Goal: Task Accomplishment & Management: Complete application form

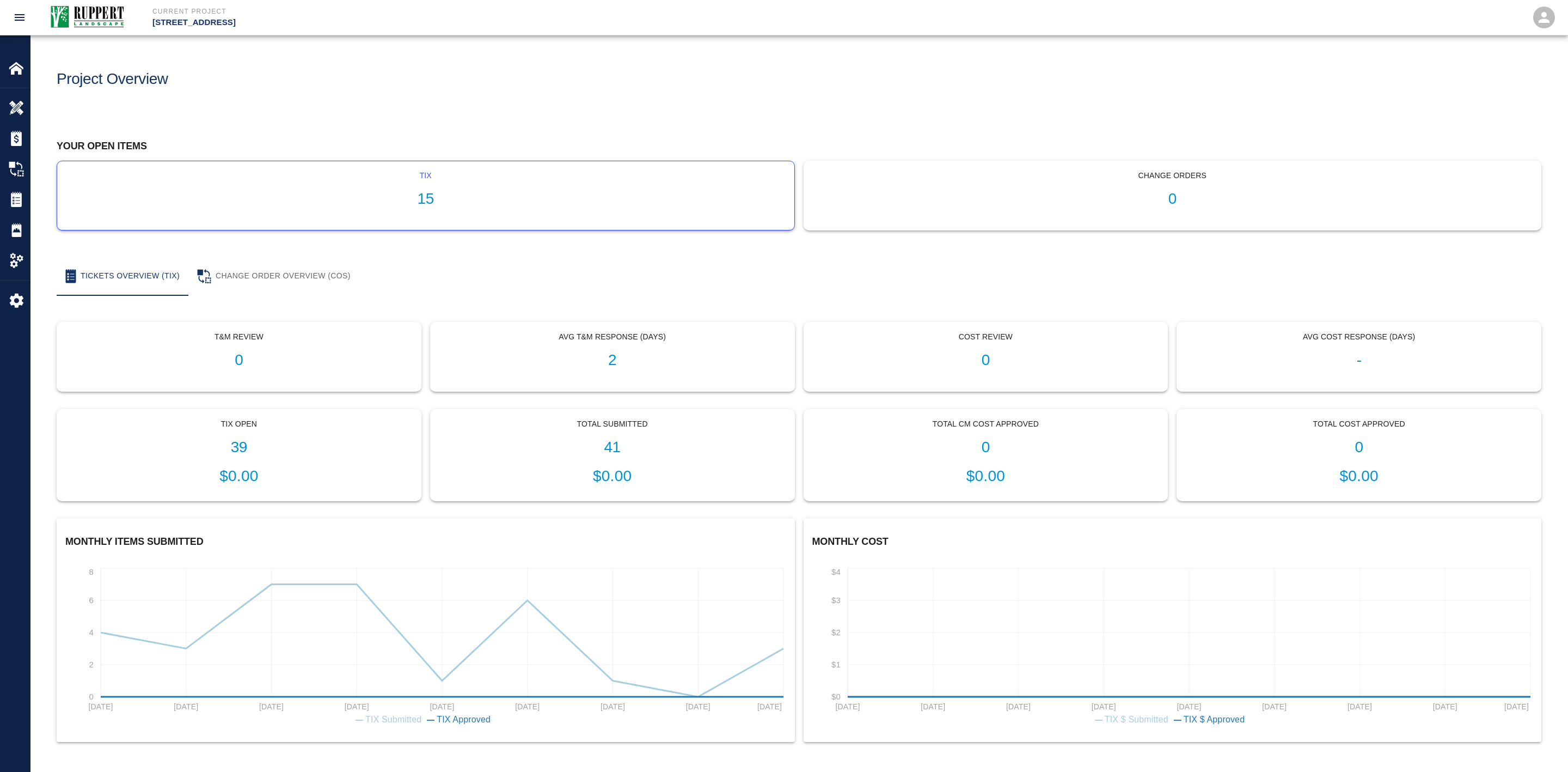
click at [204, 199] on h1 "15" at bounding box center [426, 199] width 720 height 18
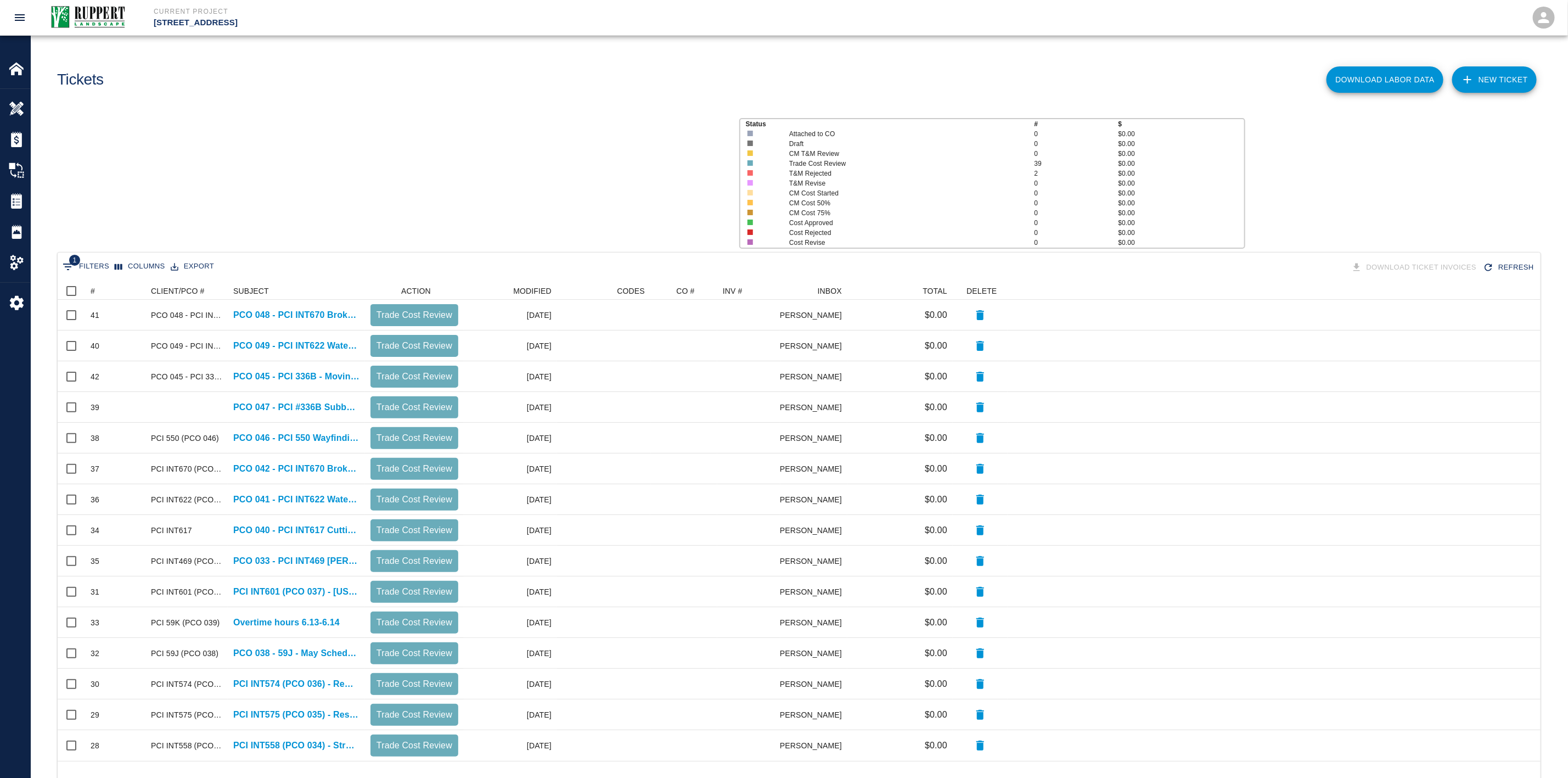
scroll to position [466, 1471]
click at [87, 267] on button "1 Filters" at bounding box center [86, 266] width 52 height 18
select select "isAnyOf"
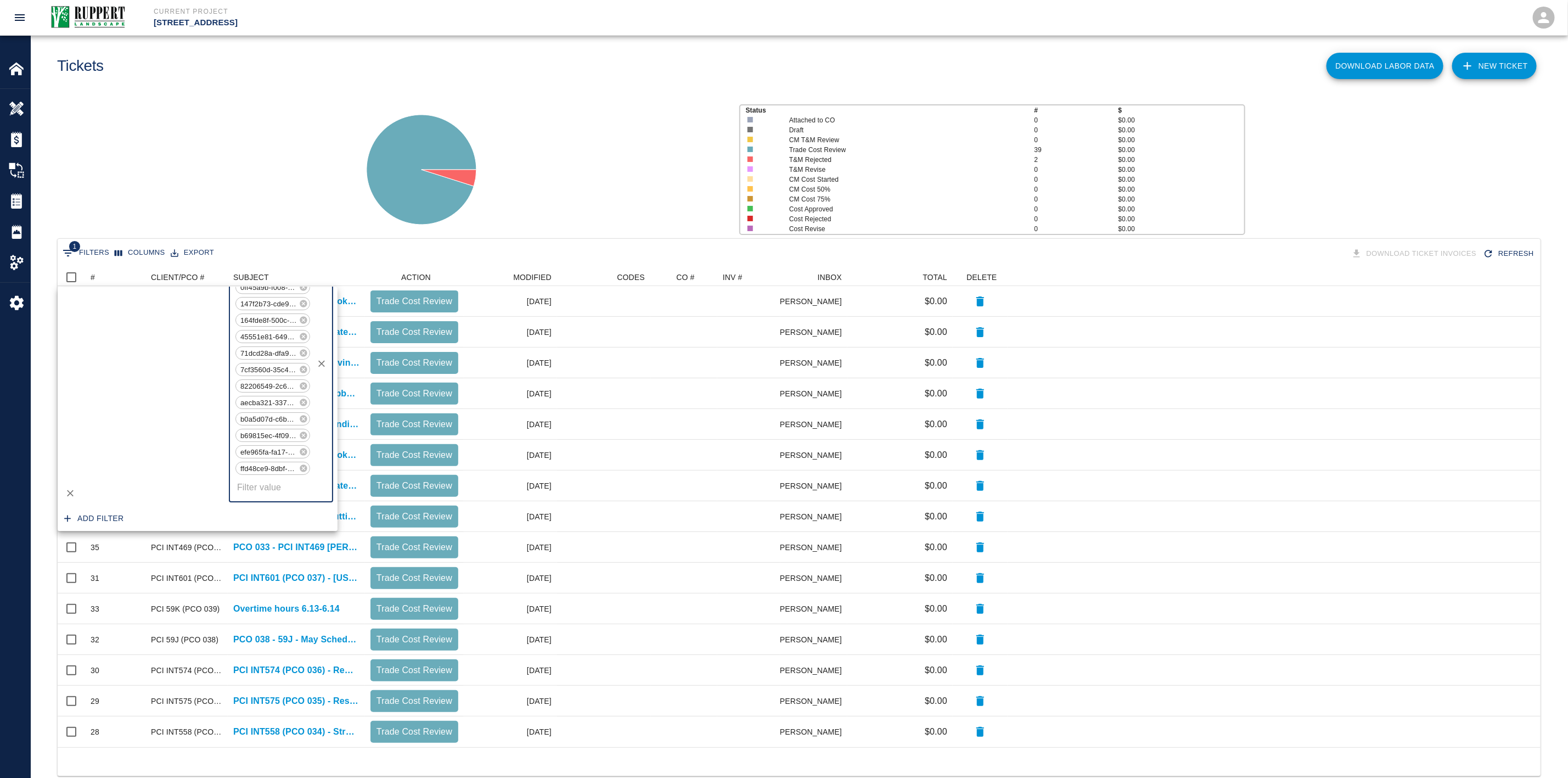
scroll to position [0, 0]
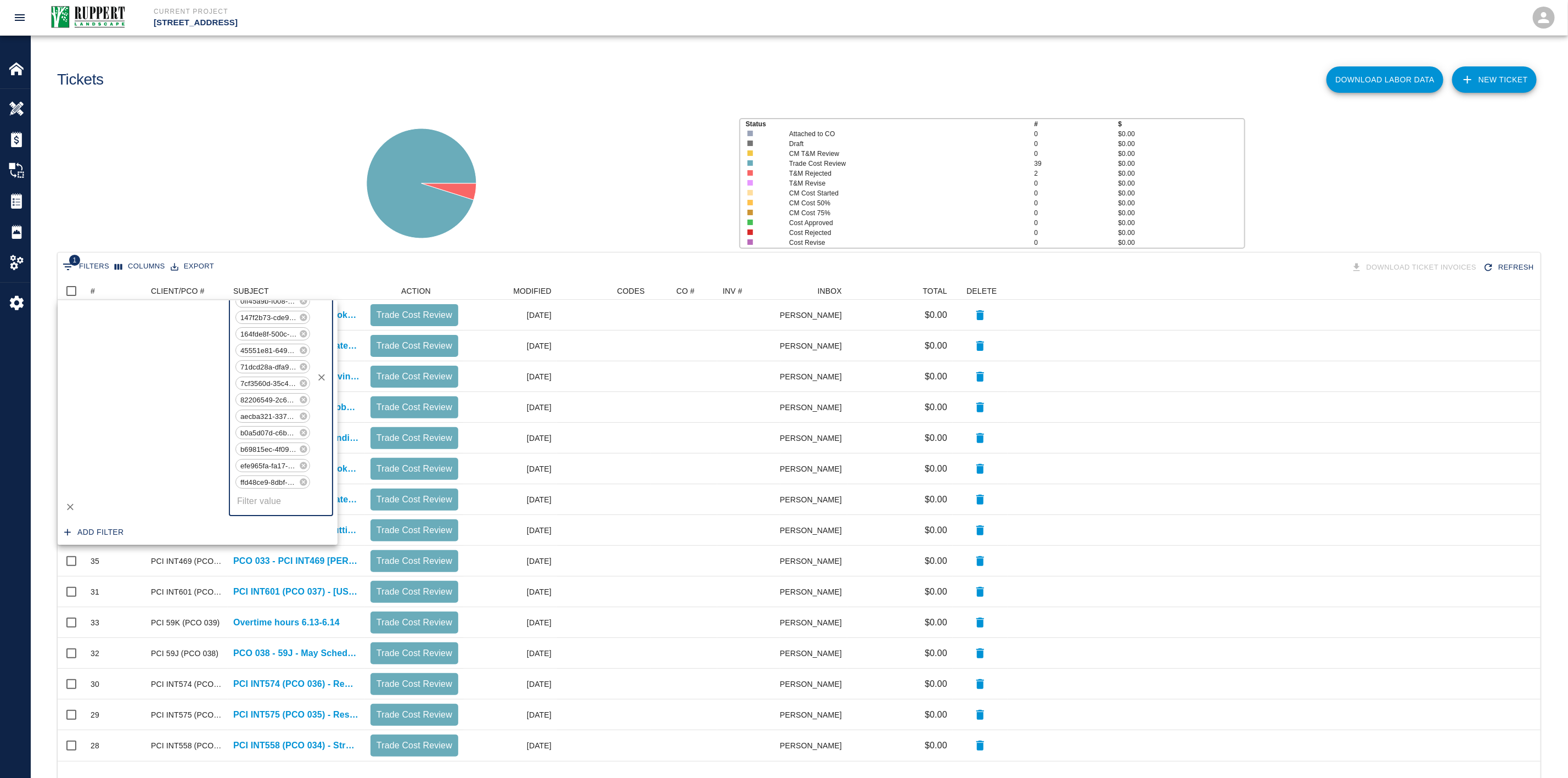
click at [318, 372] on icon "Clear" at bounding box center [321, 377] width 11 height 11
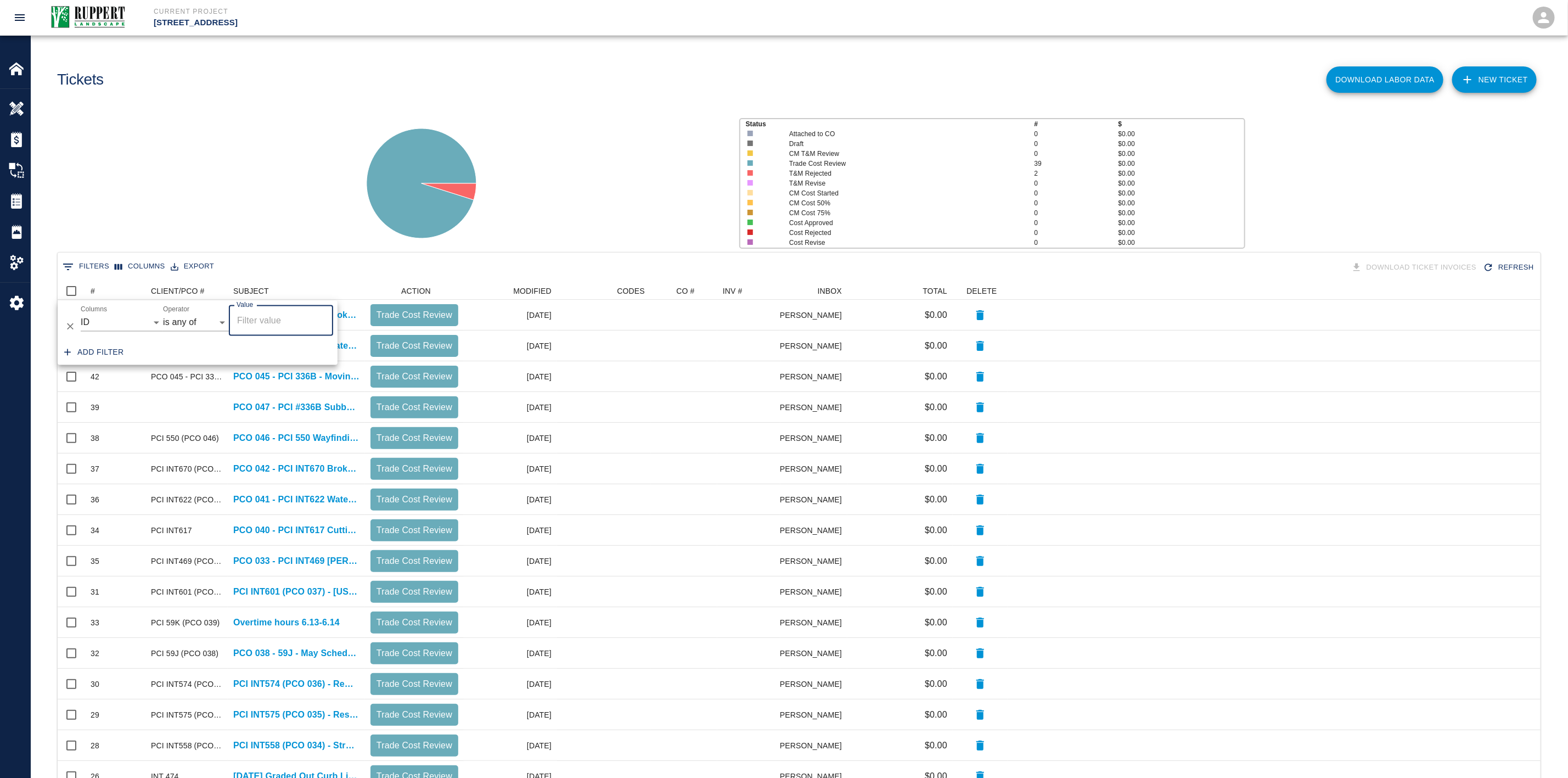
scroll to position [620, 1471]
drag, startPoint x: 303, startPoint y: 198, endPoint x: 294, endPoint y: 197, distance: 9.1
click at [303, 197] on div "Status # $ Attached to CO 0 $0.00 Draft 0 $0.00 CM T&M Review 0 $0.00 Trade Cos…" at bounding box center [795, 179] width 1546 height 146
click at [1480, 82] on link "NEW TICKET" at bounding box center [1495, 79] width 85 height 26
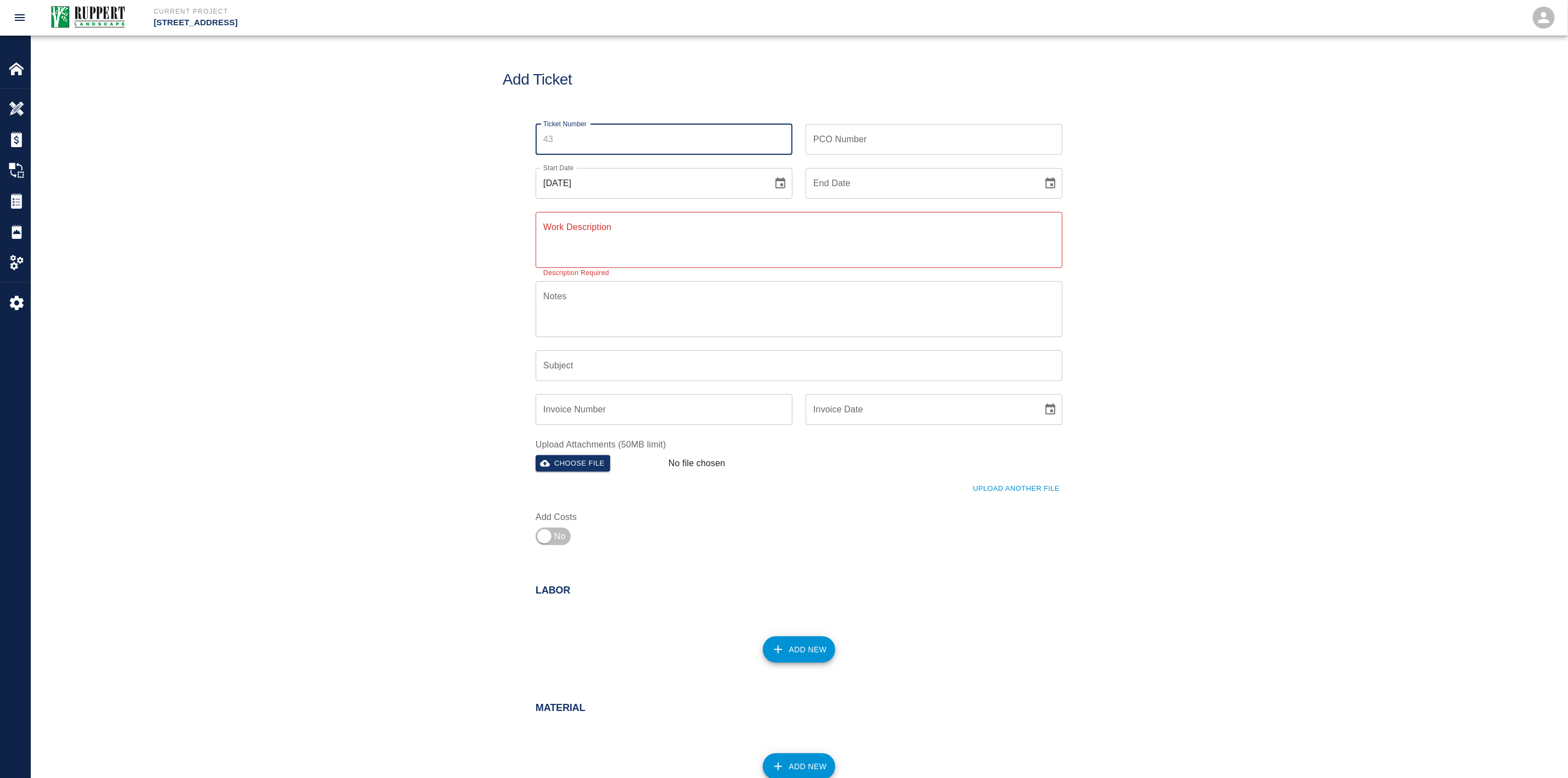
drag, startPoint x: 620, startPoint y: 146, endPoint x: 626, endPoint y: 145, distance: 6.1
click at [620, 146] on input "Ticket Number" at bounding box center [665, 139] width 257 height 31
click at [892, 144] on input "PCO Number" at bounding box center [934, 139] width 257 height 31
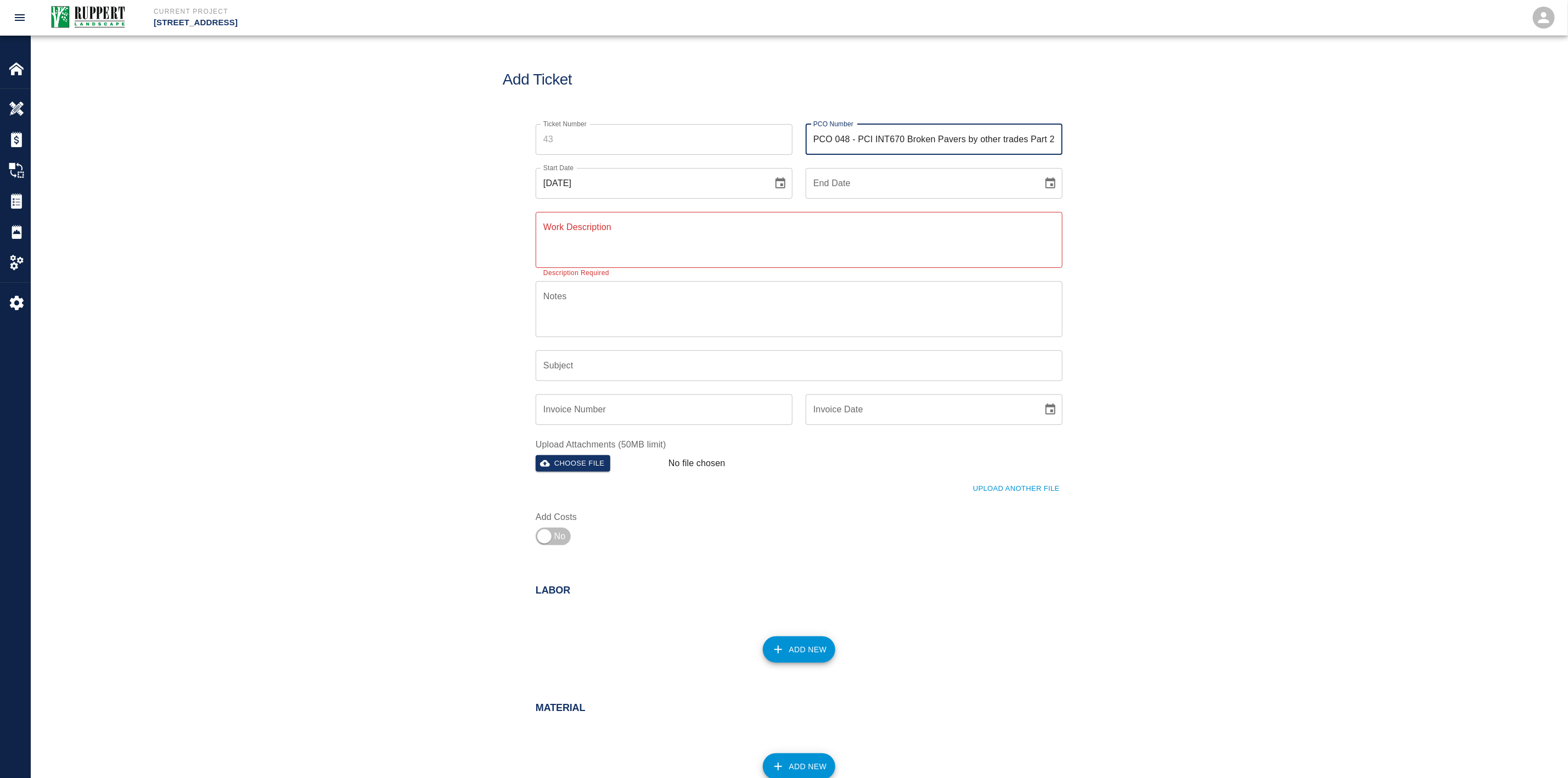
click at [895, 142] on input "PCO 048 - PCI INT670 Broken Pavers by other trades Part 2" at bounding box center [934, 139] width 257 height 31
click at [894, 142] on input "PCO 048 - PCI INT670 Broken Pavers by other trades Part 2" at bounding box center [934, 139] width 257 height 31
paste input "50 - PCI INT808 Attic Stock Pavers"
type input "PCO 050 - PCI INT808 Attic Stock Pavers"
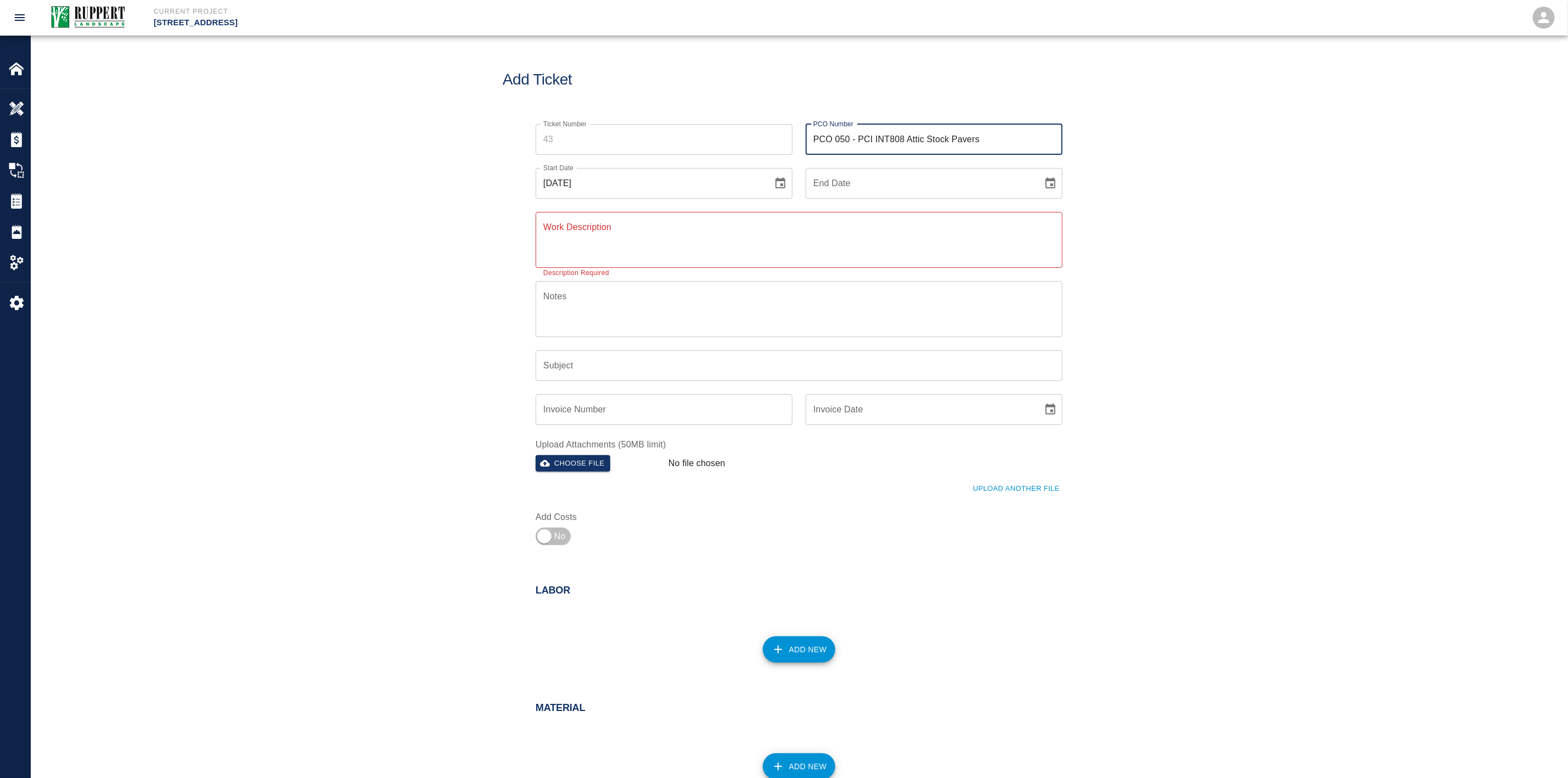
click at [1196, 175] on div "Ticket Number Ticket Number PCO Number PCO 050 - PCI INT808 Attic Stock Pavers …" at bounding box center [799, 344] width 1537 height 465
click at [1053, 180] on icon "Choose date" at bounding box center [1051, 182] width 10 height 11
click at [946, 322] on button "25" at bounding box center [944, 324] width 20 height 20
type input "[DATE]"
click at [702, 226] on textarea "Work Description" at bounding box center [799, 239] width 512 height 38
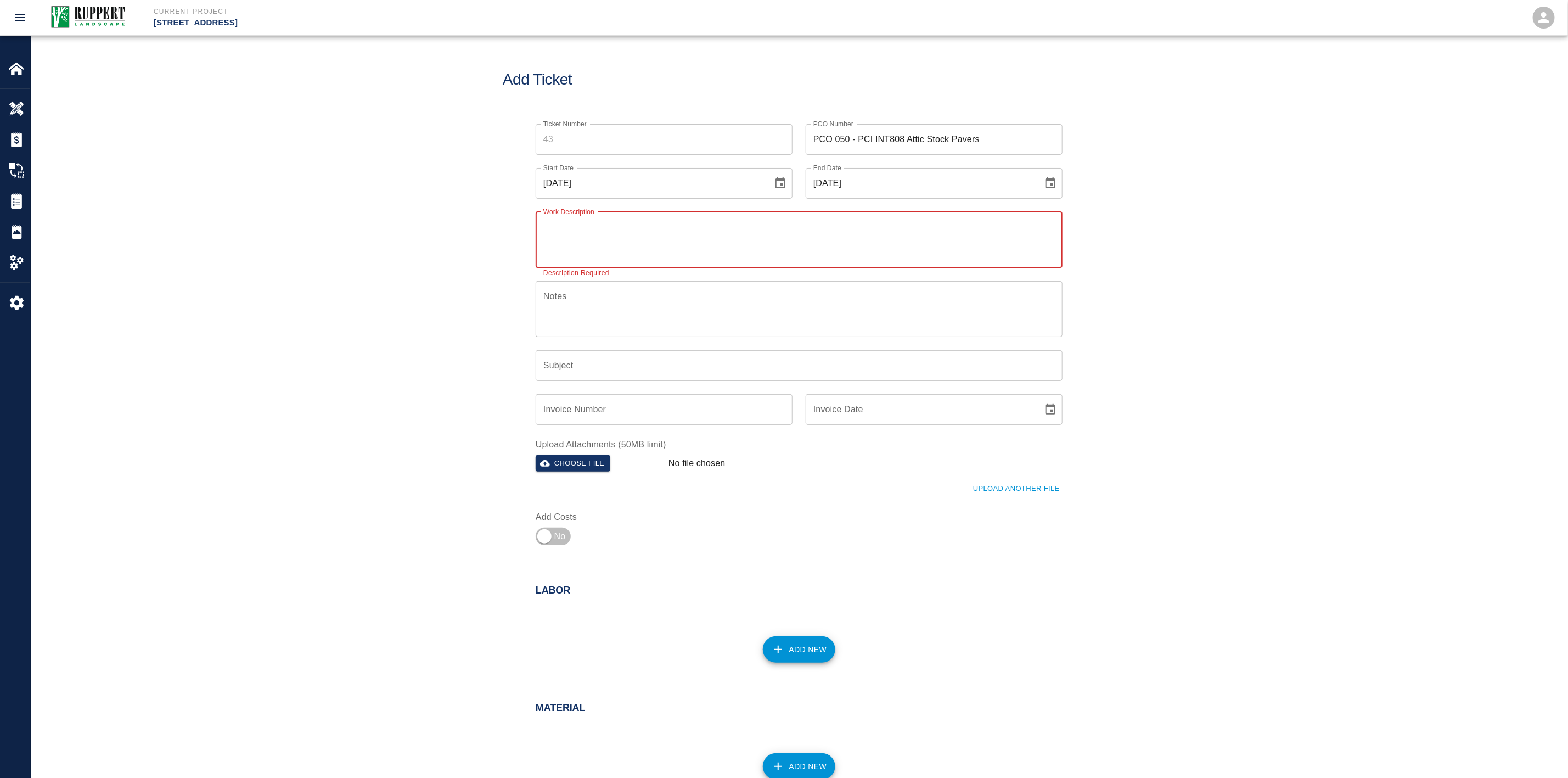
paste textarea "PCO 050 - PCI INT808 Attic Stock Pavers"
type textarea "PCO 050 - PCI INT808 Attic Stock Pavers"
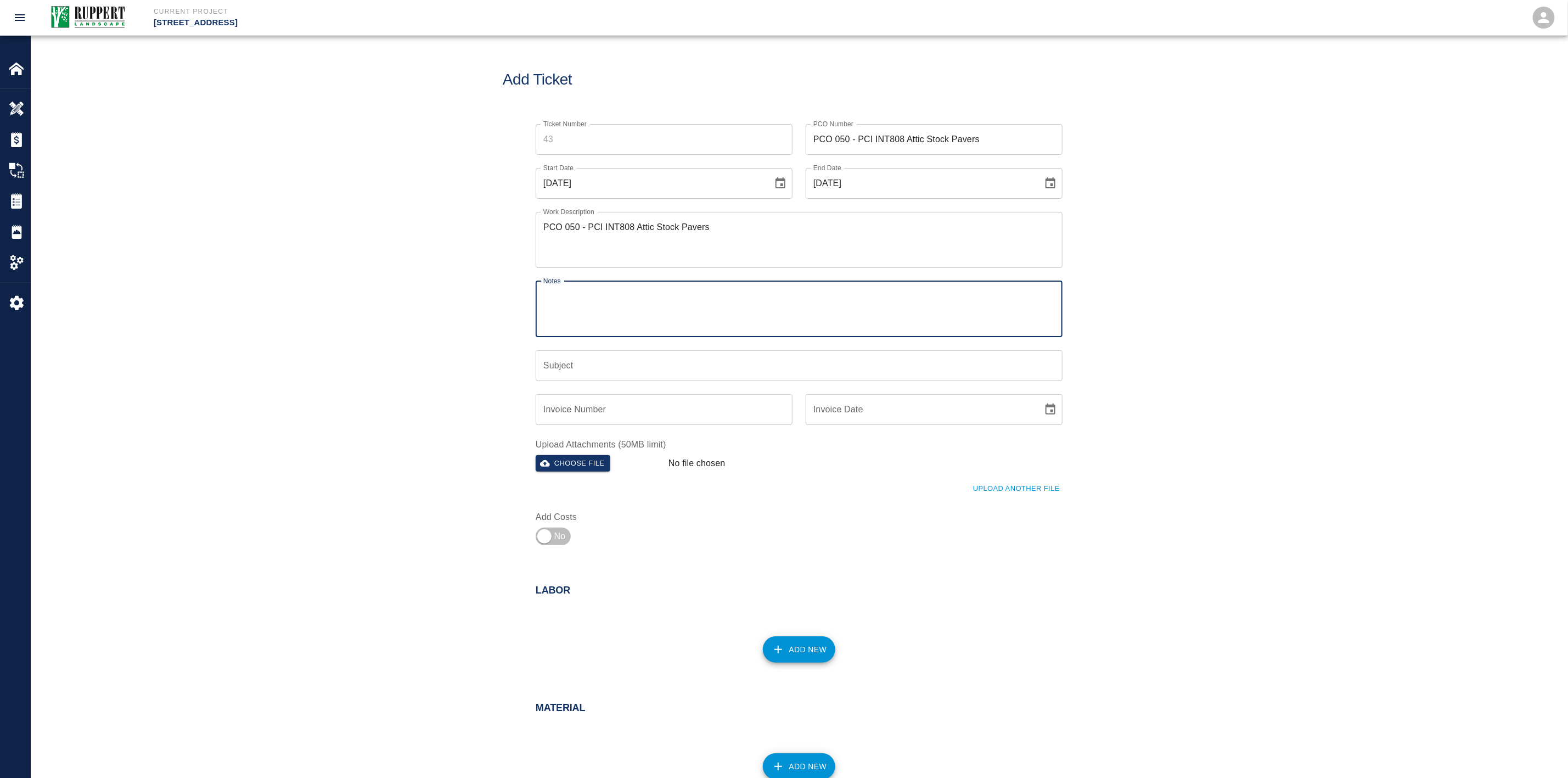
click at [659, 311] on textarea "Notes" at bounding box center [799, 308] width 512 height 38
paste textarea "PCO 050 - PCI INT808 Attic Stock Pavers"
type textarea "PCO 050 - PCI INT808 Attic Stock Pavers"
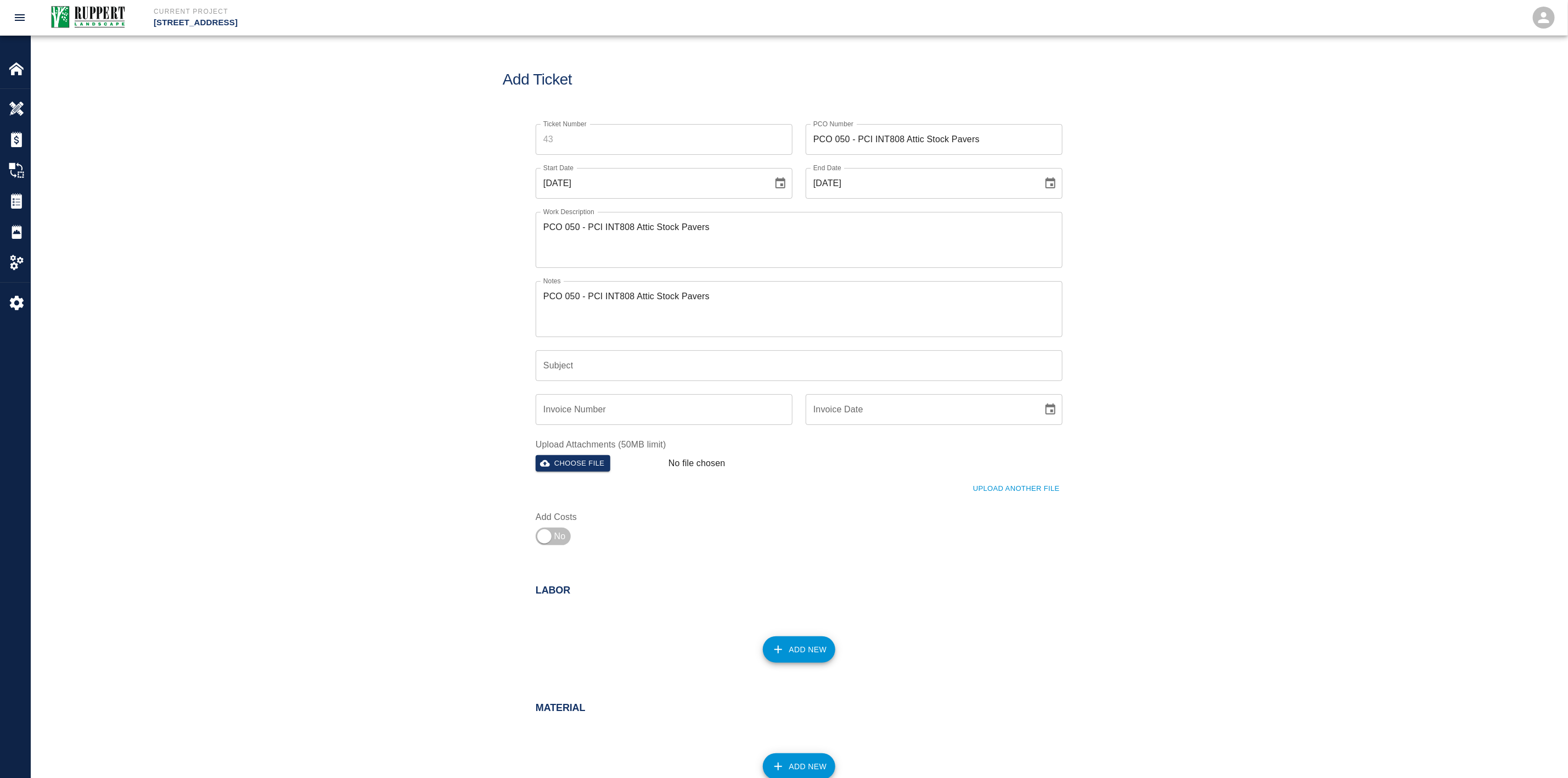
click at [455, 311] on div "Ticket Number Ticket Number PCO Number PCO 050 - PCI INT808 Attic Stock Pavers …" at bounding box center [799, 344] width 1537 height 465
click at [572, 373] on input "Subject" at bounding box center [799, 365] width 527 height 31
paste input "PCO 050 - PCI INT808 Attic Stock Pavers"
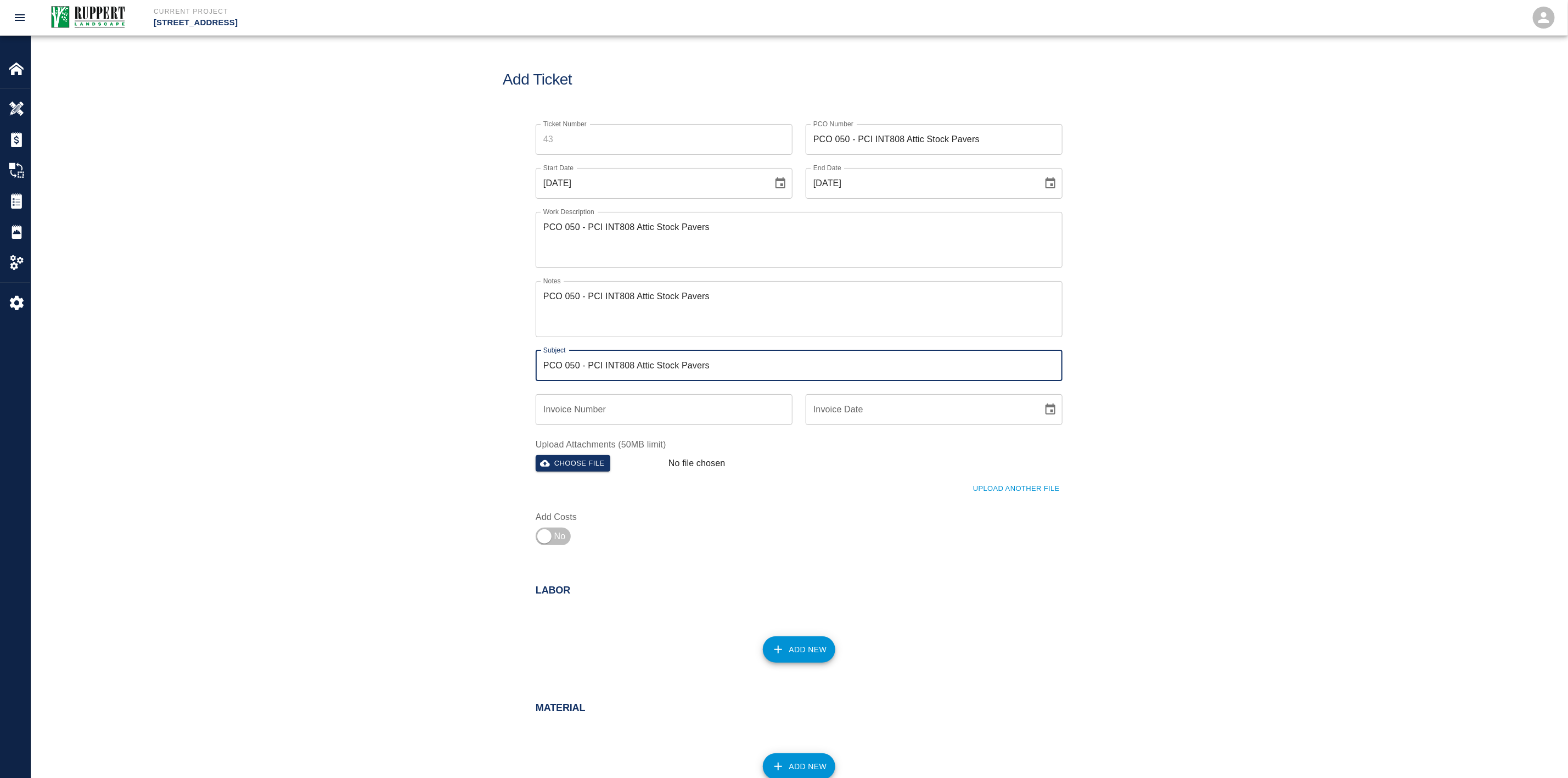
type input "PCO 050 - PCI INT808 Attic Stock Pavers"
click at [460, 372] on div "Ticket Number Ticket Number PCO Number PCO 050 - PCI INT808 Attic Stock Pavers …" at bounding box center [799, 344] width 1537 height 465
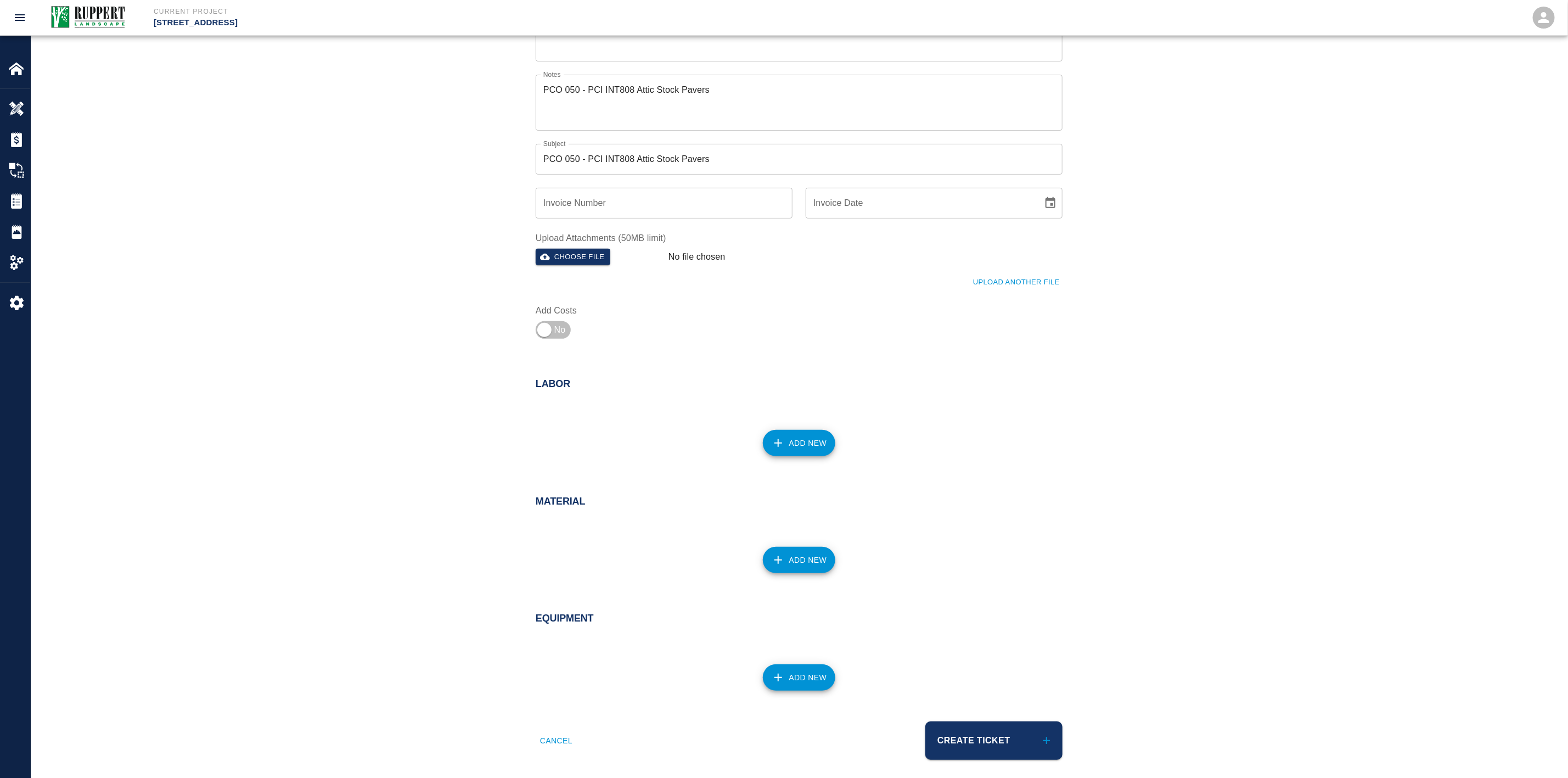
scroll to position [214, 0]
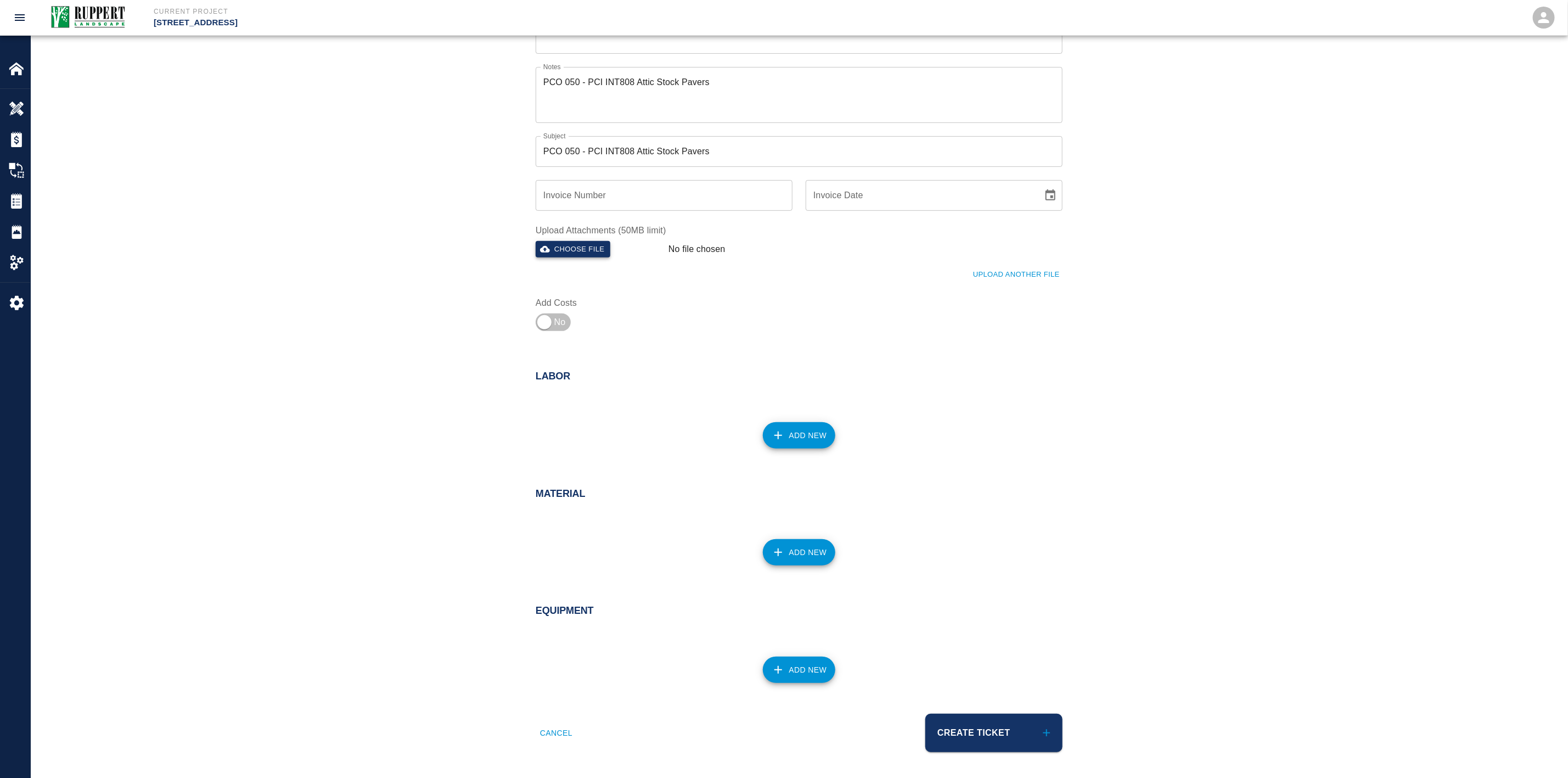
click at [600, 245] on button "Choose file" at bounding box center [573, 250] width 75 height 17
click at [1002, 278] on button "Upload Another File" at bounding box center [1017, 276] width 92 height 17
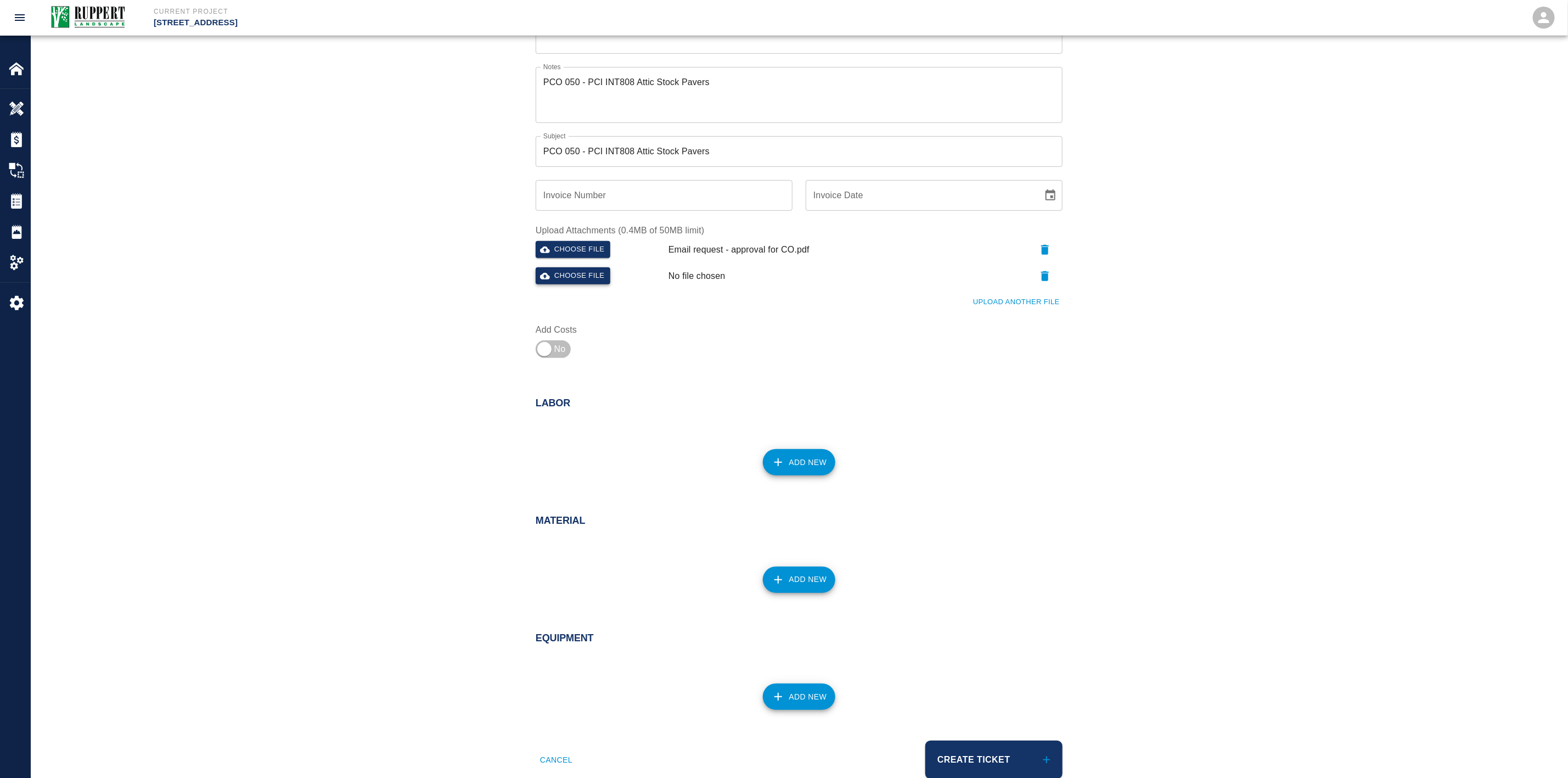
click at [581, 270] on button "Choose file" at bounding box center [573, 276] width 75 height 17
click at [1043, 244] on icon "button" at bounding box center [1045, 250] width 13 height 13
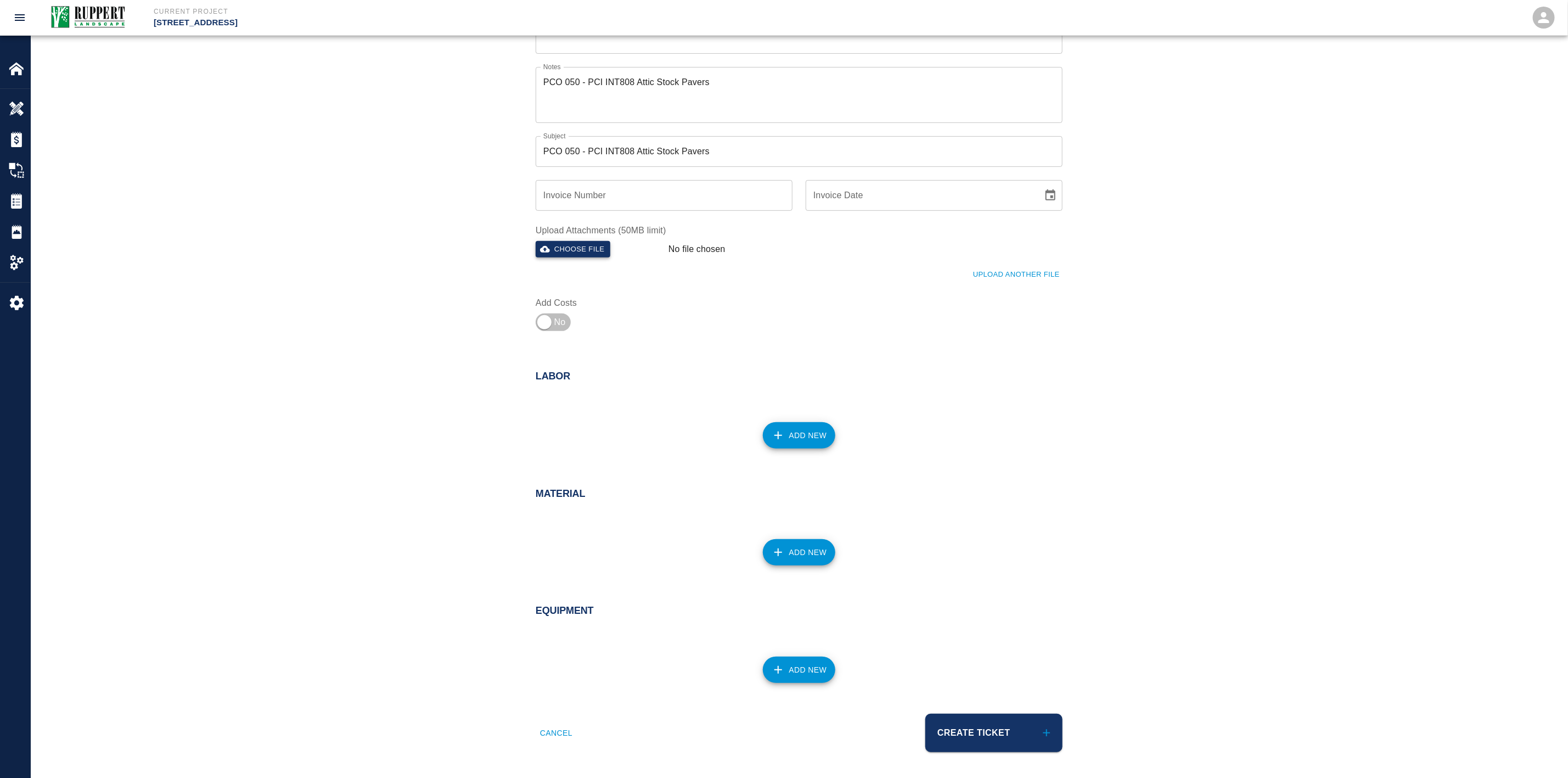
click at [590, 250] on button "Choose file" at bounding box center [573, 250] width 75 height 17
click at [989, 273] on button "Upload Another File" at bounding box center [1017, 276] width 92 height 17
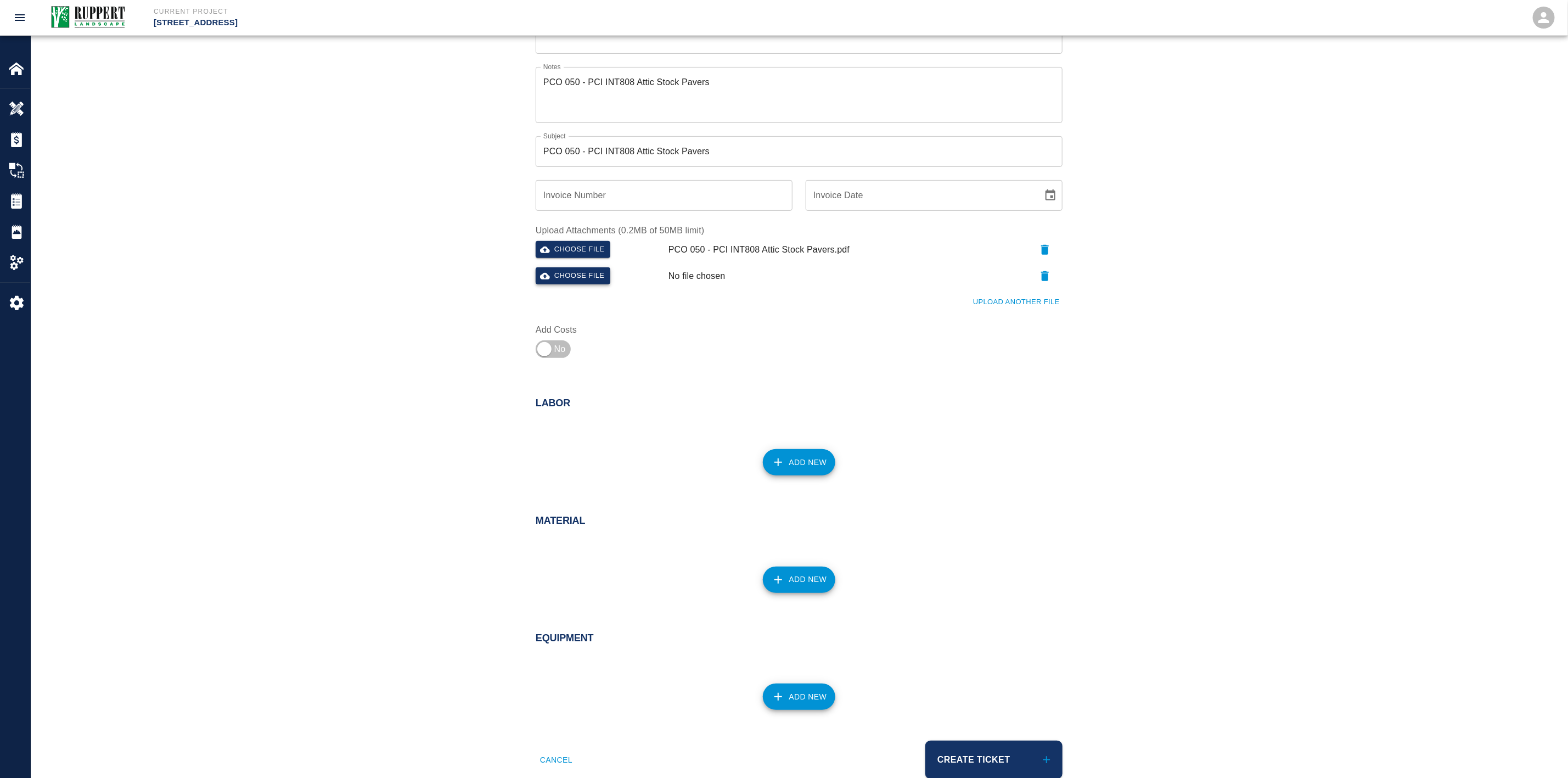
click at [547, 272] on icon "button" at bounding box center [545, 276] width 10 height 10
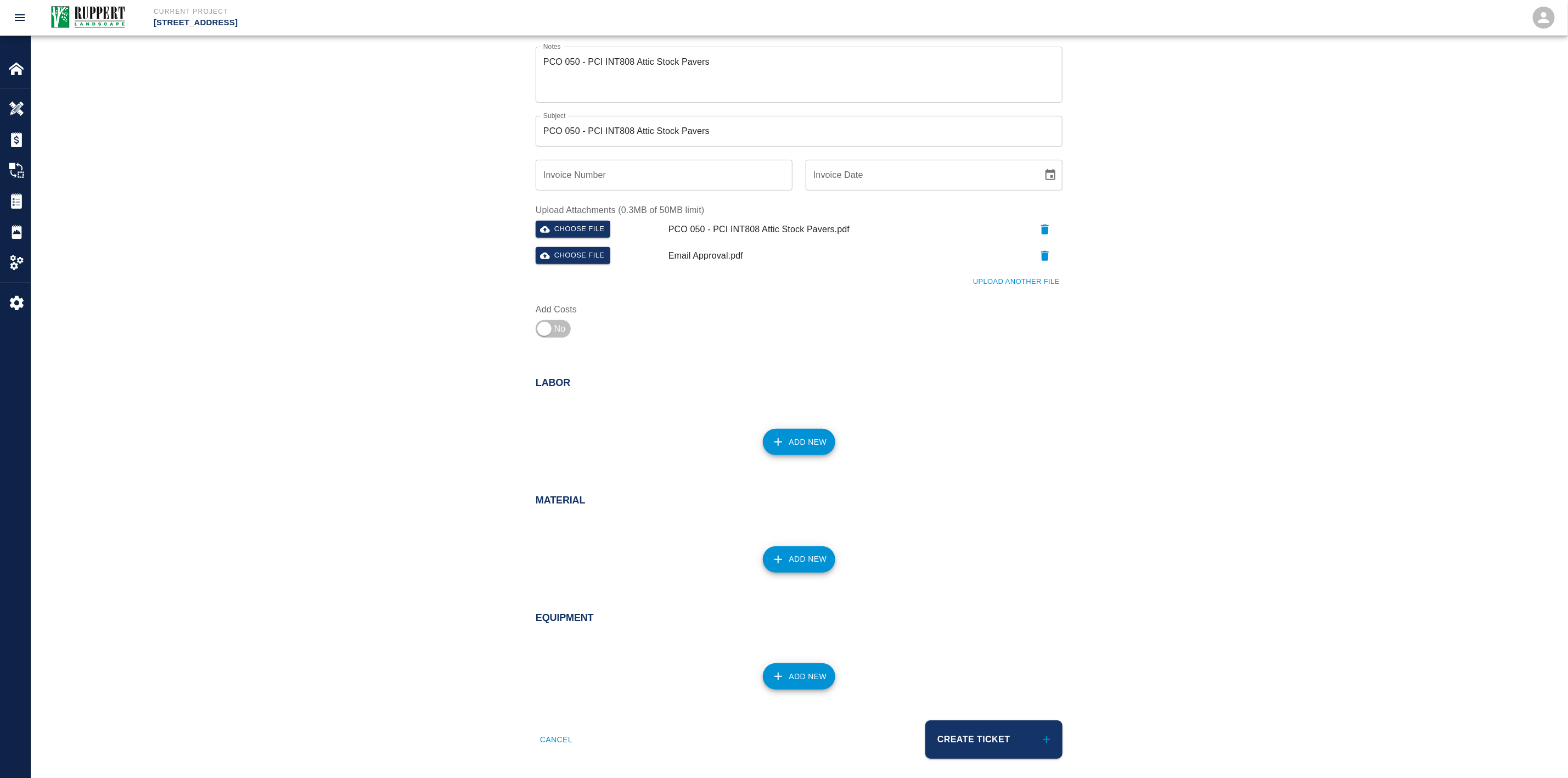
scroll to position [241, 0]
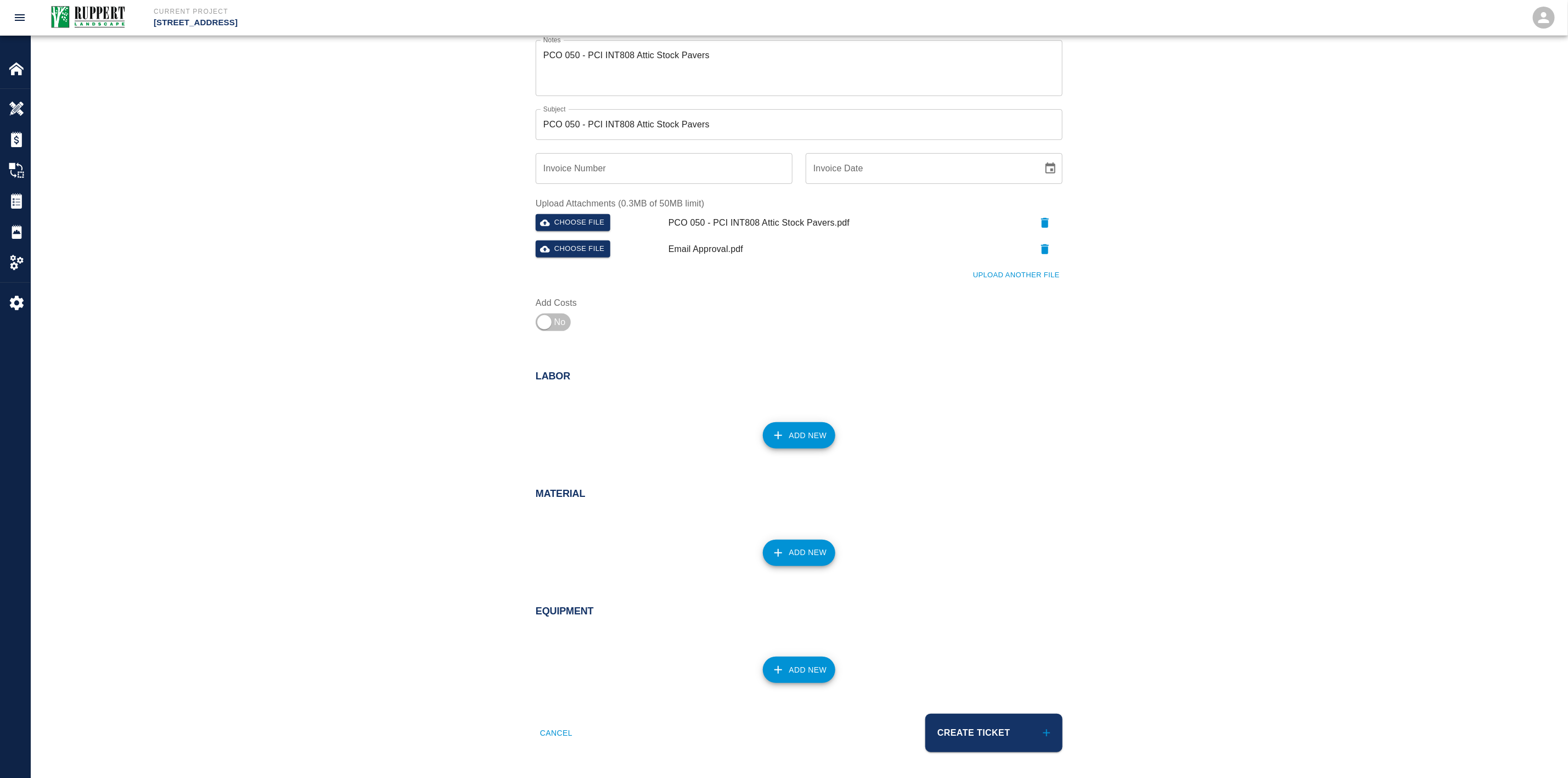
click at [810, 430] on button "Add New" at bounding box center [799, 434] width 73 height 26
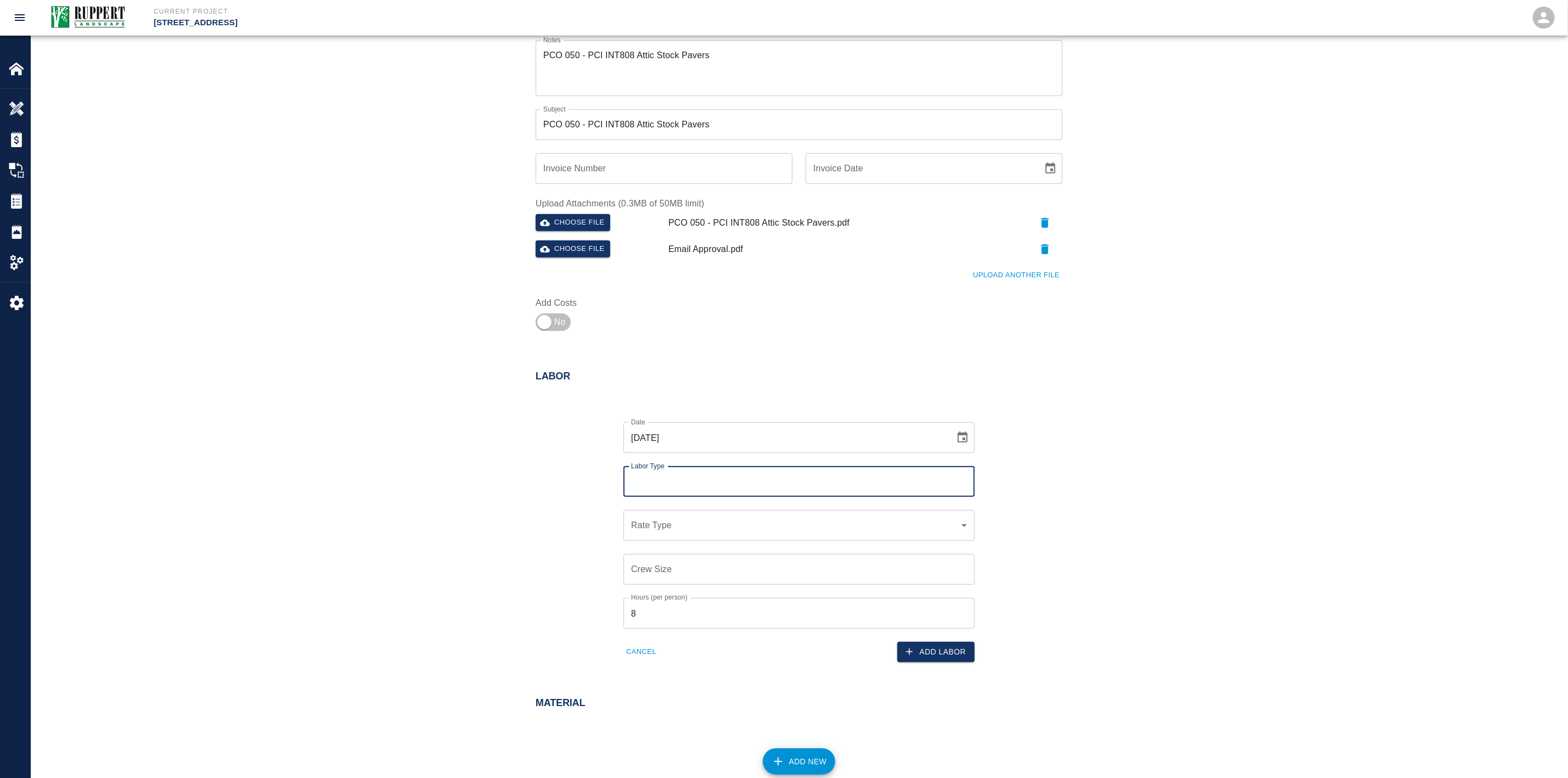
click at [715, 491] on input "Labor Type" at bounding box center [799, 481] width 341 height 21
click at [708, 517] on li "Crewman (Valid: [DATE])" at bounding box center [800, 511] width 351 height 20
type input "Crewman"
click at [702, 523] on body "Current Project [STREET_ADDRESS] Home [STREET_ADDRESS] Overview Estimates Chang…" at bounding box center [784, 148] width 1568 height 778
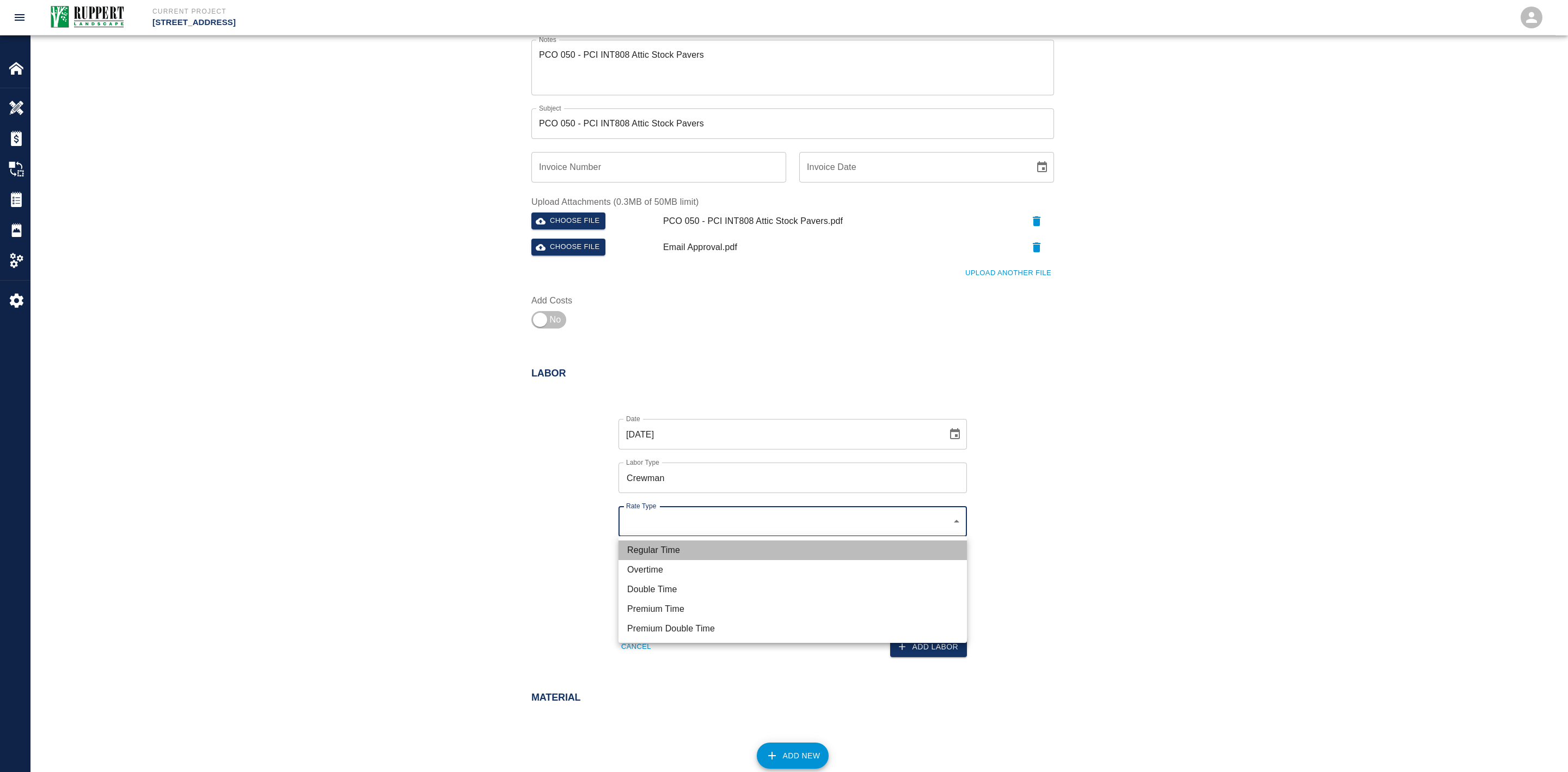
click at [656, 549] on li "Regular Time" at bounding box center [792, 550] width 348 height 20
type input "rate_rt"
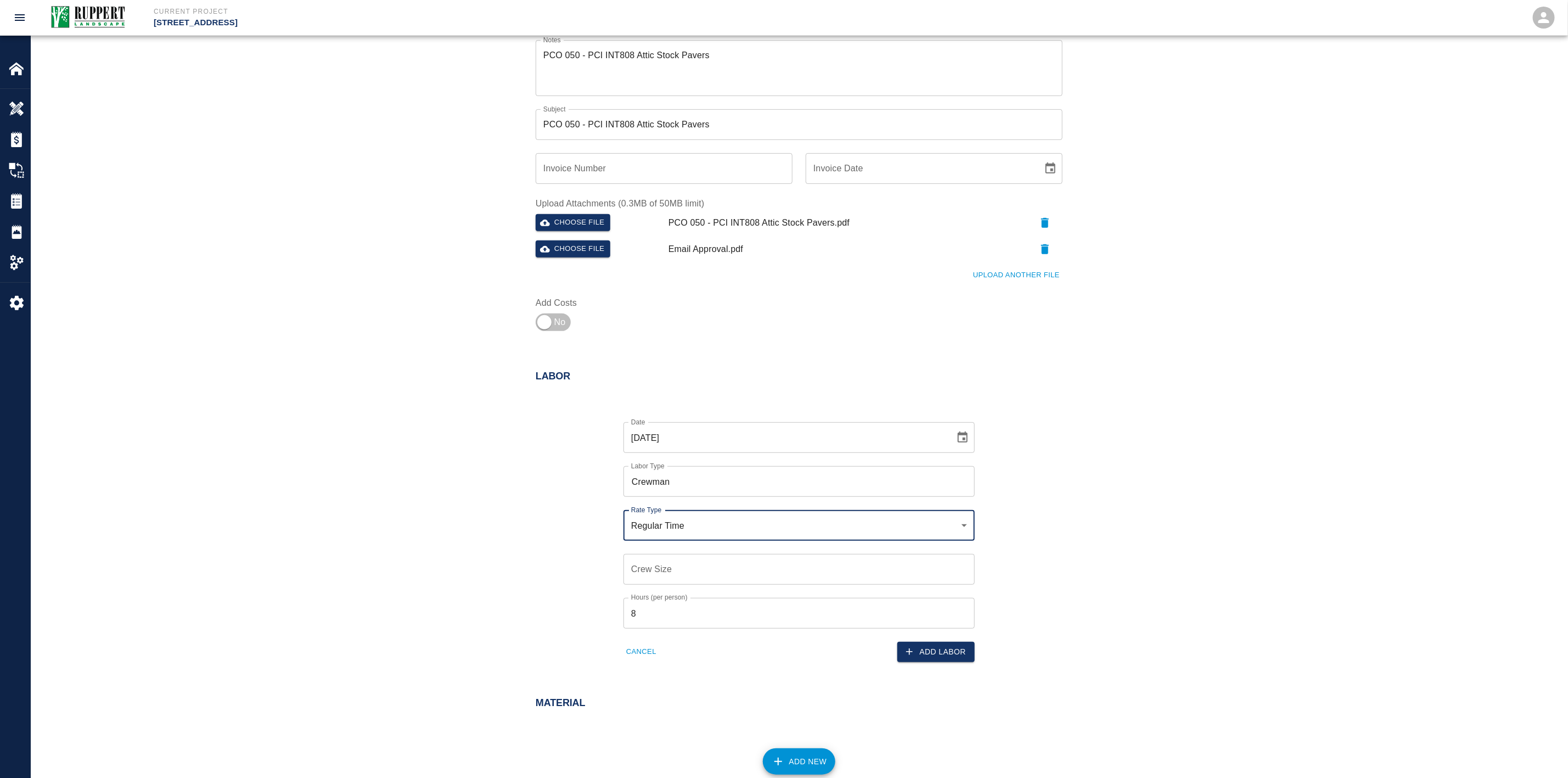
click at [671, 560] on input "Crew Size" at bounding box center [799, 569] width 351 height 31
type input "1"
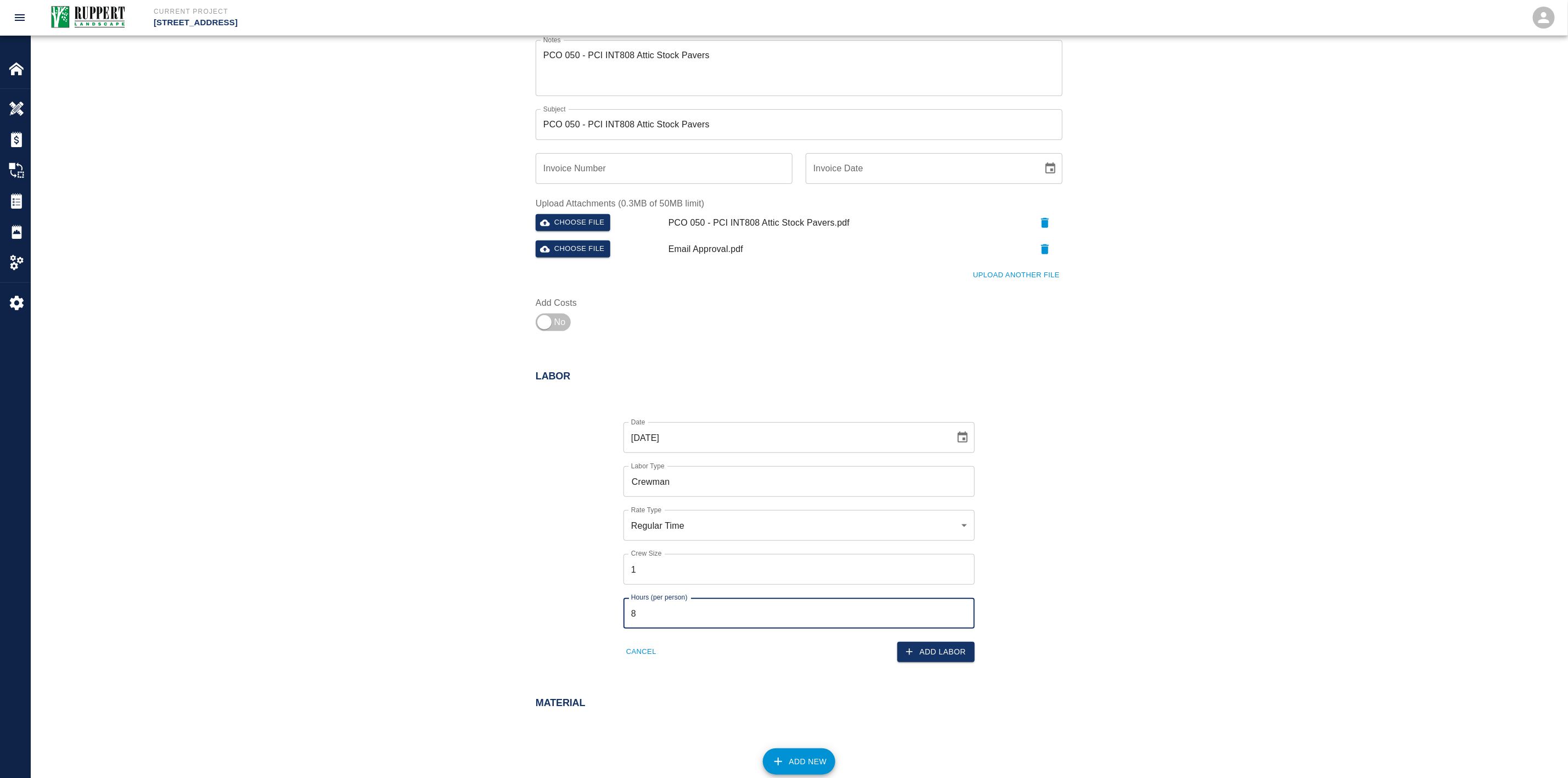
drag, startPoint x: 676, startPoint y: 609, endPoint x: 592, endPoint y: 613, distance: 84.1
click at [588, 613] on div "Date [DATE] Date Labor Type Crewman Labor Type Rate Type Regular Time rate_rt R…" at bounding box center [792, 533] width 540 height 257
type input "4"
drag, startPoint x: 1144, startPoint y: 619, endPoint x: 1113, endPoint y: 622, distance: 31.1
click at [1138, 619] on div "Labor Date [DATE] Date Labor Type Crewman Labor Type Rate Type Regular Time rat…" at bounding box center [799, 518] width 1537 height 339
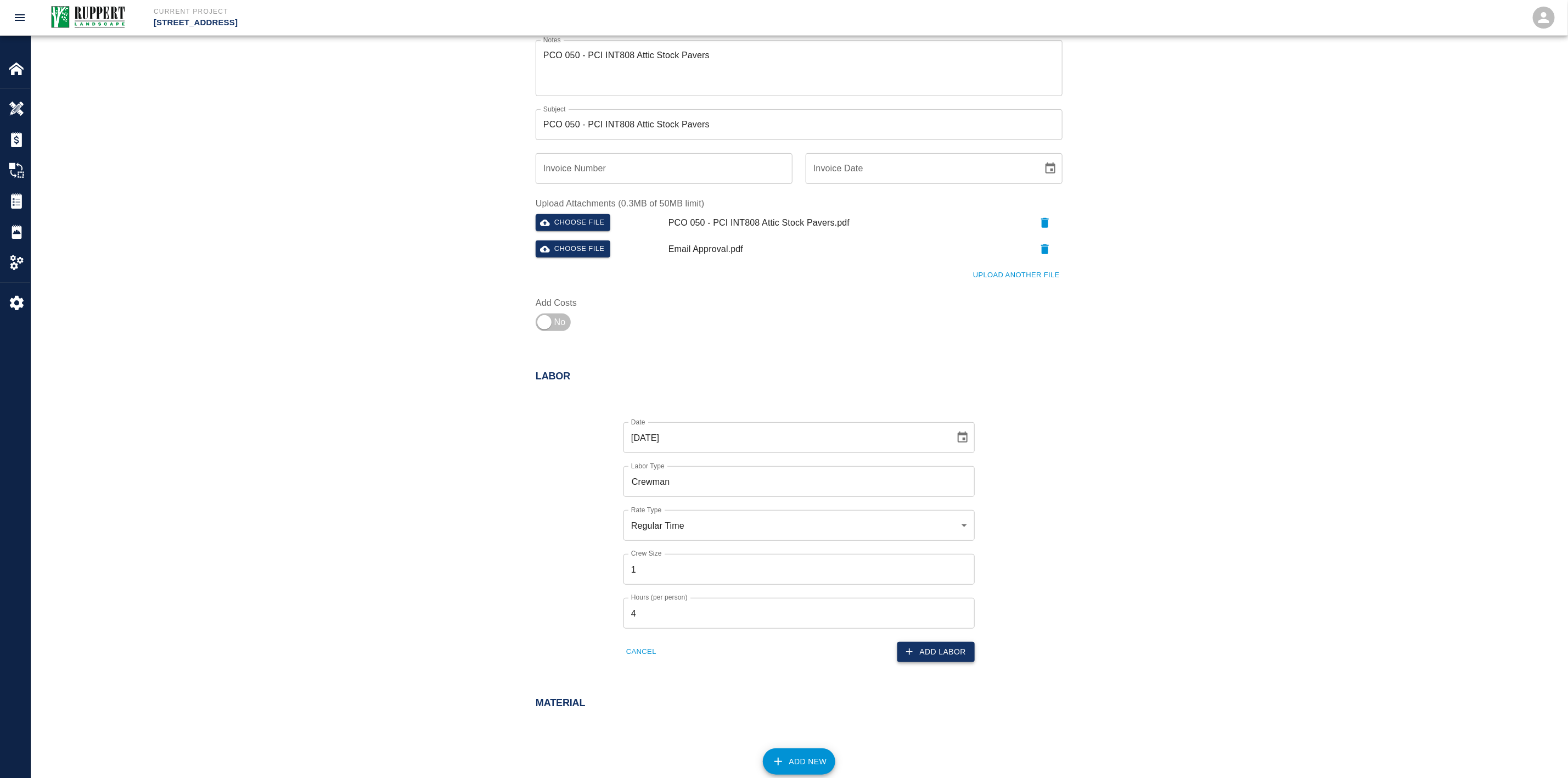
click at [969, 655] on button "Add Labor" at bounding box center [936, 652] width 77 height 20
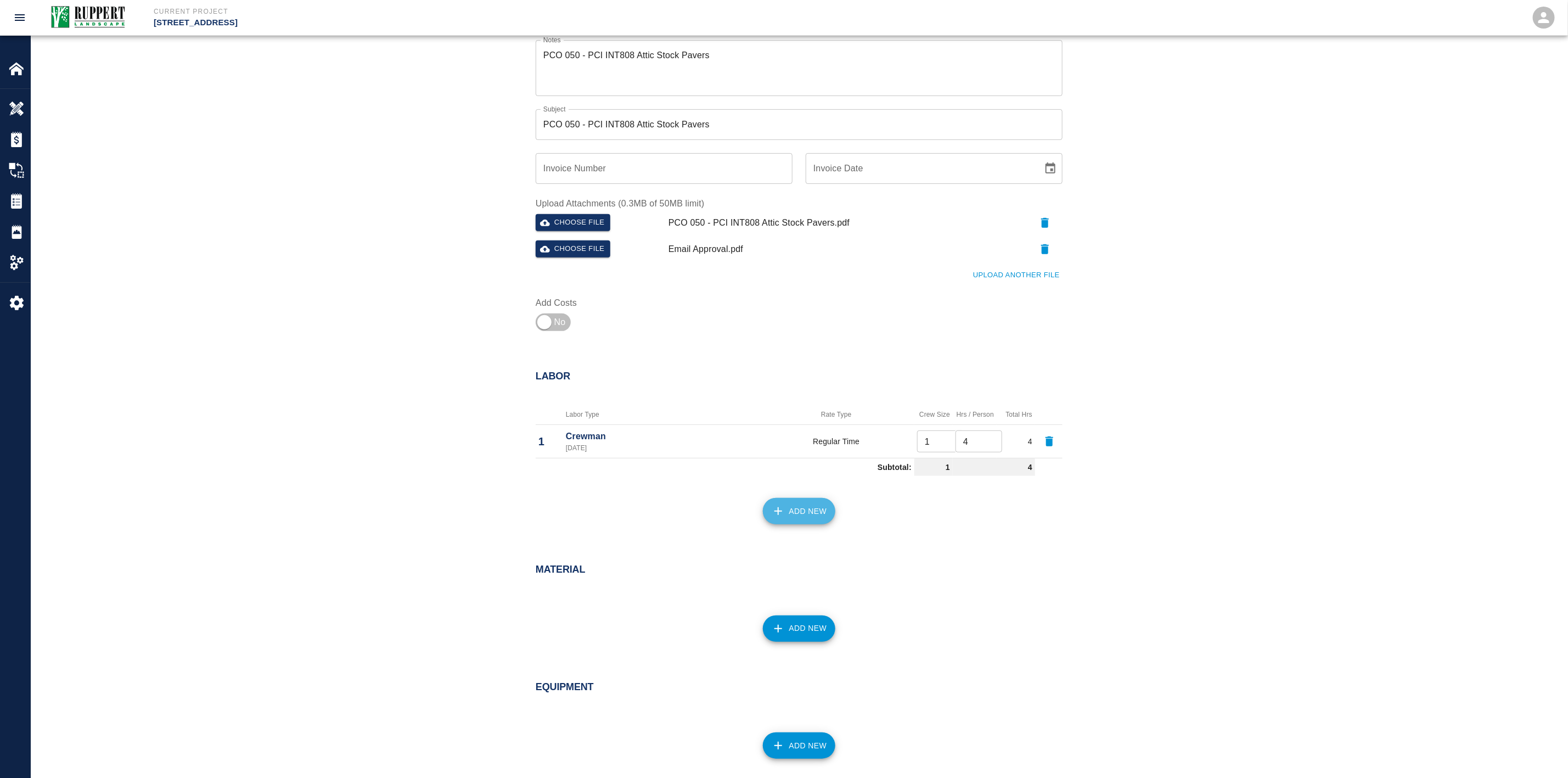
click at [787, 509] on button "Add New" at bounding box center [799, 511] width 73 height 26
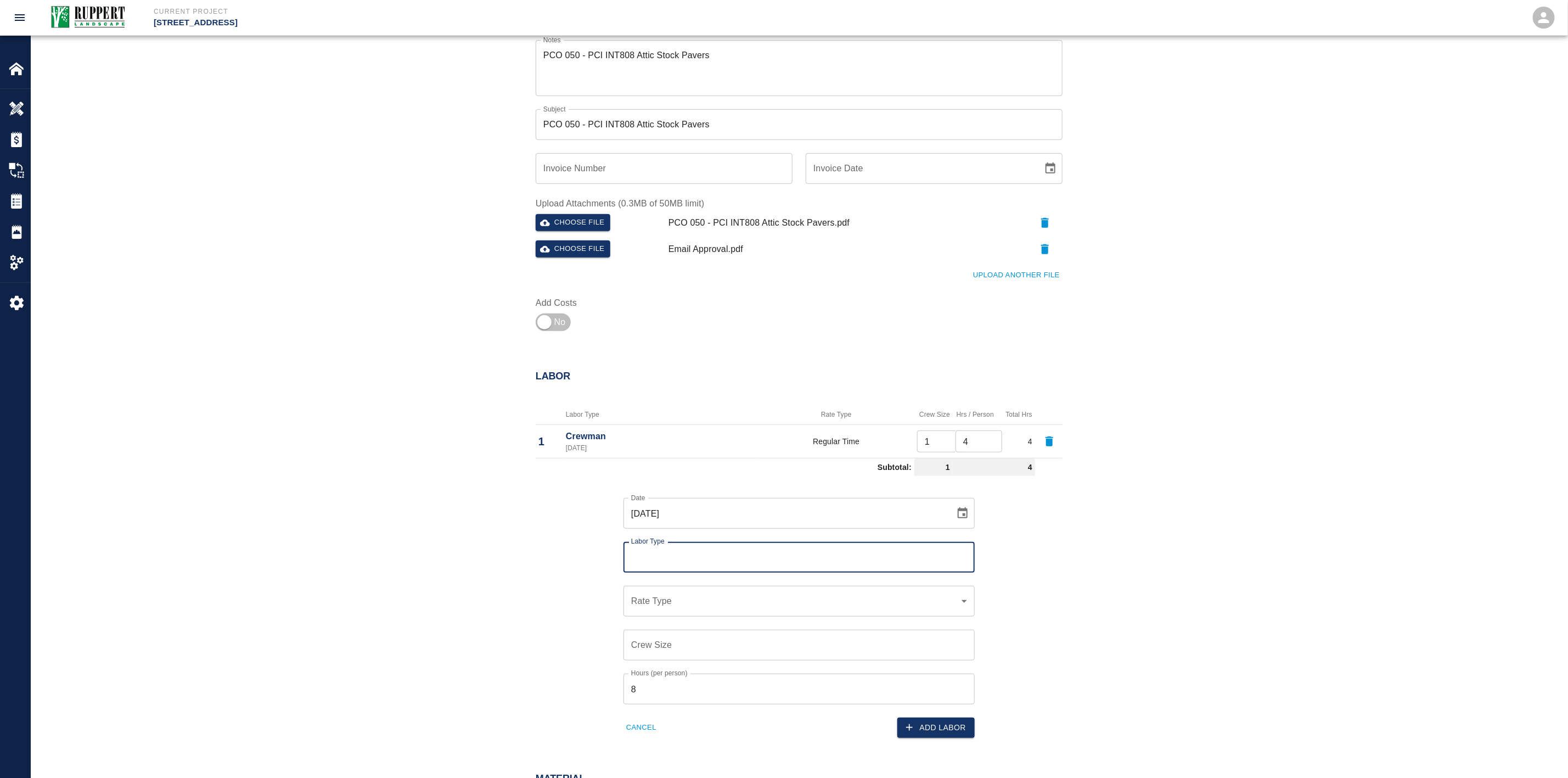
click at [672, 550] on input "Labor Type" at bounding box center [799, 557] width 341 height 21
click at [674, 624] on li "Operator (Valid: [DATE])" at bounding box center [800, 627] width 351 height 20
type input "Operator"
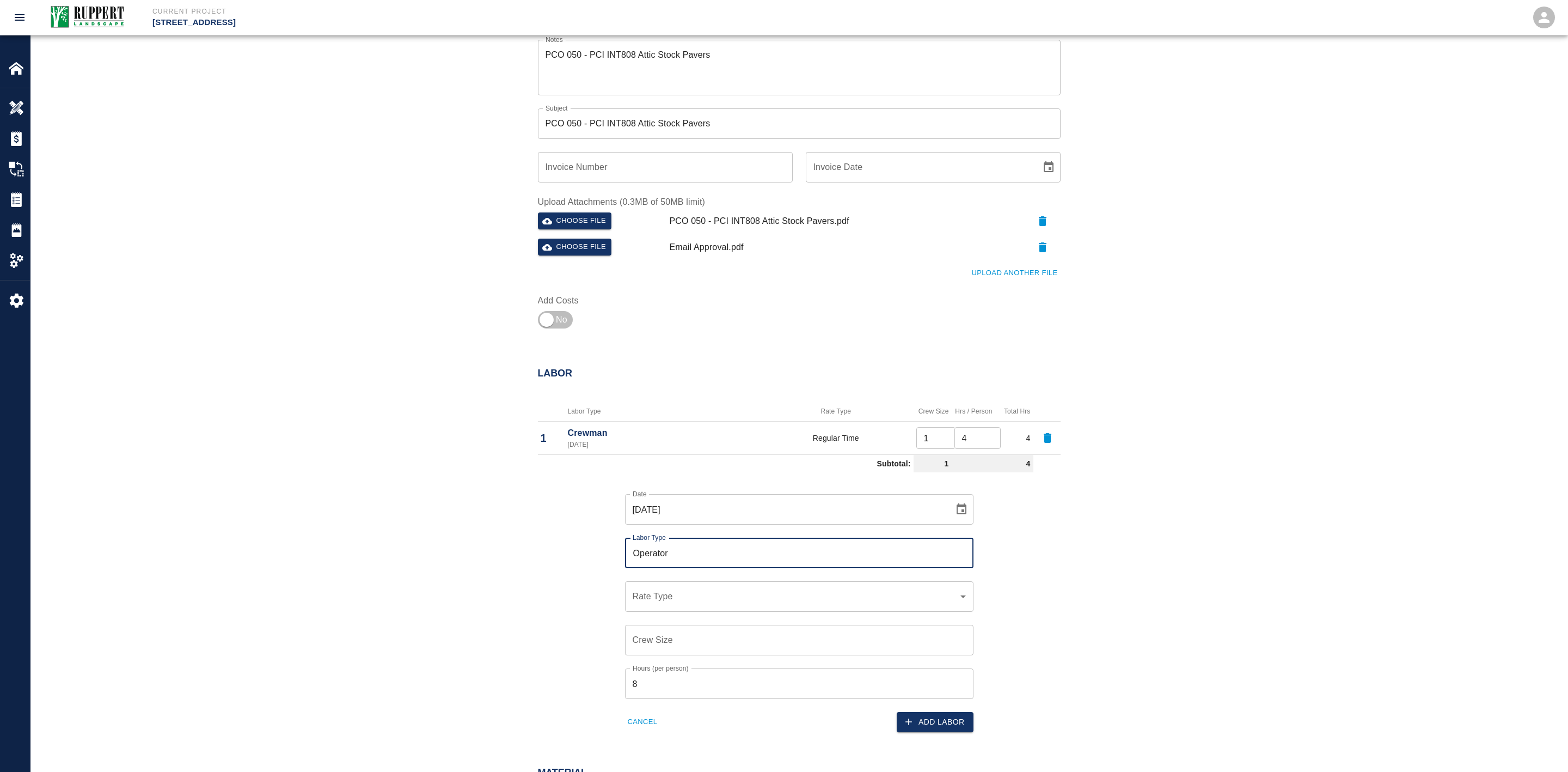
click at [665, 533] on body "Current Project [STREET_ADDRESS] Home [STREET_ADDRESS] Overview Estimates Chang…" at bounding box center [784, 147] width 1568 height 772
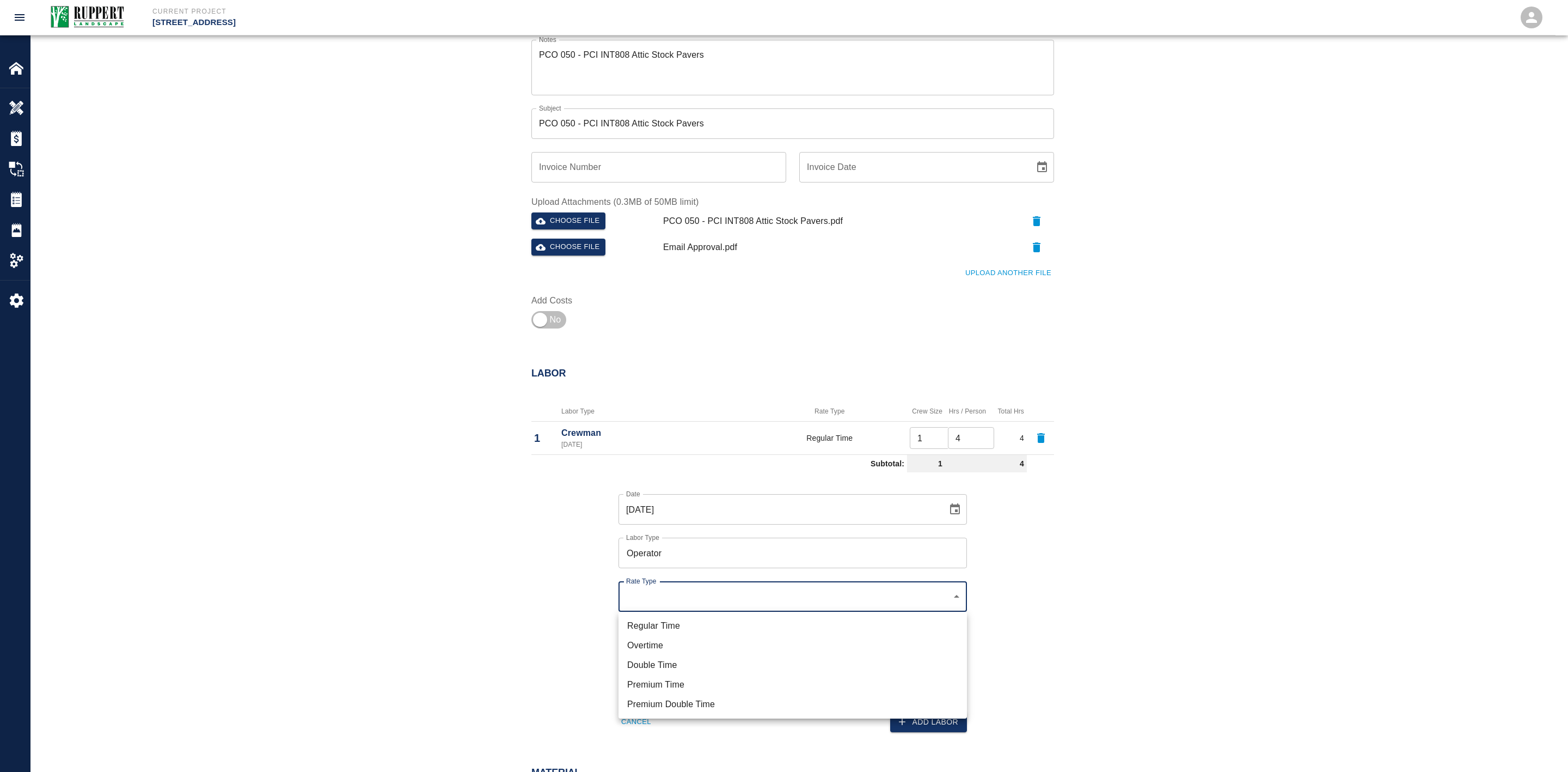
click at [658, 621] on li "Regular Time" at bounding box center [792, 626] width 348 height 20
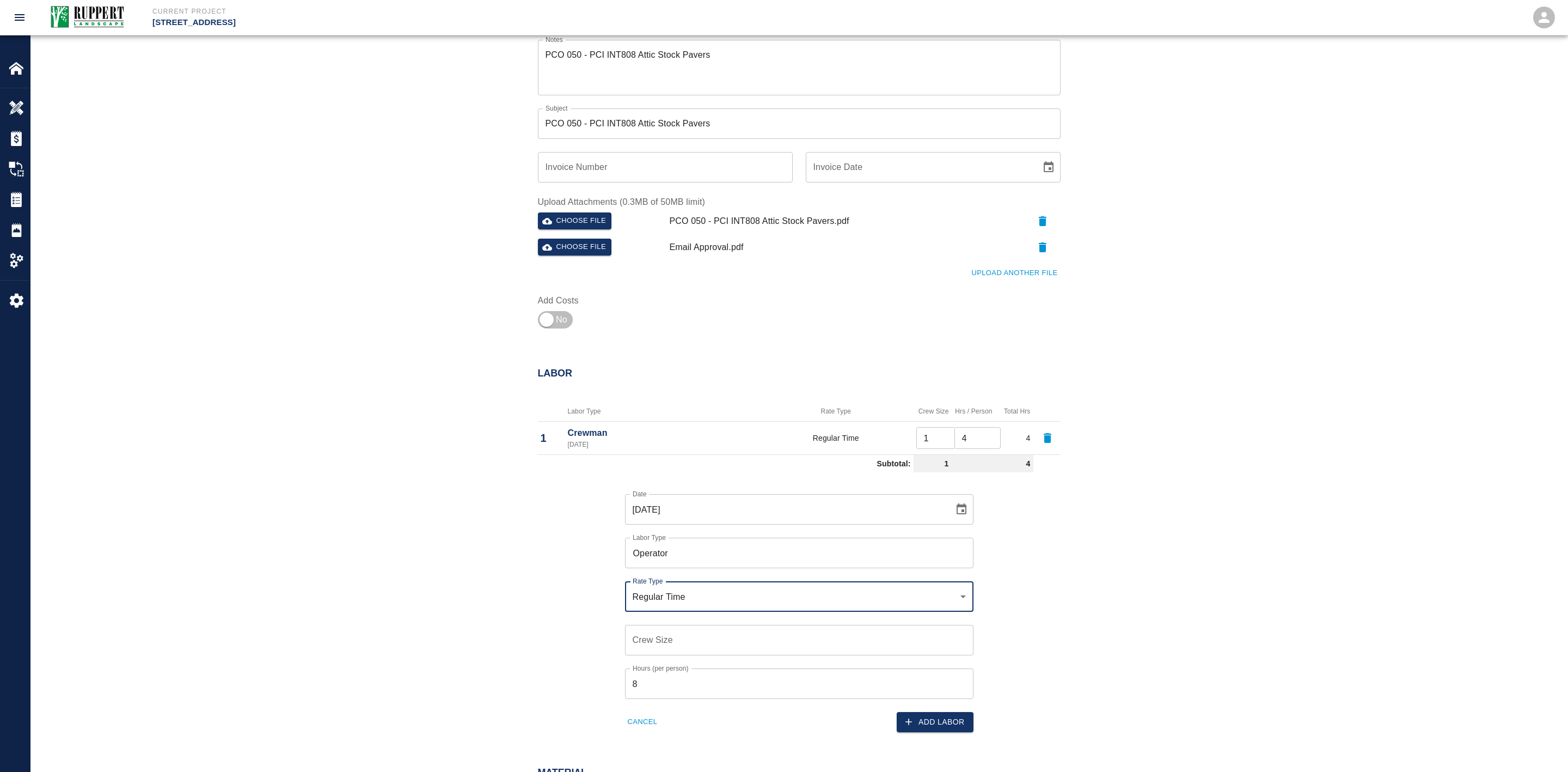
type input "rate_rt"
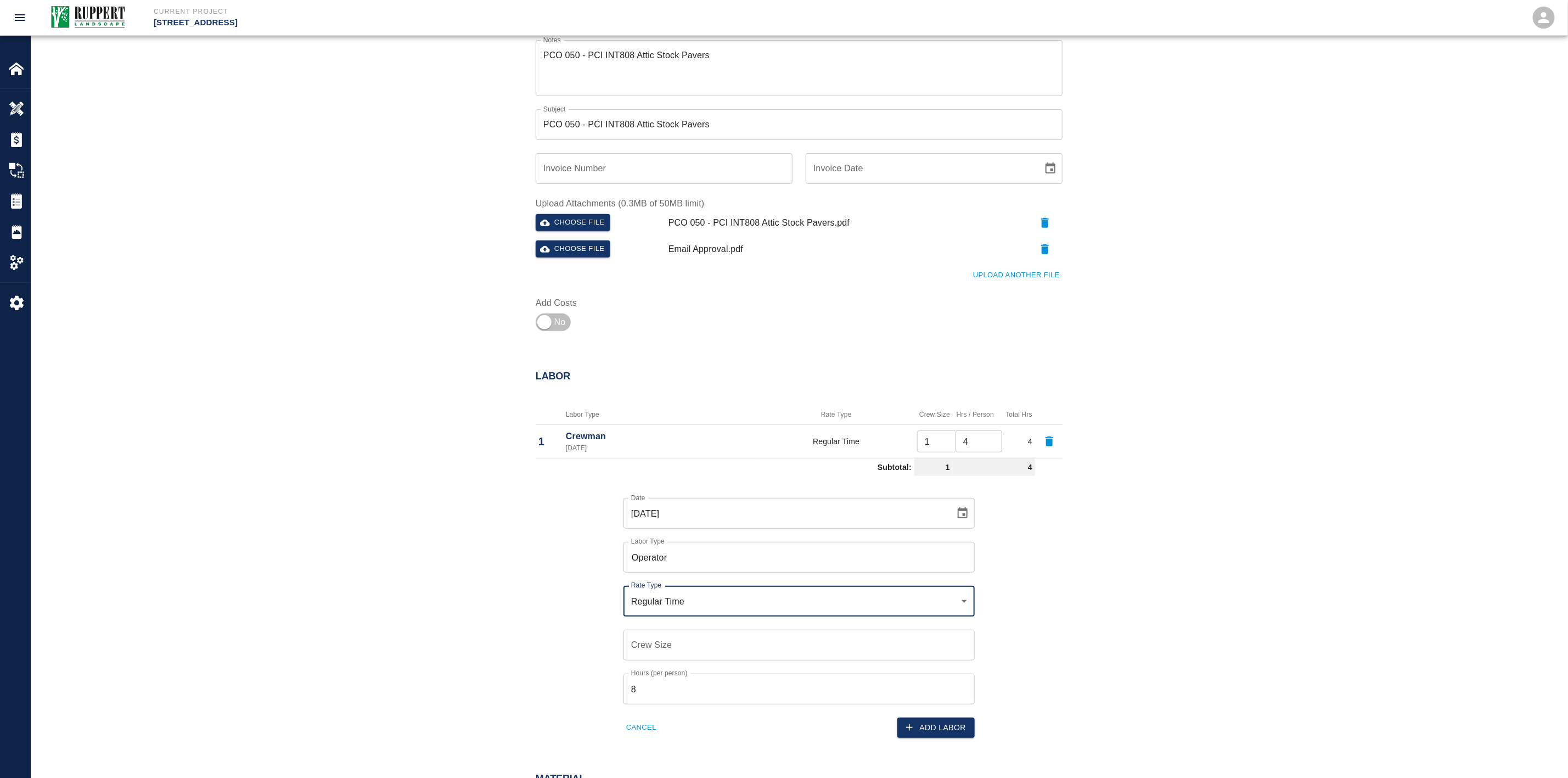
drag, startPoint x: 666, startPoint y: 640, endPoint x: 633, endPoint y: 641, distance: 33.0
click at [633, 641] on input "Crew Size" at bounding box center [799, 644] width 351 height 31
type input "1"
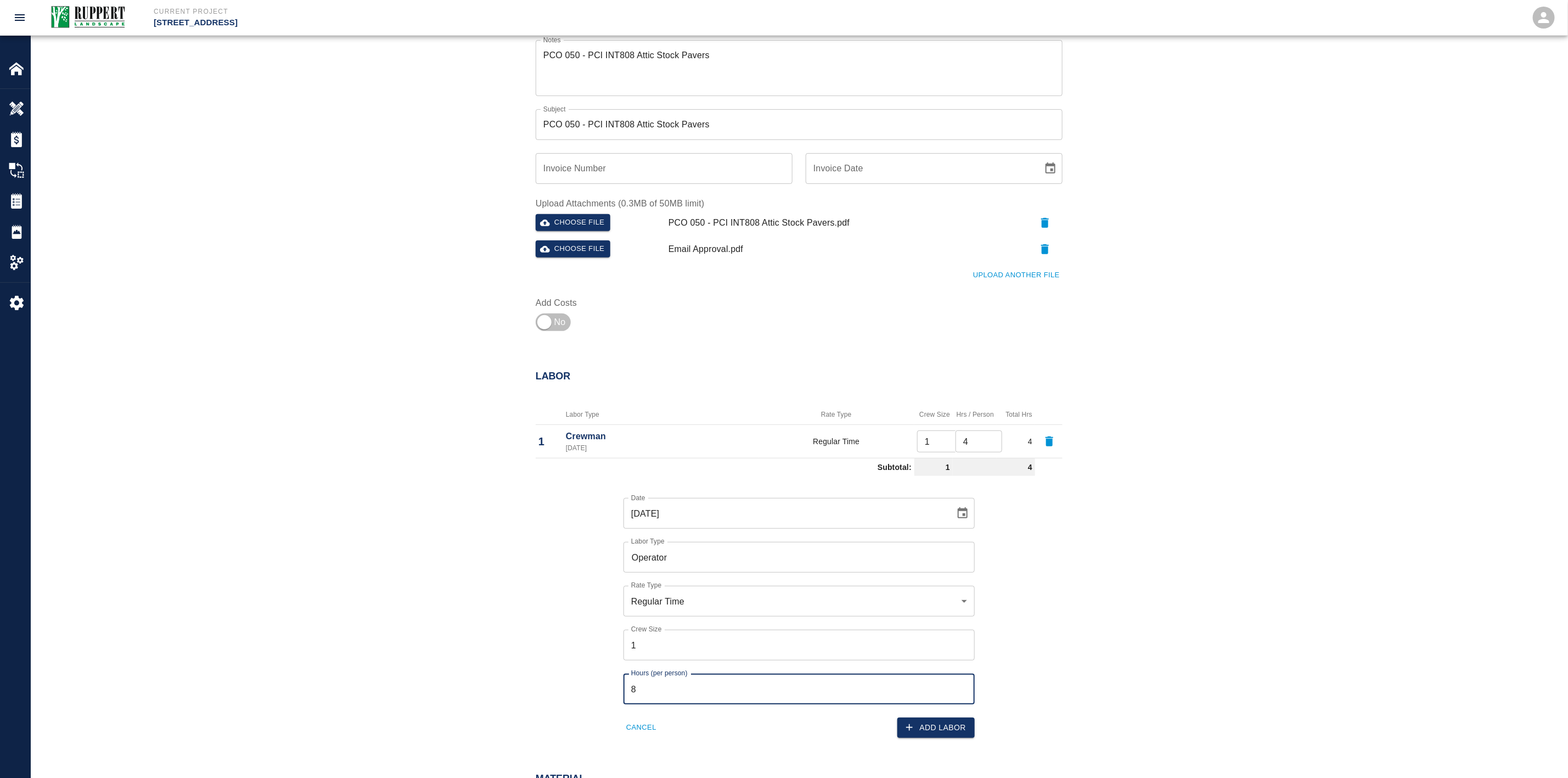
drag, startPoint x: 636, startPoint y: 683, endPoint x: 585, endPoint y: 685, distance: 51.0
click at [585, 685] on div "Date [DATE] Date Labor Type Operator Labor Type Rate Type Regular Time rate_rt …" at bounding box center [792, 609] width 540 height 257
type input "4"
click at [921, 725] on button "Add Labor" at bounding box center [936, 728] width 77 height 20
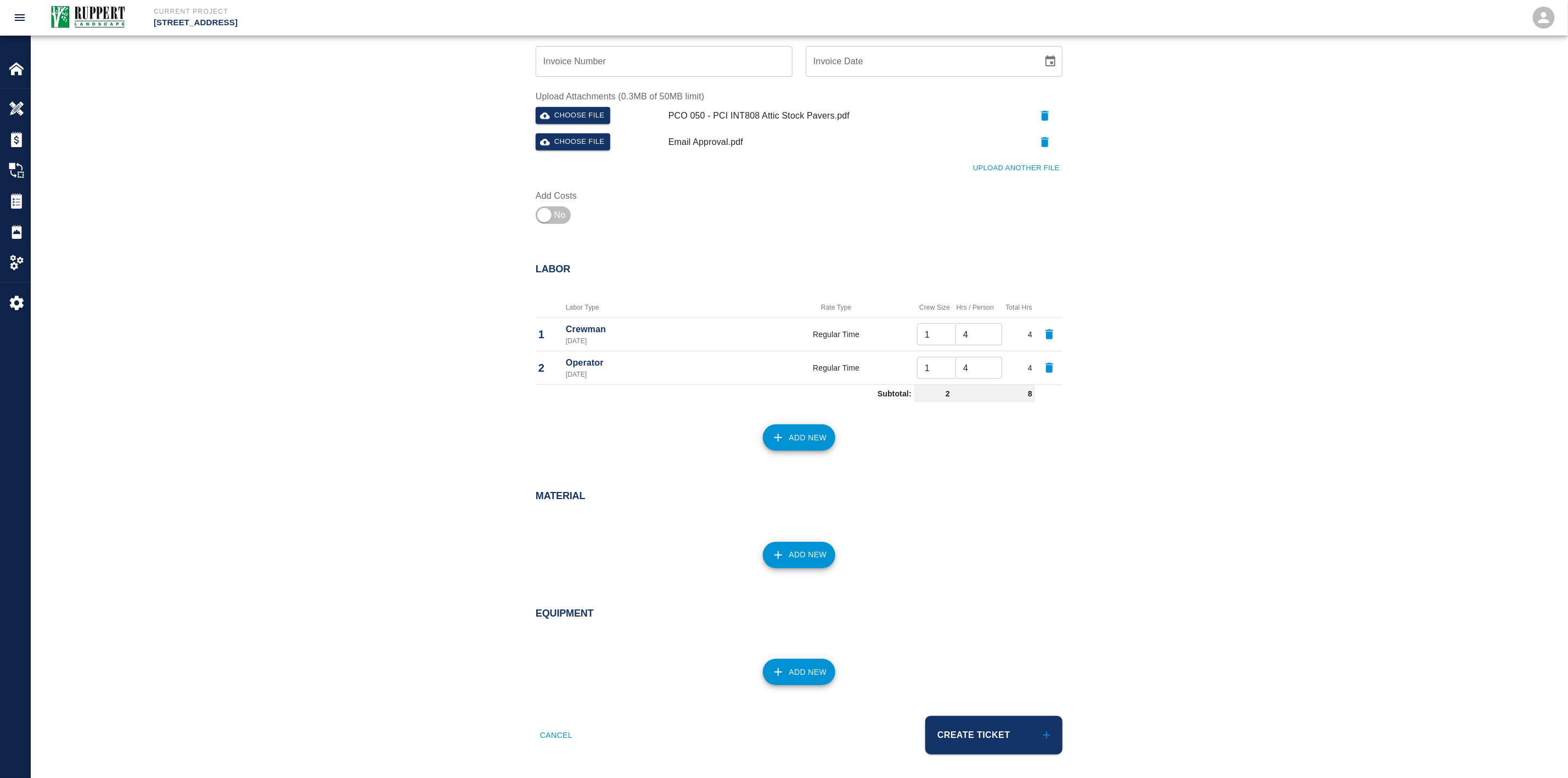
scroll to position [351, 0]
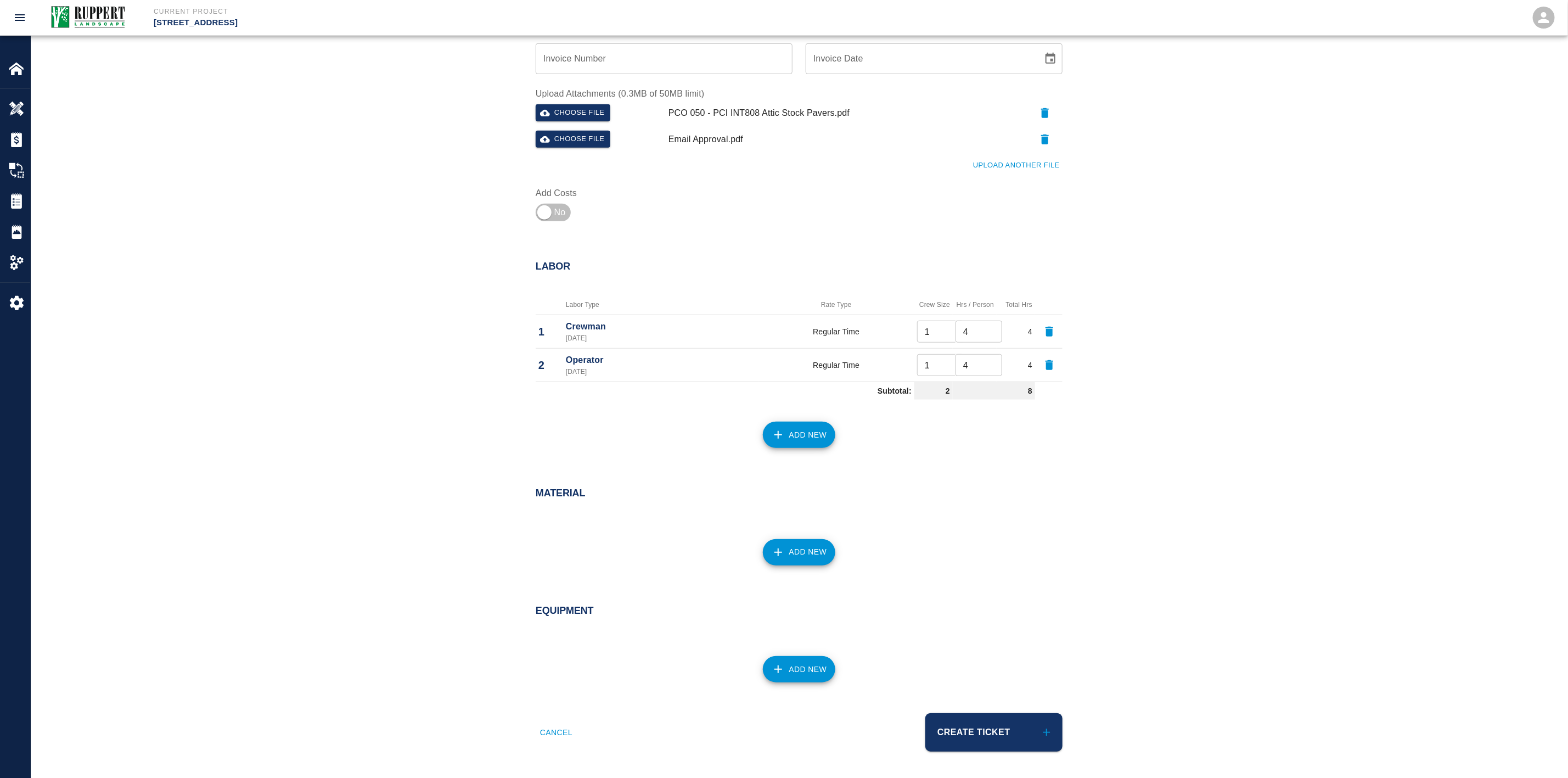
click at [794, 427] on button "Add New" at bounding box center [799, 434] width 73 height 26
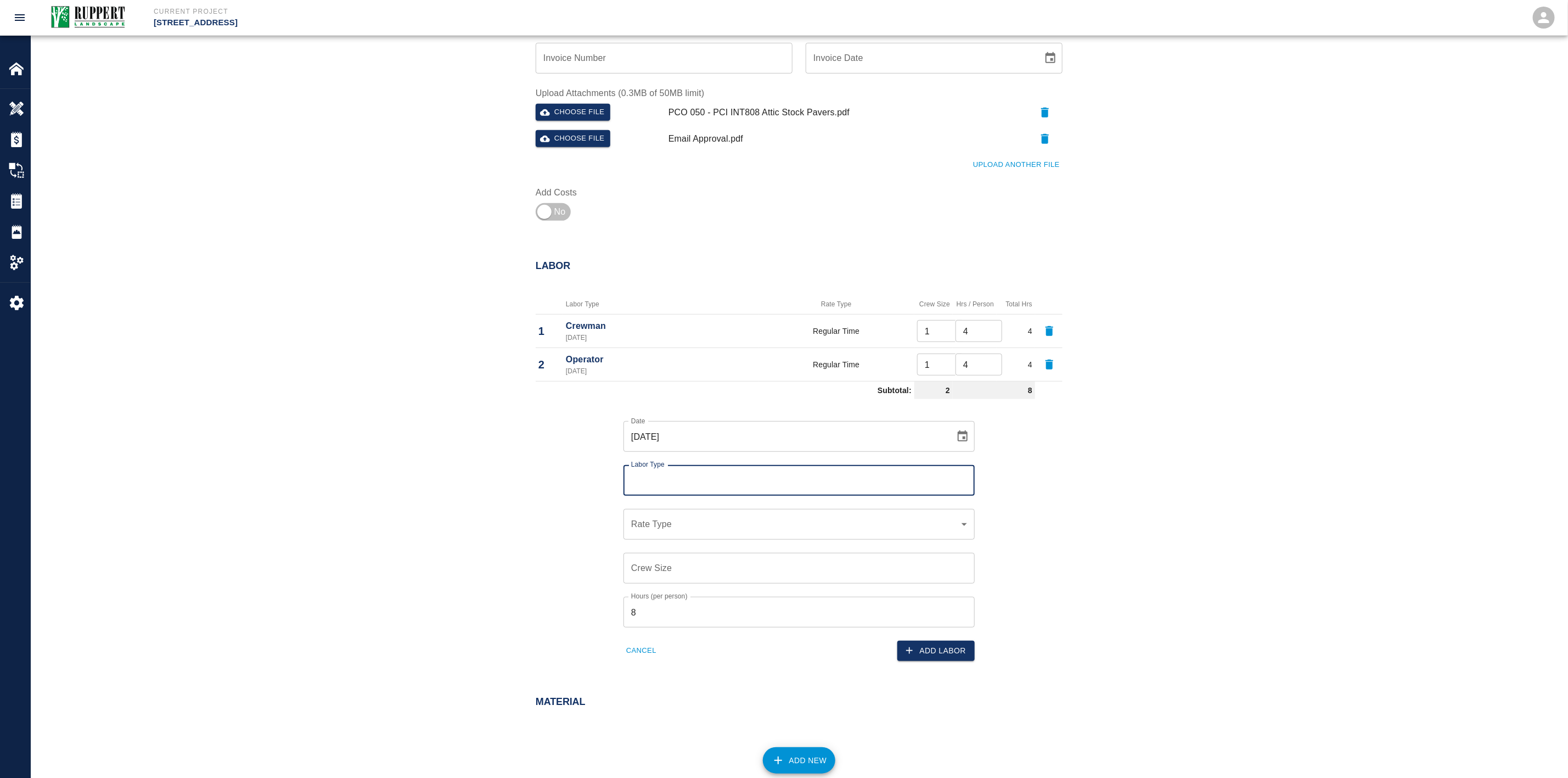
click at [741, 441] on input "[DATE]" at bounding box center [785, 436] width 324 height 31
drag, startPoint x: 513, startPoint y: 475, endPoint x: 524, endPoint y: 475, distance: 11.0
click at [514, 475] on div "Labor Labor Type Rate Type Crew Size Hrs / Person Total Hrs 1 Crewman [DATE] Re…" at bounding box center [799, 449] width 593 height 422
click at [666, 479] on input "Labor Type" at bounding box center [799, 480] width 341 height 21
type input "Driver"
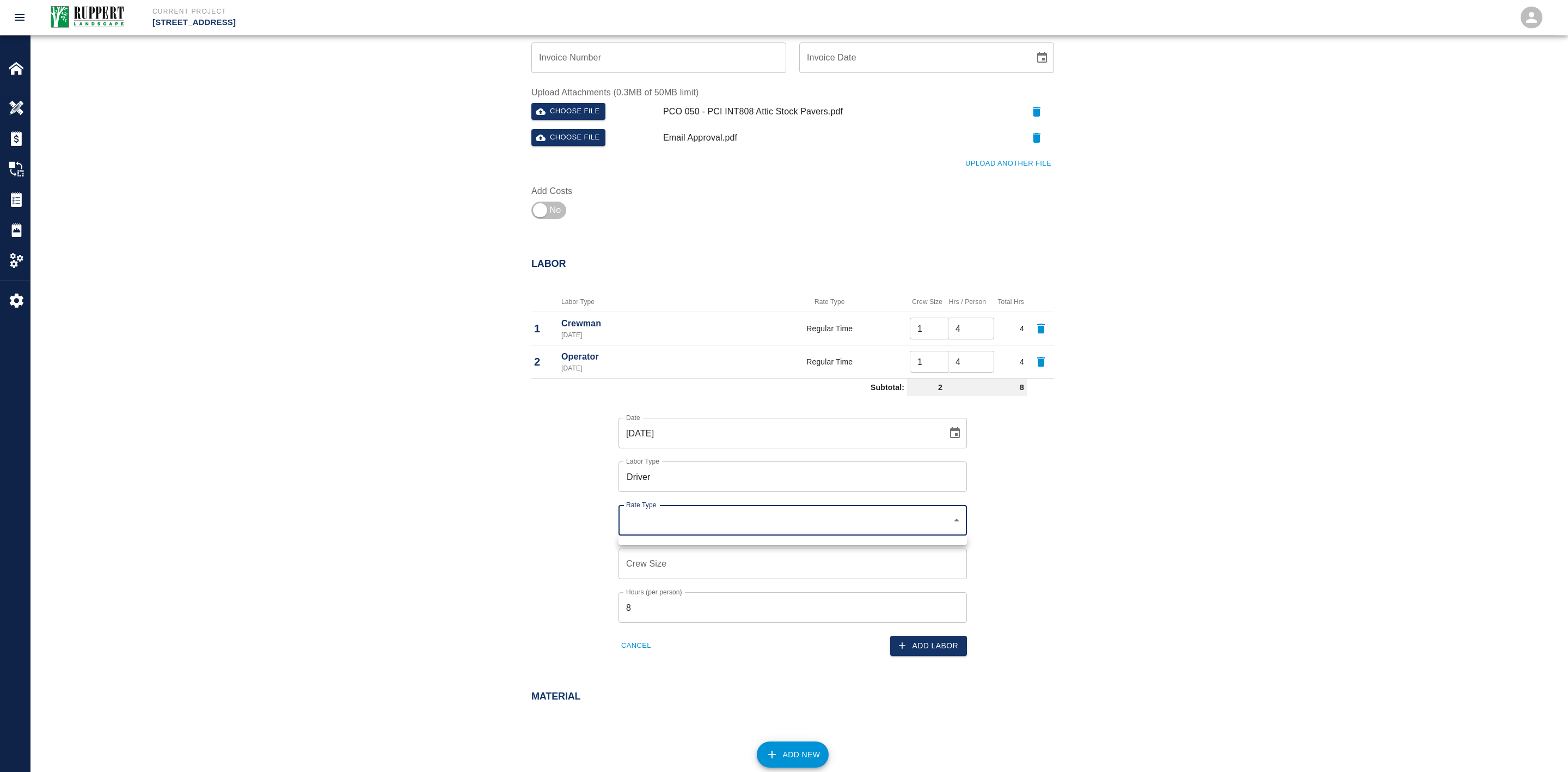
click at [679, 424] on body "Current Project [STREET_ADDRESS] Home [STREET_ADDRESS] Overview Estimates Chang…" at bounding box center [784, 38] width 1568 height 772
click at [519, 528] on div at bounding box center [784, 386] width 1568 height 772
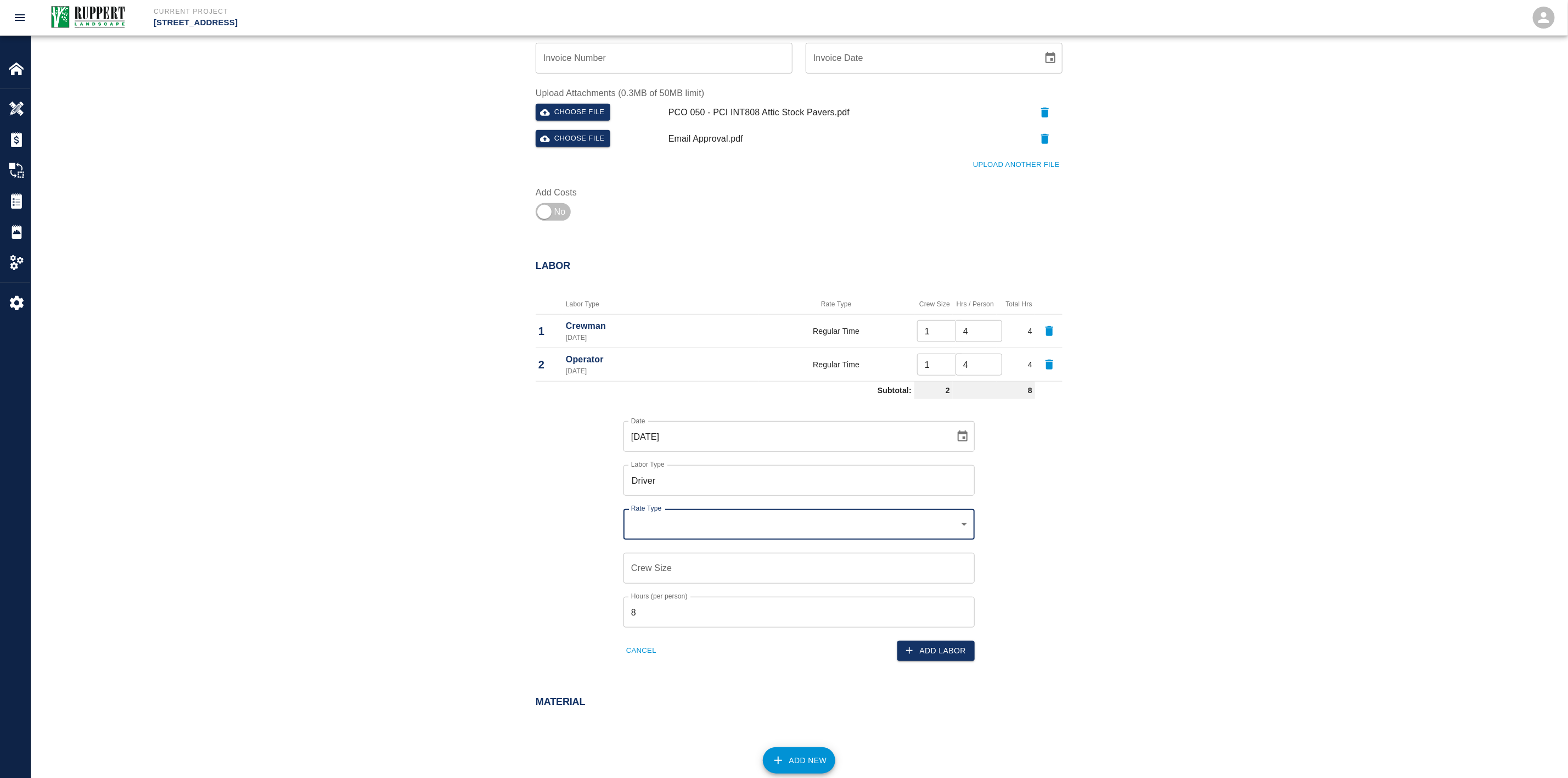
click at [643, 559] on div "Crew Size Crew Size" at bounding box center [799, 568] width 351 height 31
type input "1"
click at [674, 536] on div "​ Rate Type" at bounding box center [799, 524] width 351 height 31
click at [687, 427] on body "Current Project [STREET_ADDRESS] Home [STREET_ADDRESS] Overview Estimates Chang…" at bounding box center [784, 38] width 1568 height 778
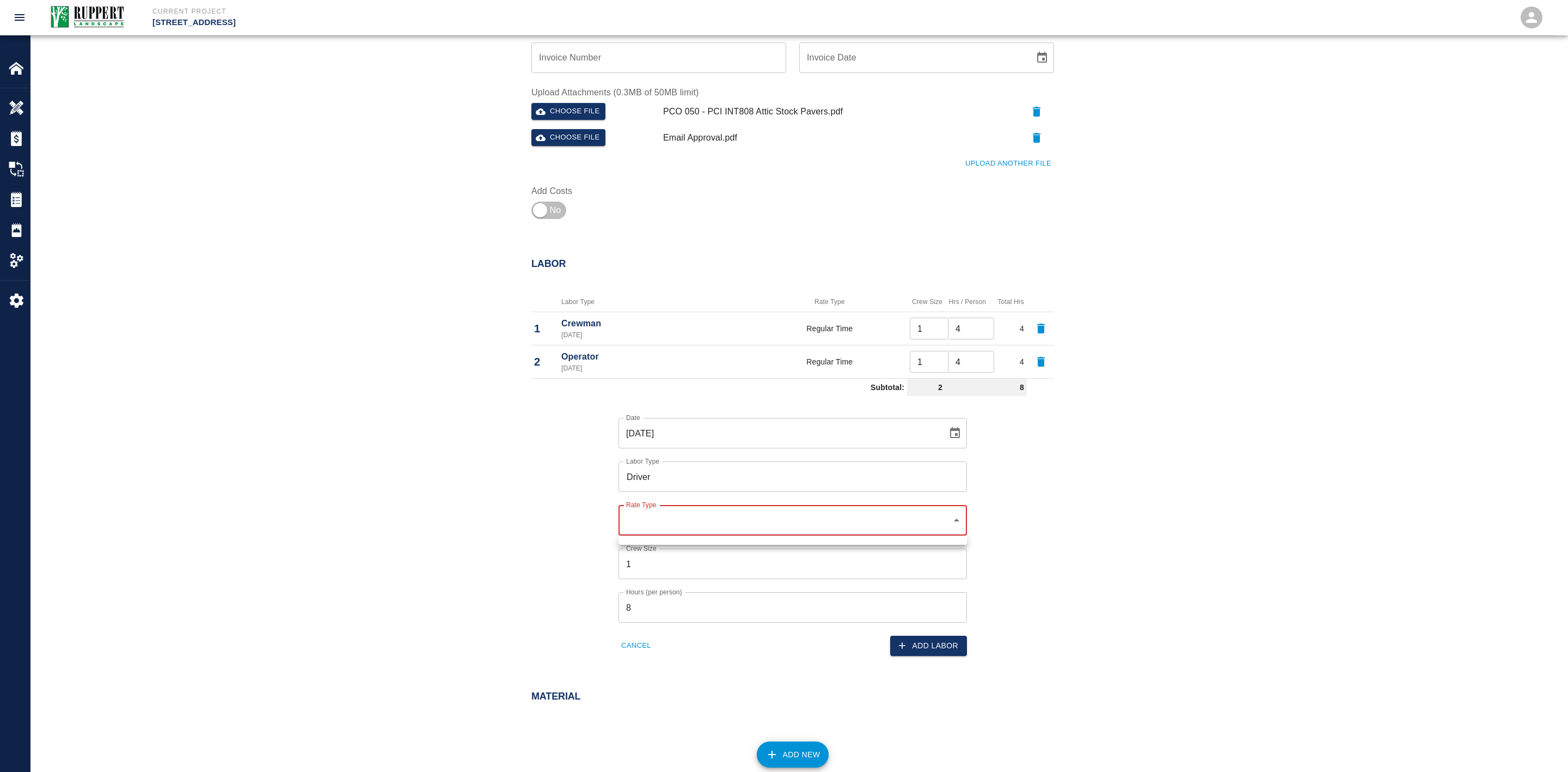
drag, startPoint x: 931, startPoint y: 515, endPoint x: 952, endPoint y: 515, distance: 21.0
click at [931, 515] on div at bounding box center [784, 386] width 1568 height 772
click at [954, 424] on body "Current Project [STREET_ADDRESS] Home [STREET_ADDRESS] Overview Estimates Chang…" at bounding box center [784, 38] width 1568 height 772
drag, startPoint x: 954, startPoint y: 515, endPoint x: 957, endPoint y: 520, distance: 5.8
click at [956, 515] on div at bounding box center [784, 386] width 1568 height 772
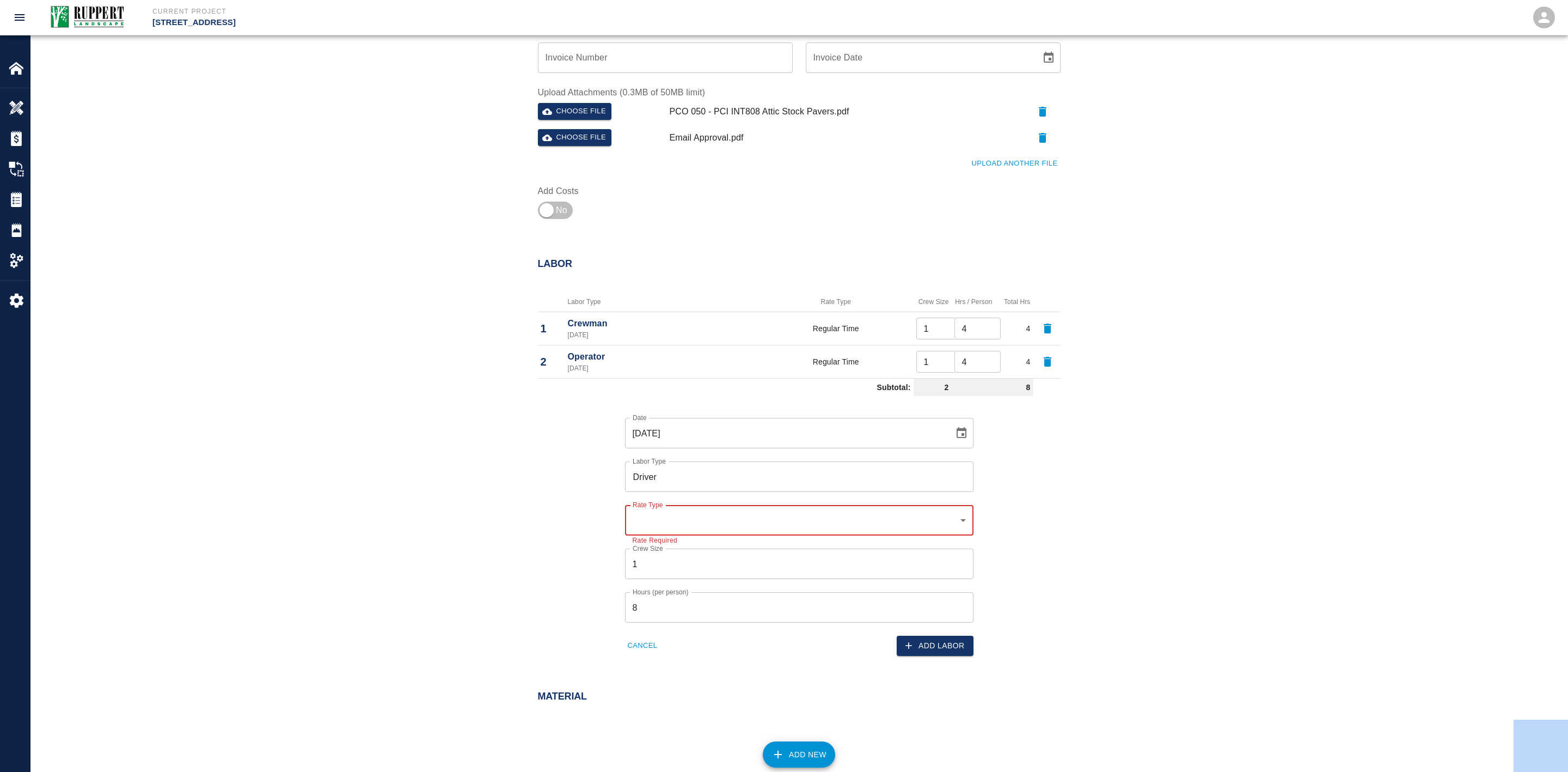
click at [956, 424] on body "Current Project [STREET_ADDRESS] Home [STREET_ADDRESS] Overview Estimates Chang…" at bounding box center [784, 38] width 1568 height 772
click at [890, 523] on div at bounding box center [784, 386] width 1568 height 772
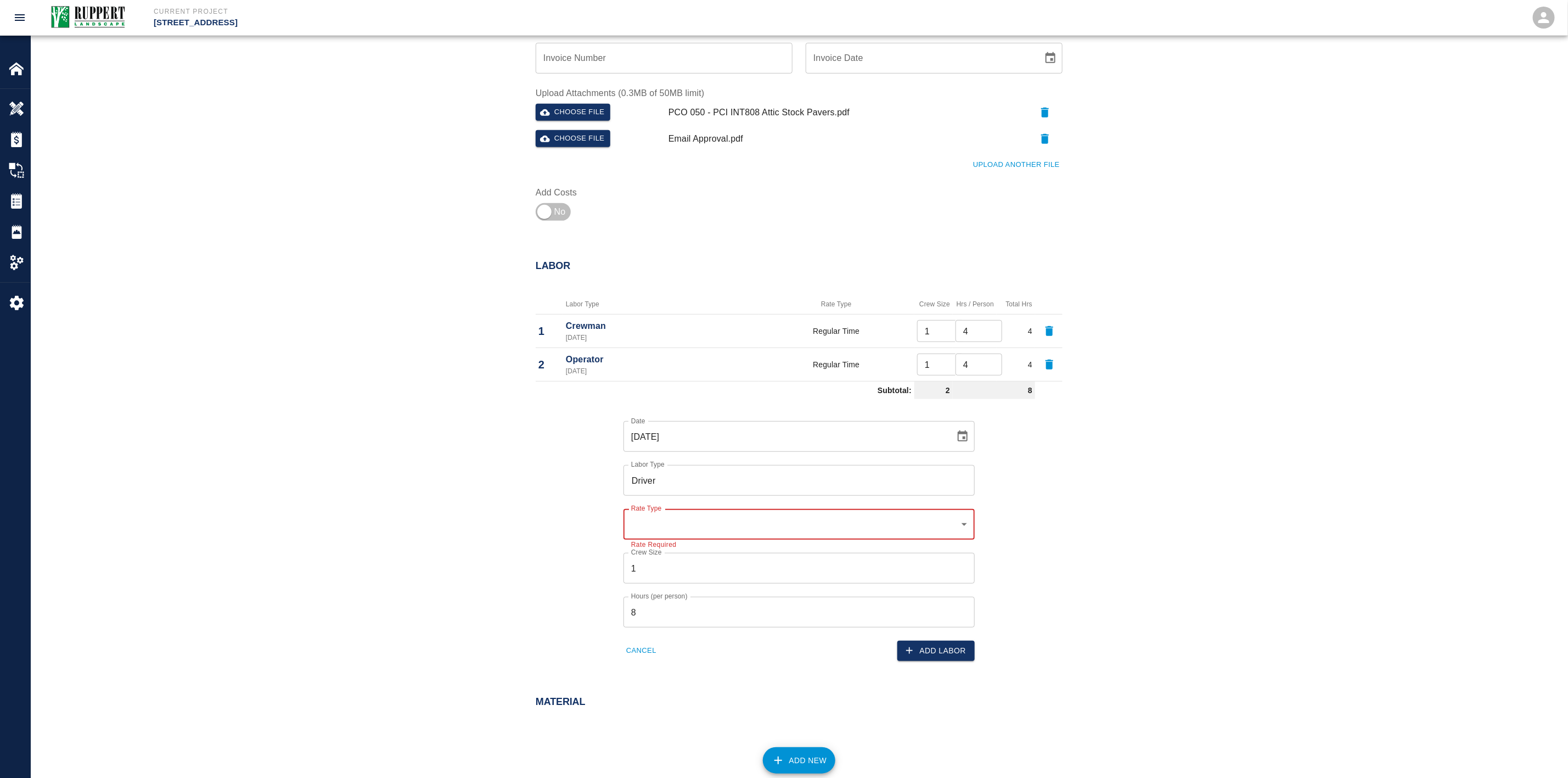
click at [776, 502] on div "Rate Type ​ Rate Type Rate Required" at bounding box center [792, 518] width 365 height 44
click at [661, 427] on body "Current Project [STREET_ADDRESS] Home [STREET_ADDRESS] Overview Estimates Chang…" at bounding box center [784, 38] width 1568 height 778
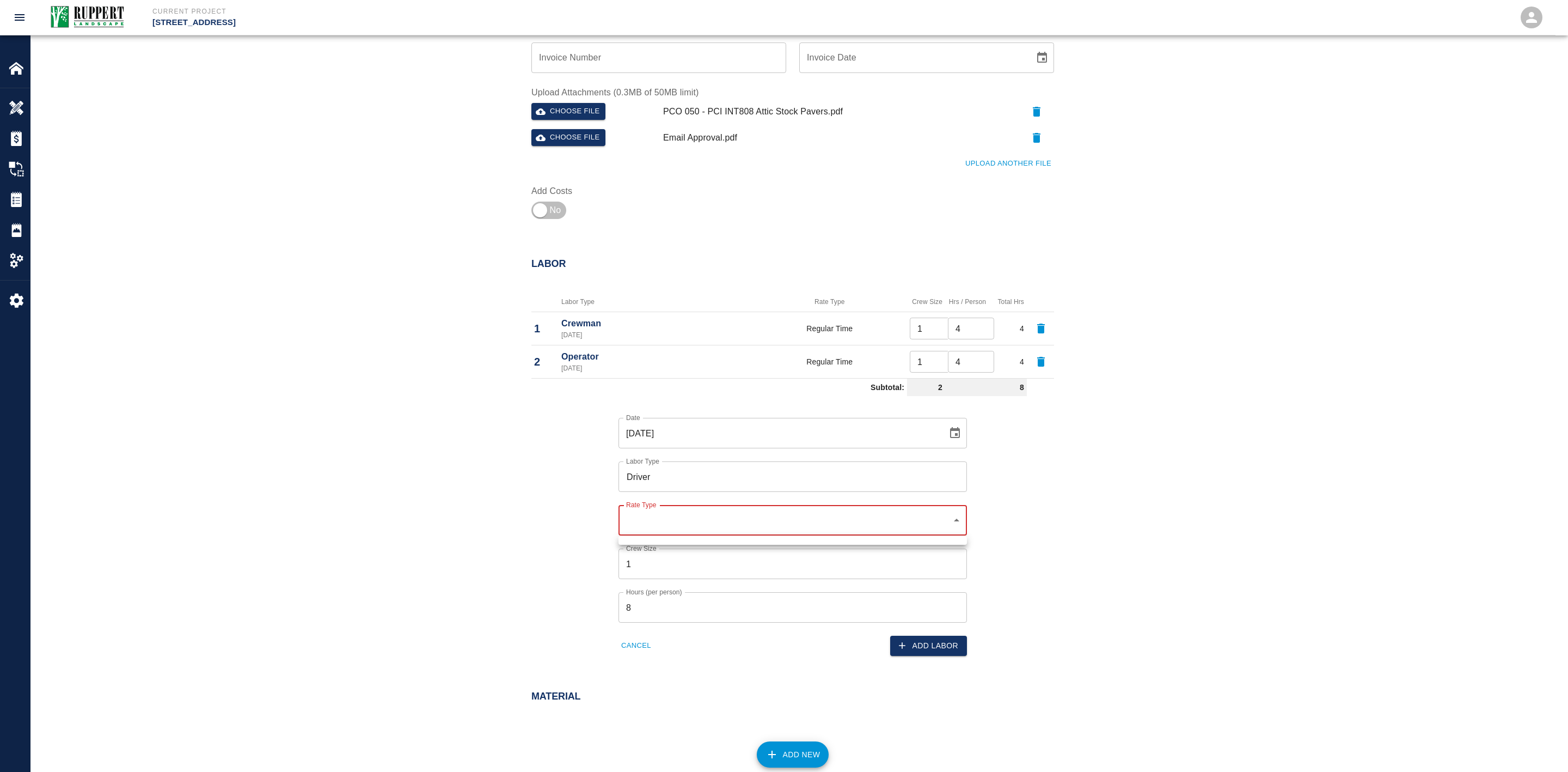
click at [534, 494] on div at bounding box center [784, 386] width 1568 height 772
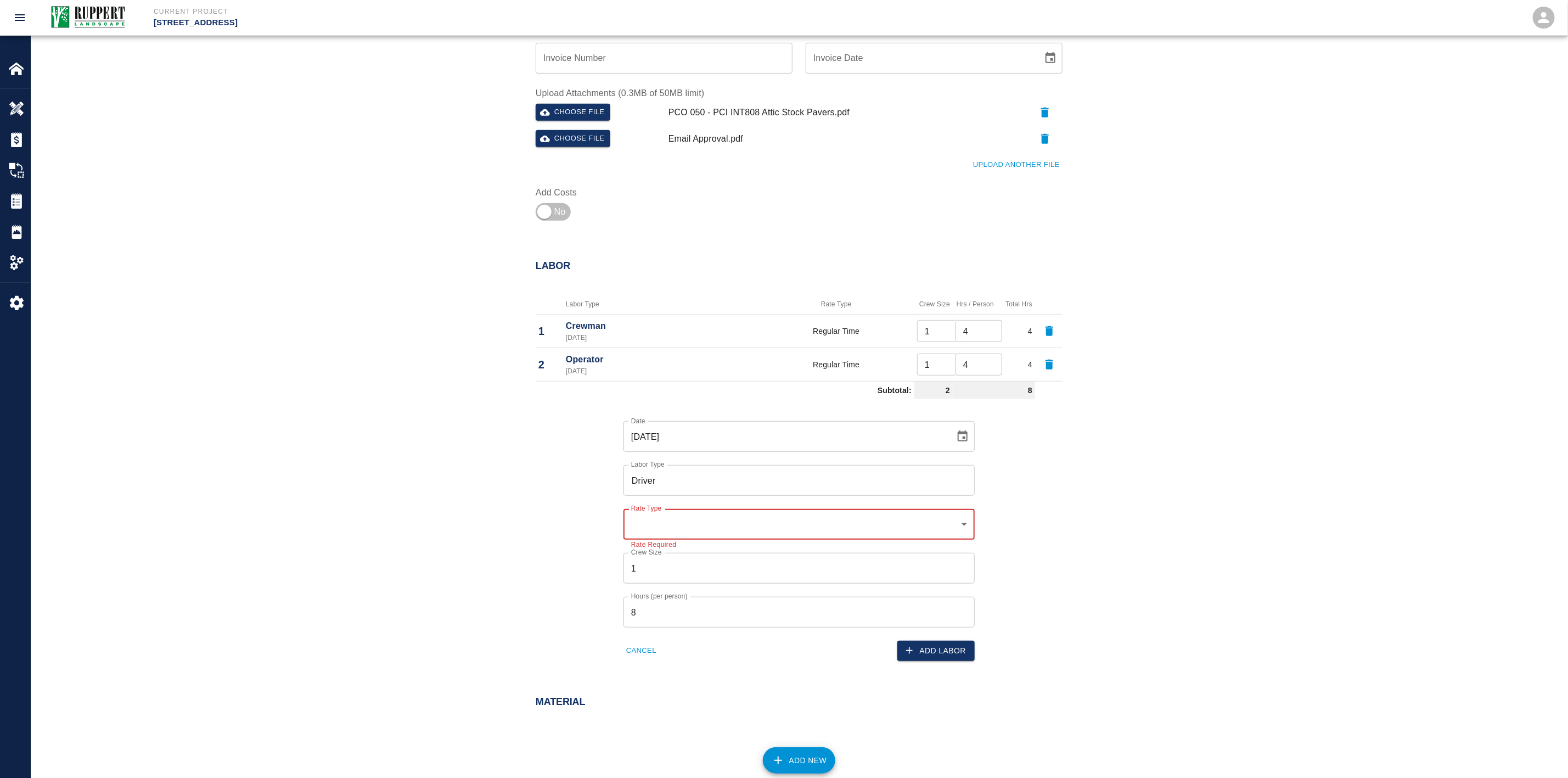
click at [562, 489] on div "Date [DATE] Date Labor Type Driver Labor Type Rate Type ​ Rate Type Rate Requir…" at bounding box center [792, 532] width 540 height 257
click at [597, 468] on div "Date [DATE] Date Labor Type Driver Labor Type Rate Type ​ Rate Type Rate Requir…" at bounding box center [792, 532] width 540 height 257
click at [658, 468] on label "Labor Type" at bounding box center [648, 464] width 34 height 9
click at [658, 470] on input "Driver" at bounding box center [799, 480] width 341 height 21
click at [663, 479] on input "Driver" at bounding box center [799, 480] width 341 height 21
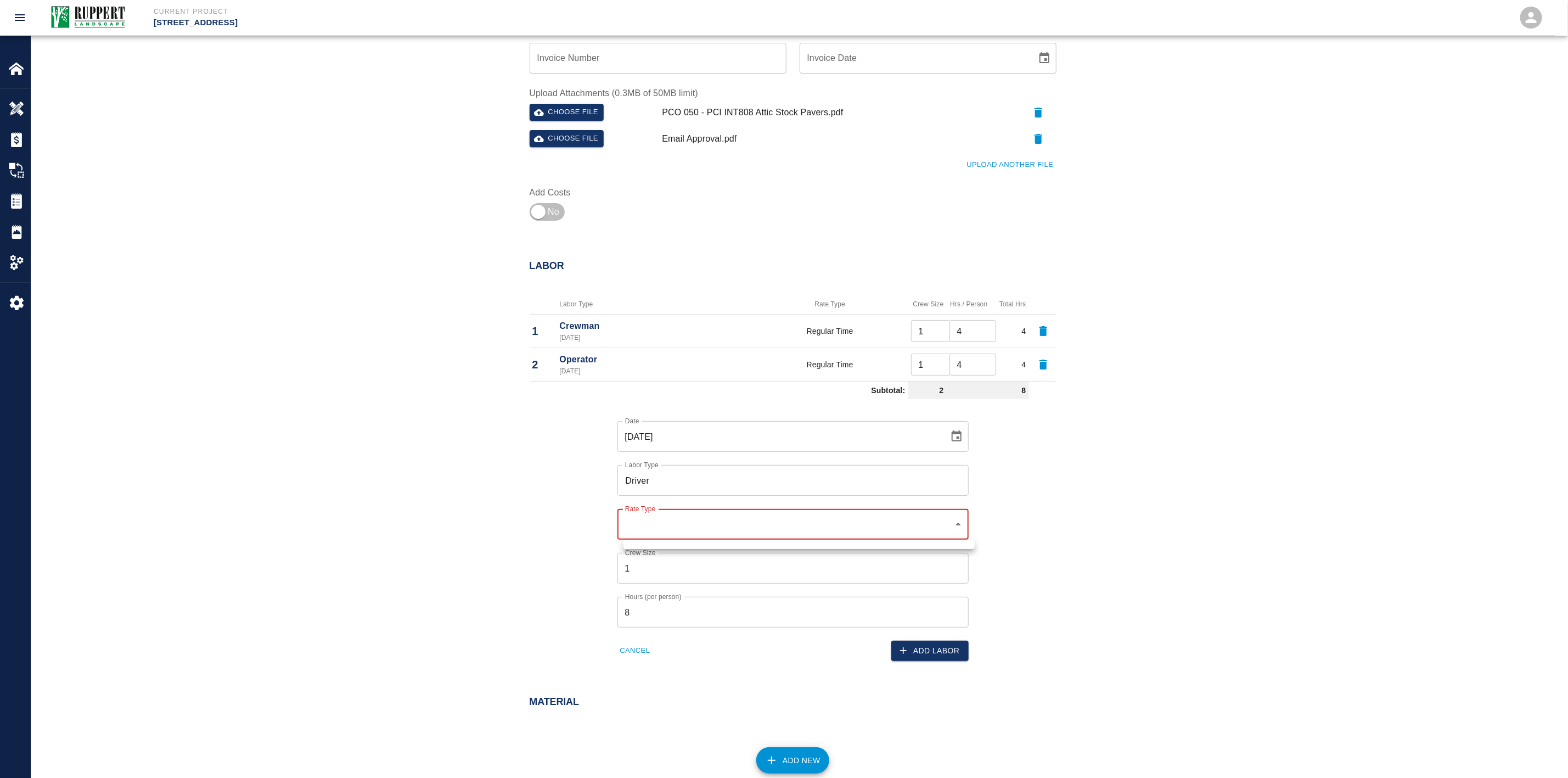
click at [655, 427] on body "Current Project [STREET_ADDRESS] Home [STREET_ADDRESS] Overview Estimates Chang…" at bounding box center [784, 38] width 1568 height 778
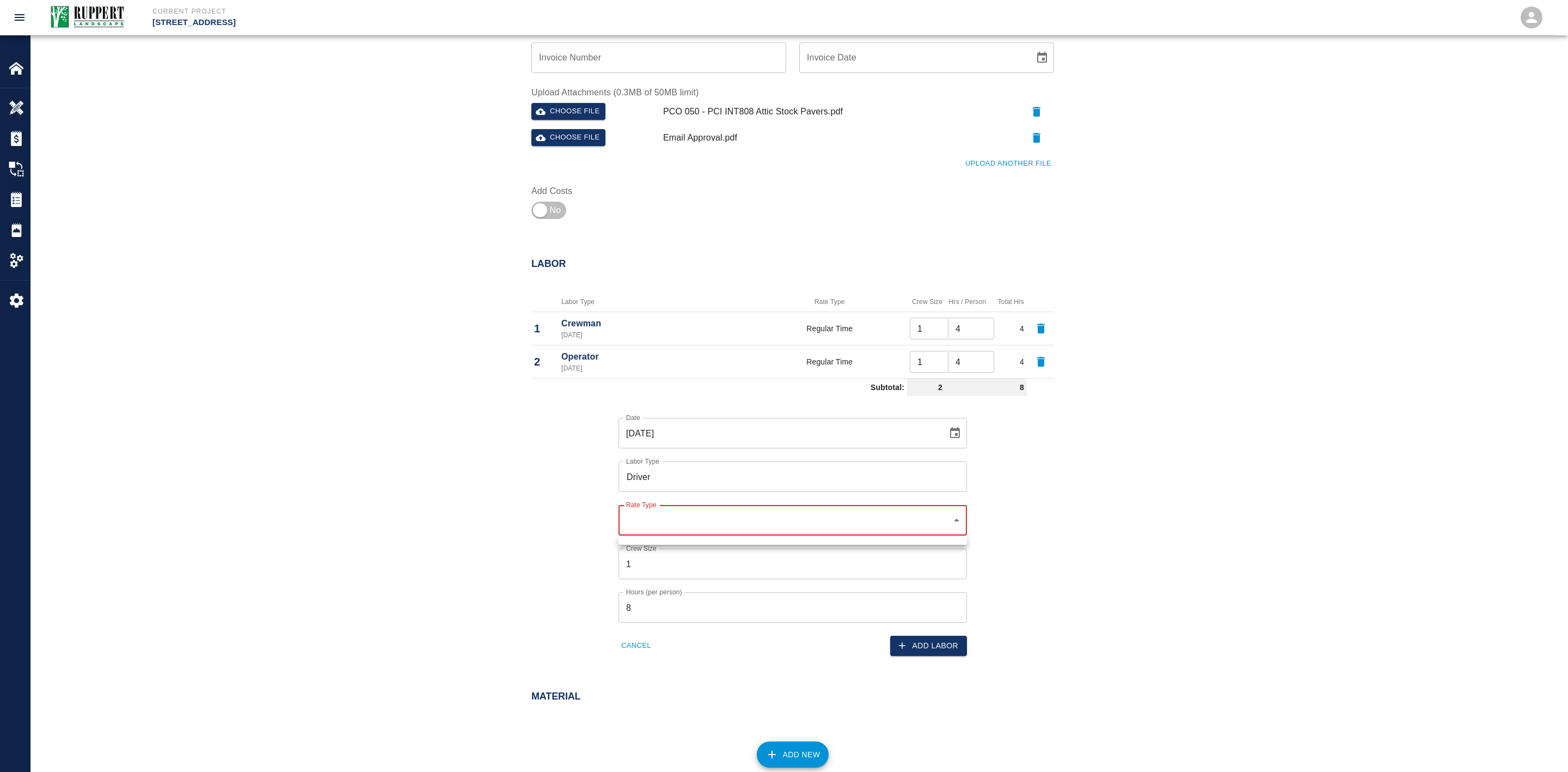
click at [552, 546] on div at bounding box center [784, 386] width 1568 height 772
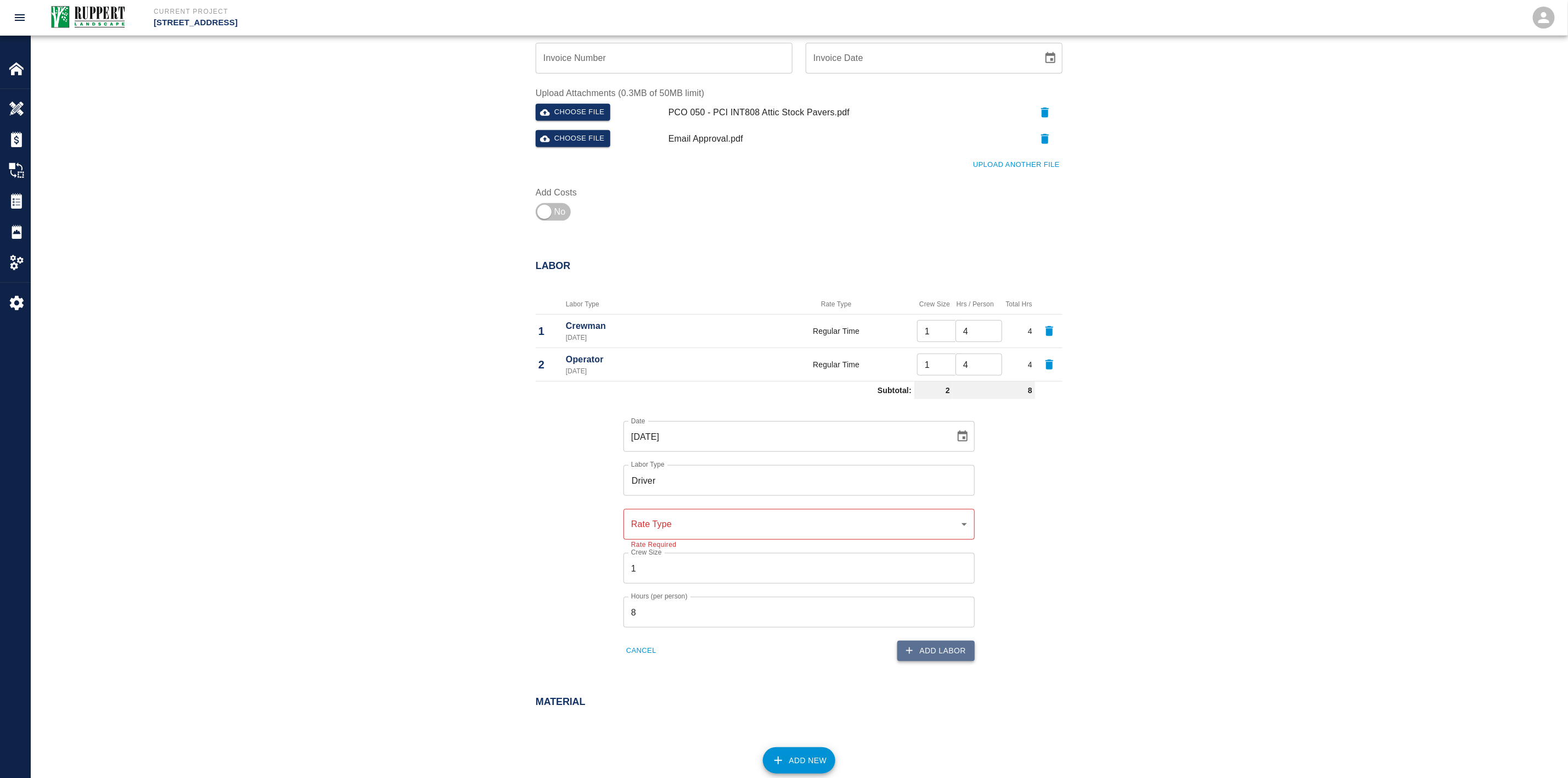
click at [954, 645] on button "Add Labor" at bounding box center [936, 650] width 77 height 20
click at [710, 475] on input "Driver" at bounding box center [799, 480] width 341 height 21
drag, startPoint x: 687, startPoint y: 480, endPoint x: 569, endPoint y: 480, distance: 118.0
click at [569, 480] on div "Date [DATE] Date Labor Type Driver Labor Type Must select labor type from list …" at bounding box center [792, 532] width 540 height 257
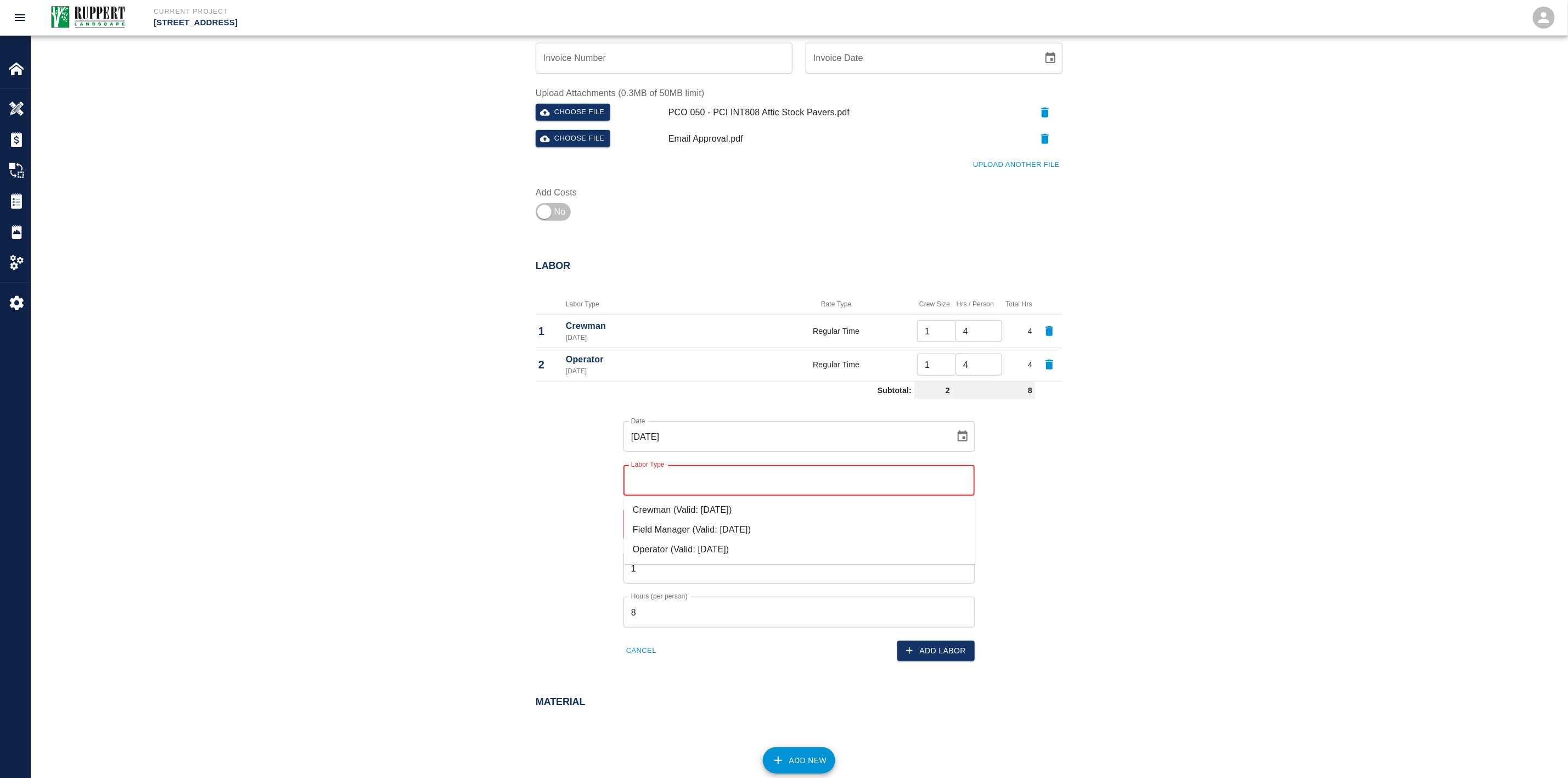
click at [651, 507] on li "Crewman (Valid: [DATE])" at bounding box center [800, 511] width 351 height 20
type input "Crewman"
click at [688, 516] on div "​ Rate Type" at bounding box center [799, 524] width 351 height 31
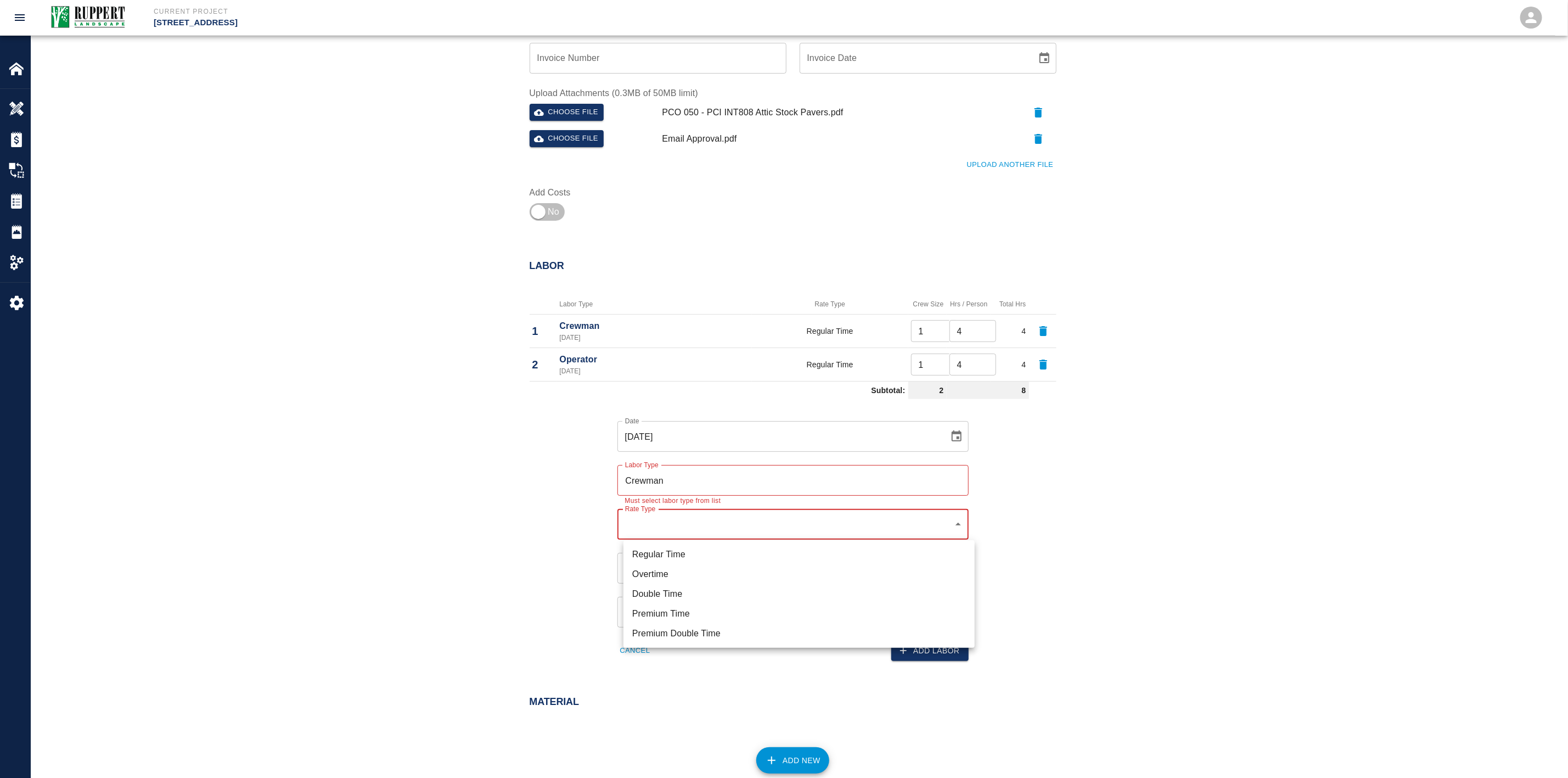
click at [966, 427] on body "Current Project [STREET_ADDRESS] Home [STREET_ADDRESS] Overview Estimates Chang…" at bounding box center [784, 38] width 1568 height 778
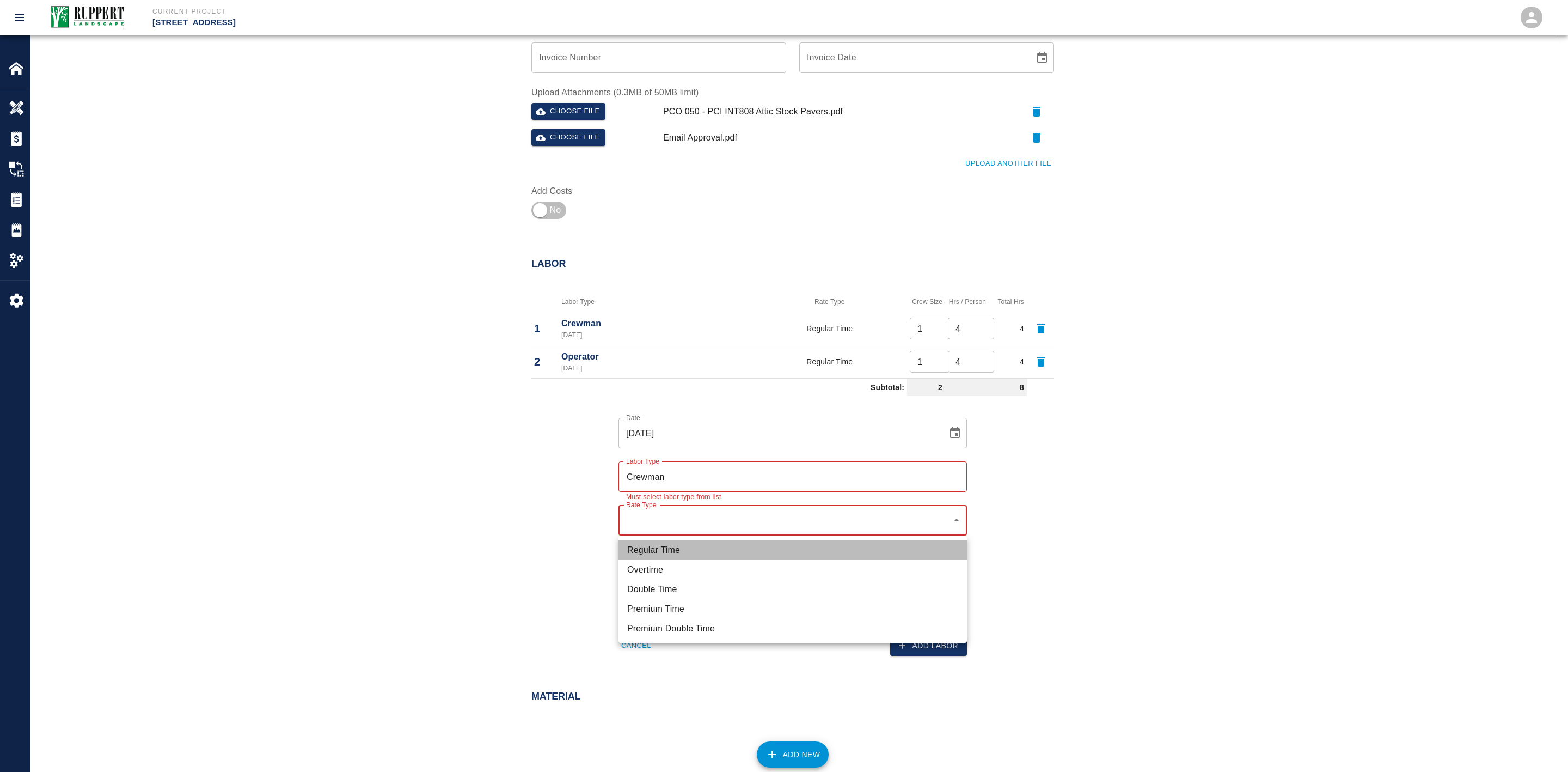
click at [728, 554] on li "Regular Time" at bounding box center [792, 550] width 348 height 20
type input "rate_rt"
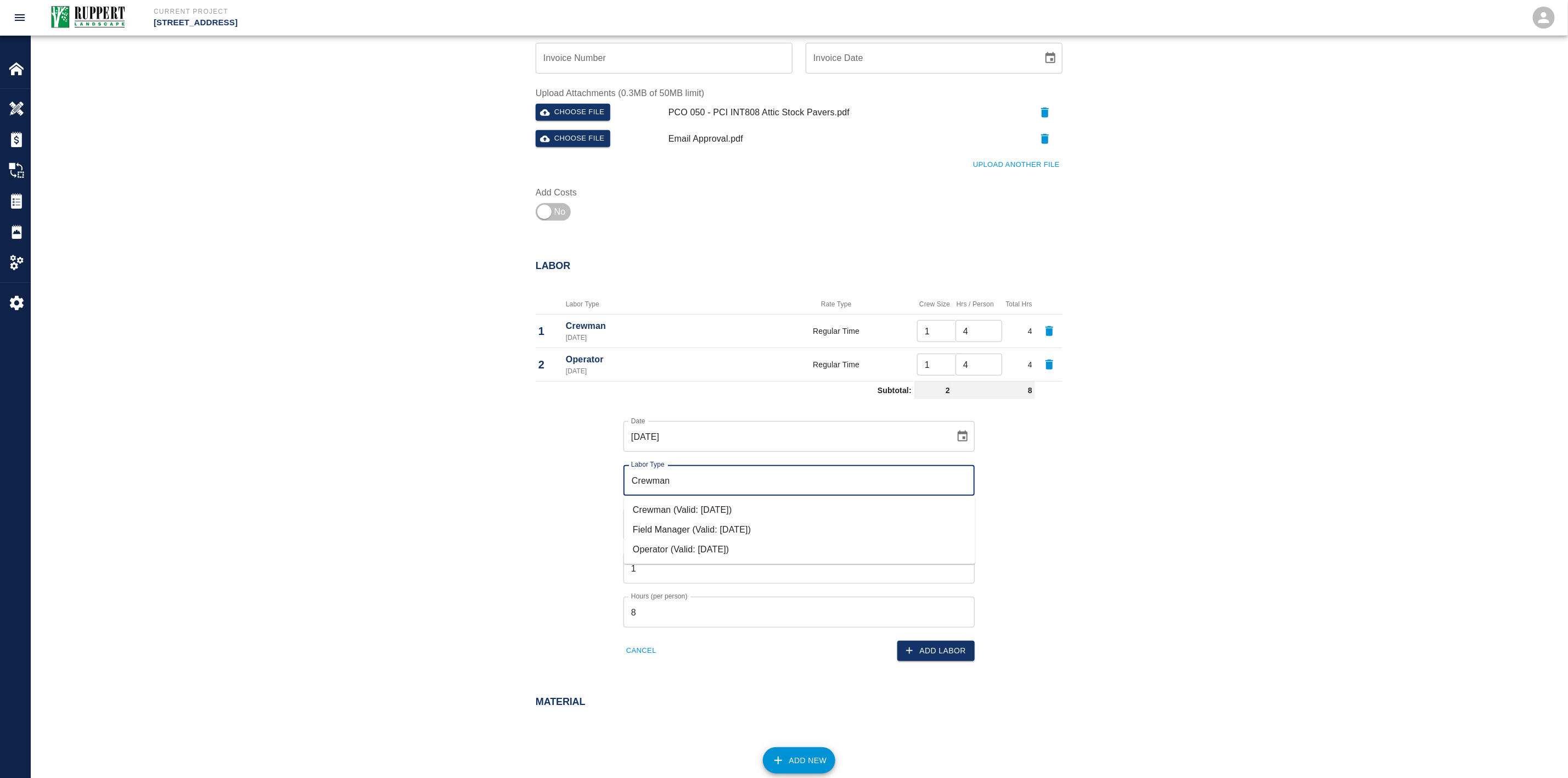
drag, startPoint x: 674, startPoint y: 481, endPoint x: 602, endPoint y: 484, distance: 72.1
click at [602, 484] on div "Date [DATE] Date Labor Type Crewman Labor Type Rate Type Regular Time rate_rt R…" at bounding box center [792, 532] width 540 height 257
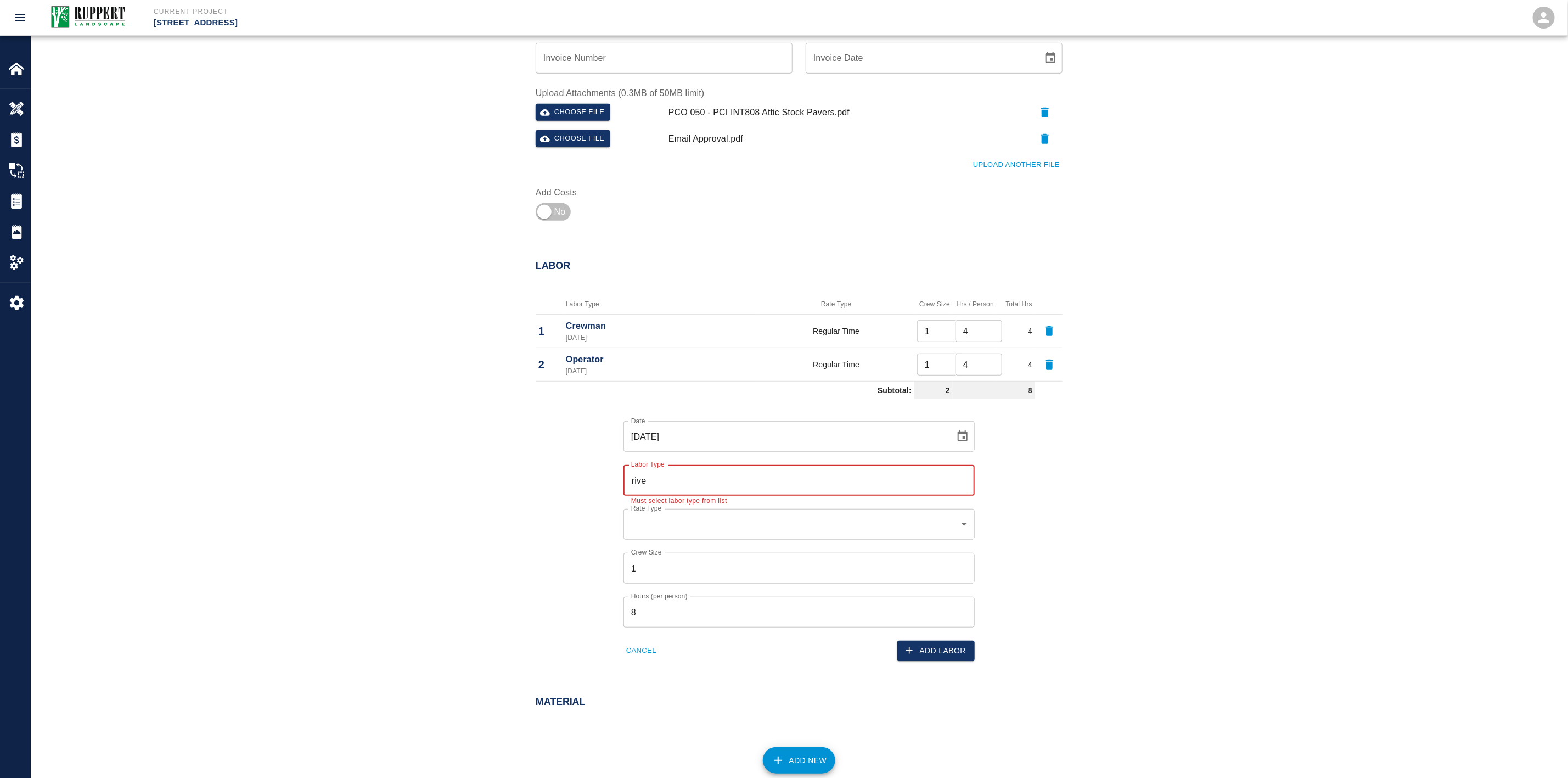
type input "river"
drag, startPoint x: 691, startPoint y: 484, endPoint x: 509, endPoint y: 476, distance: 182.2
click at [508, 475] on div "Labor Labor Type Rate Type Crew Size Hrs / Person Total Hrs 1 Crewman [DATE] Re…" at bounding box center [799, 449] width 593 height 422
click at [650, 513] on li "Crewman (Valid: [DATE])" at bounding box center [800, 511] width 351 height 20
type input "Crewman"
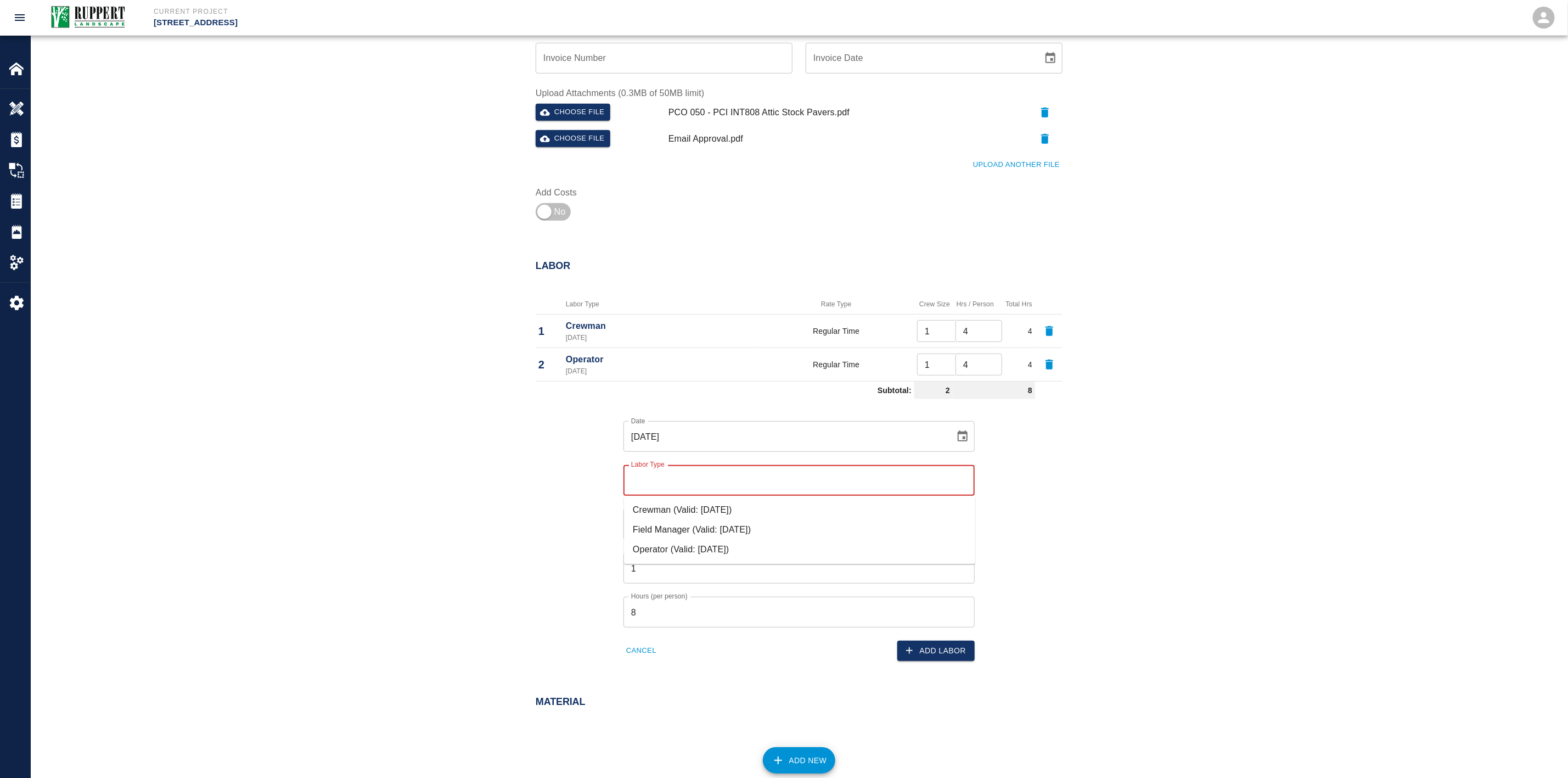
click at [646, 506] on li "Crewman (Valid: [DATE])" at bounding box center [800, 511] width 351 height 20
type input "Crewman"
drag, startPoint x: 657, startPoint y: 612, endPoint x: 585, endPoint y: 607, distance: 72.2
click at [590, 608] on div "Date [DATE] Date Labor Type Crewman Labor Type Must select labor type from list…" at bounding box center [792, 532] width 540 height 257
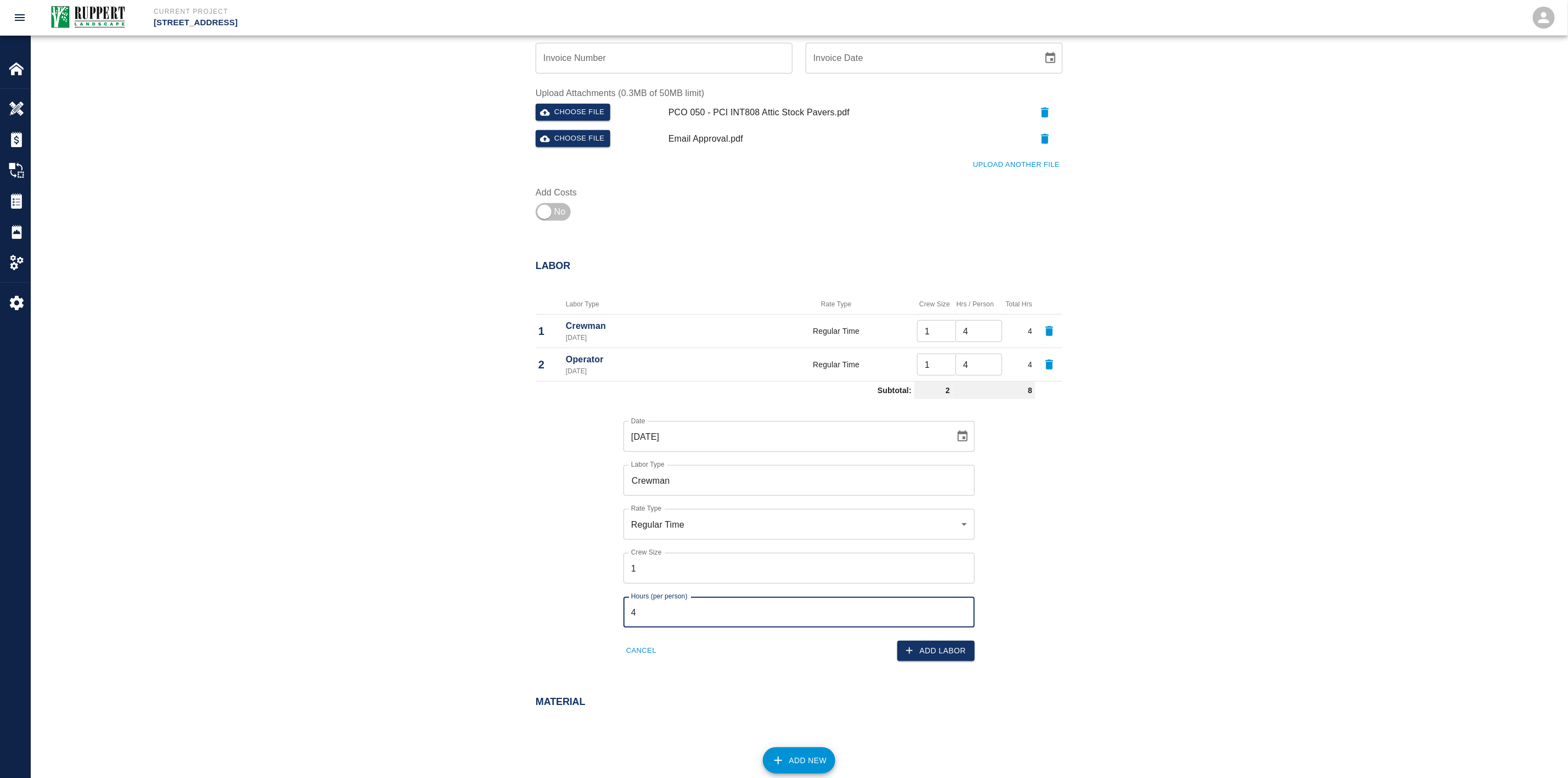
type input "4"
click at [557, 535] on div "Date [DATE] Date Labor Type Crewman Labor Type Rate Type Regular Time rate_rt R…" at bounding box center [792, 532] width 540 height 257
click at [945, 650] on button "Add Labor" at bounding box center [936, 650] width 77 height 20
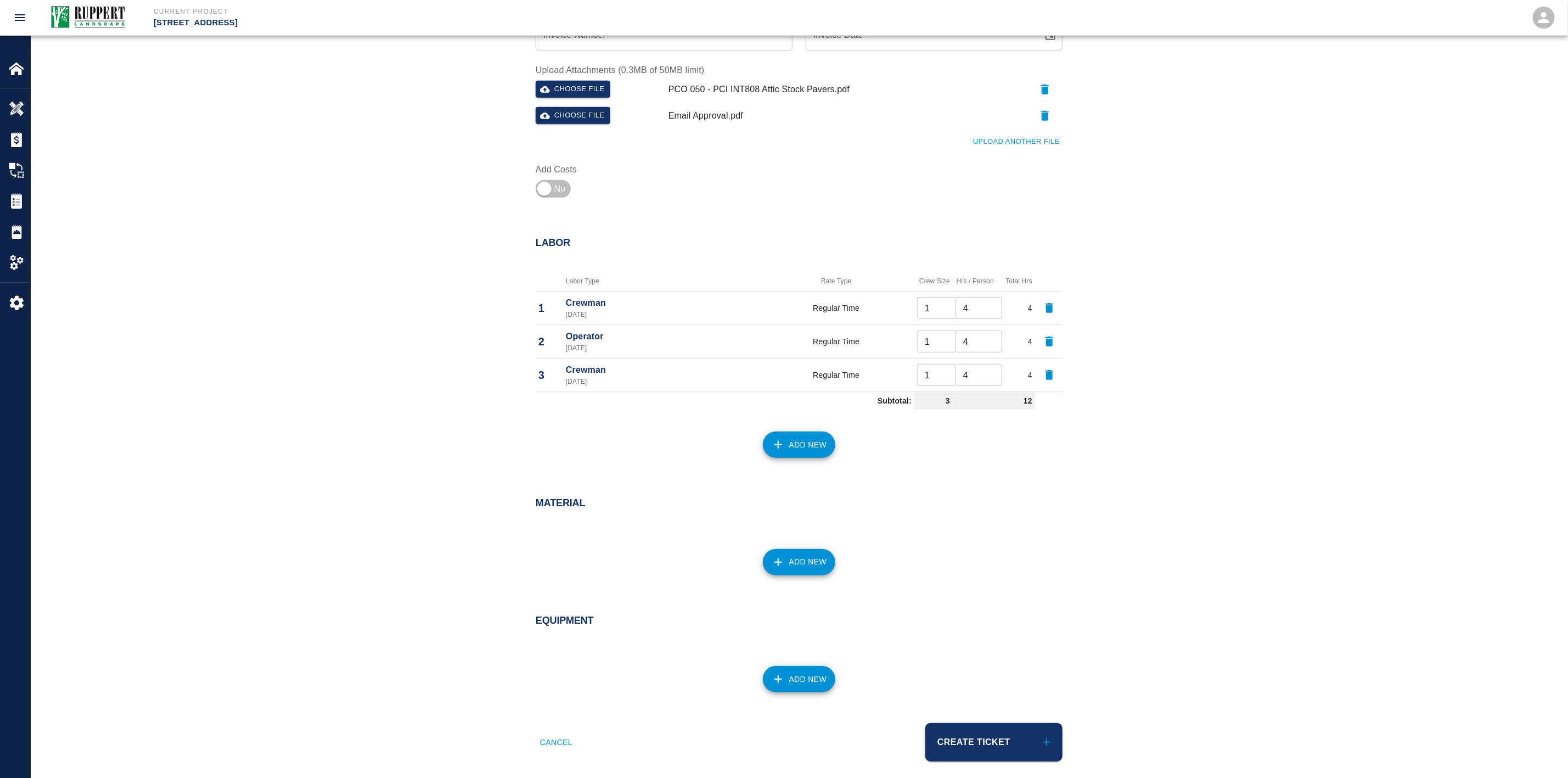
scroll to position [386, 0]
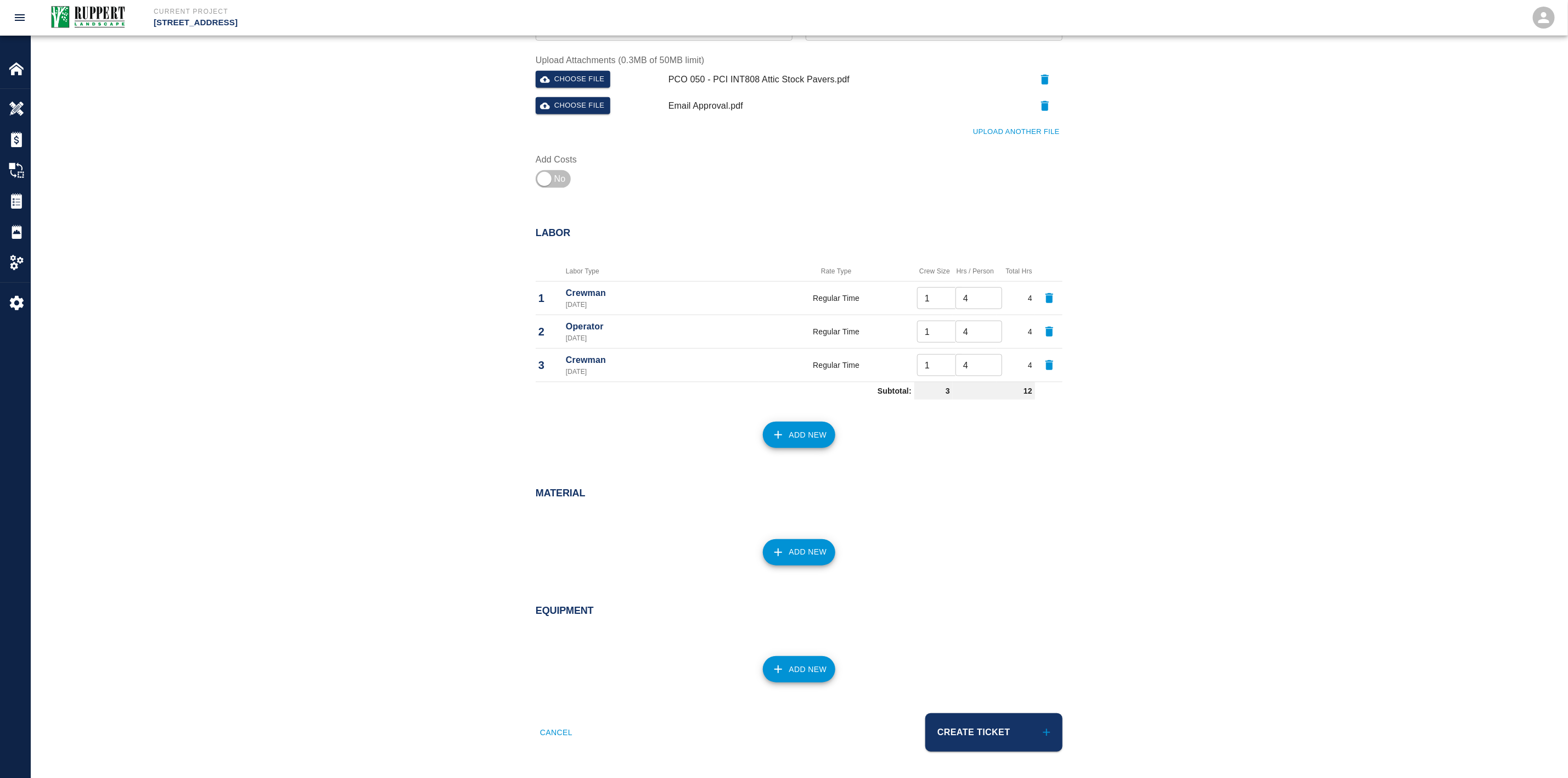
click at [797, 552] on button "Add New" at bounding box center [799, 552] width 73 height 26
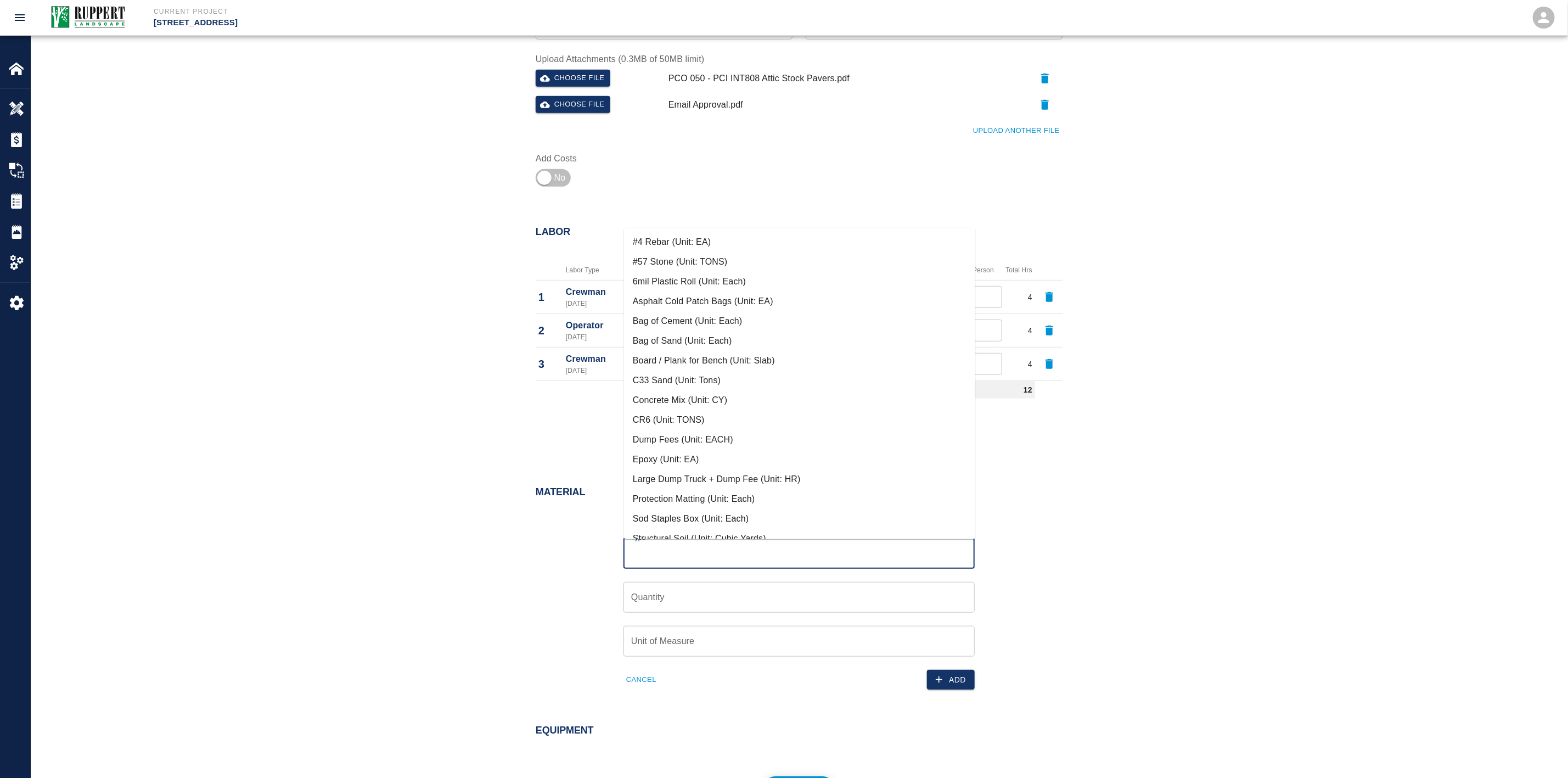
click at [750, 562] on input "Type" at bounding box center [799, 553] width 341 height 21
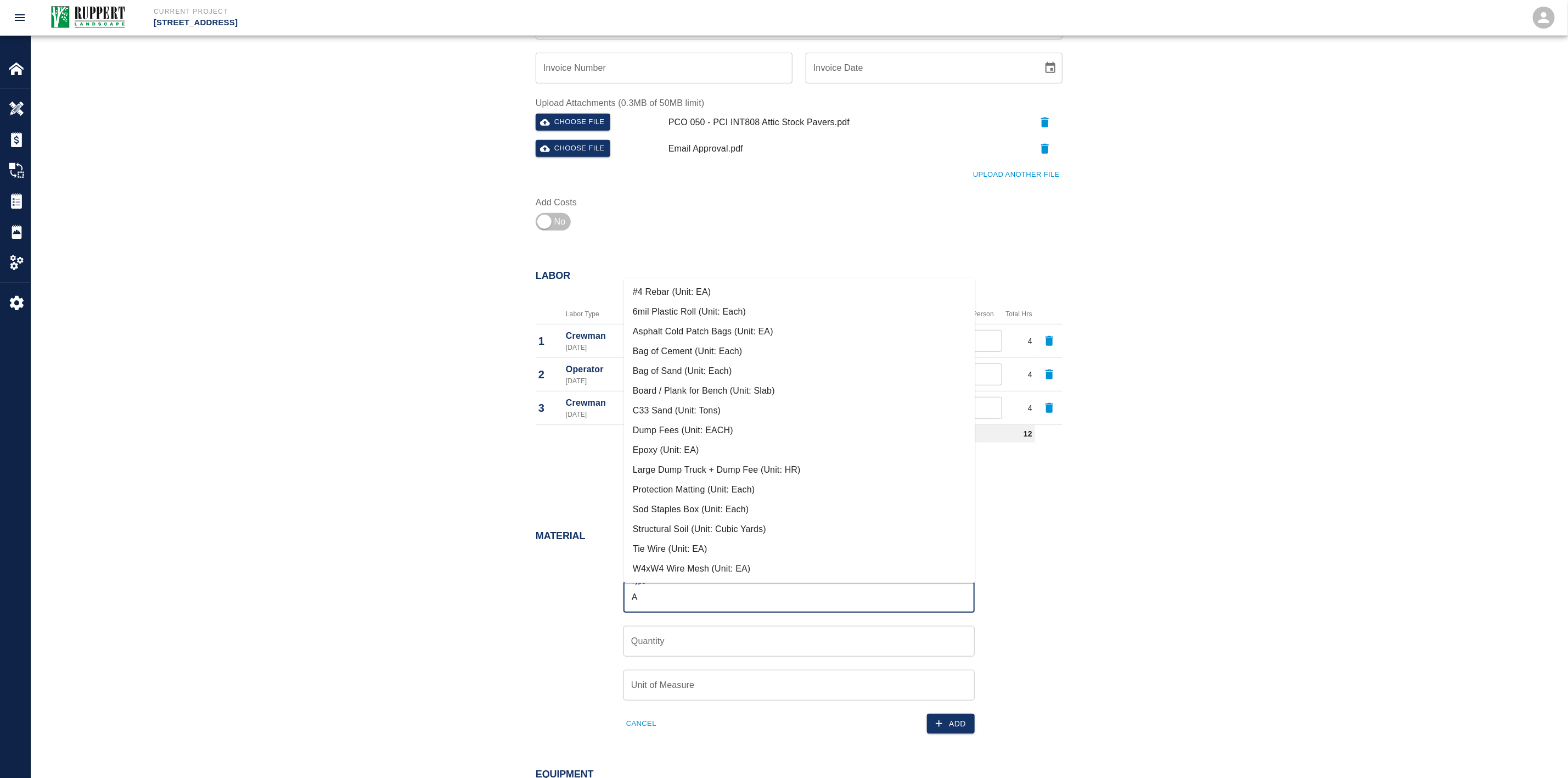
scroll to position [0, 0]
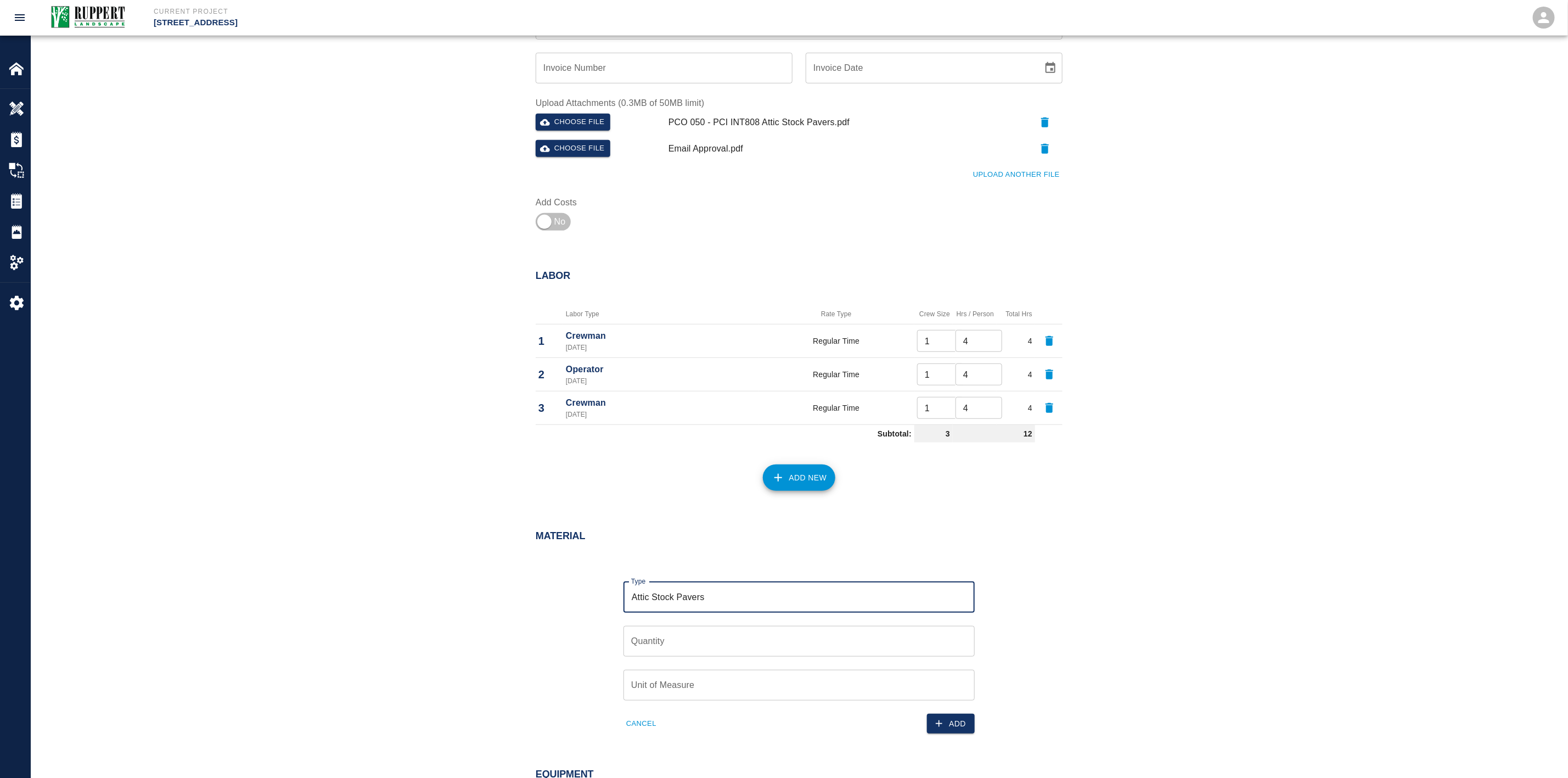
type input "Attic Stock Pavers"
click at [691, 640] on input "Quantity" at bounding box center [799, 641] width 351 height 31
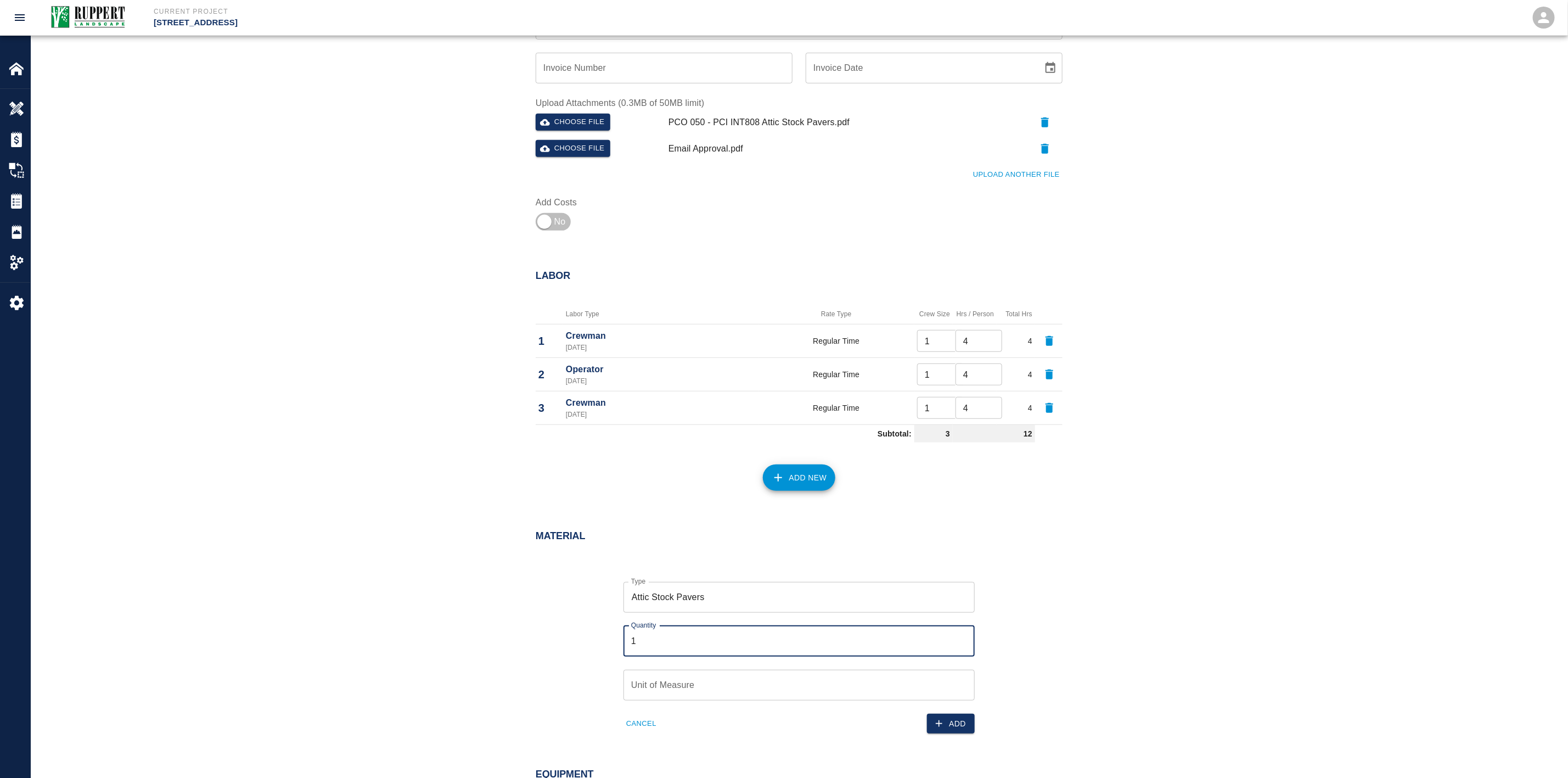
click at [490, 621] on div "Material Type Attic Stock Pavers Type Quantity 1 Quantity Unit of Measure Unit …" at bounding box center [799, 633] width 1537 height 251
click at [697, 703] on div "Cancel" at bounding box center [701, 718] width 182 height 34
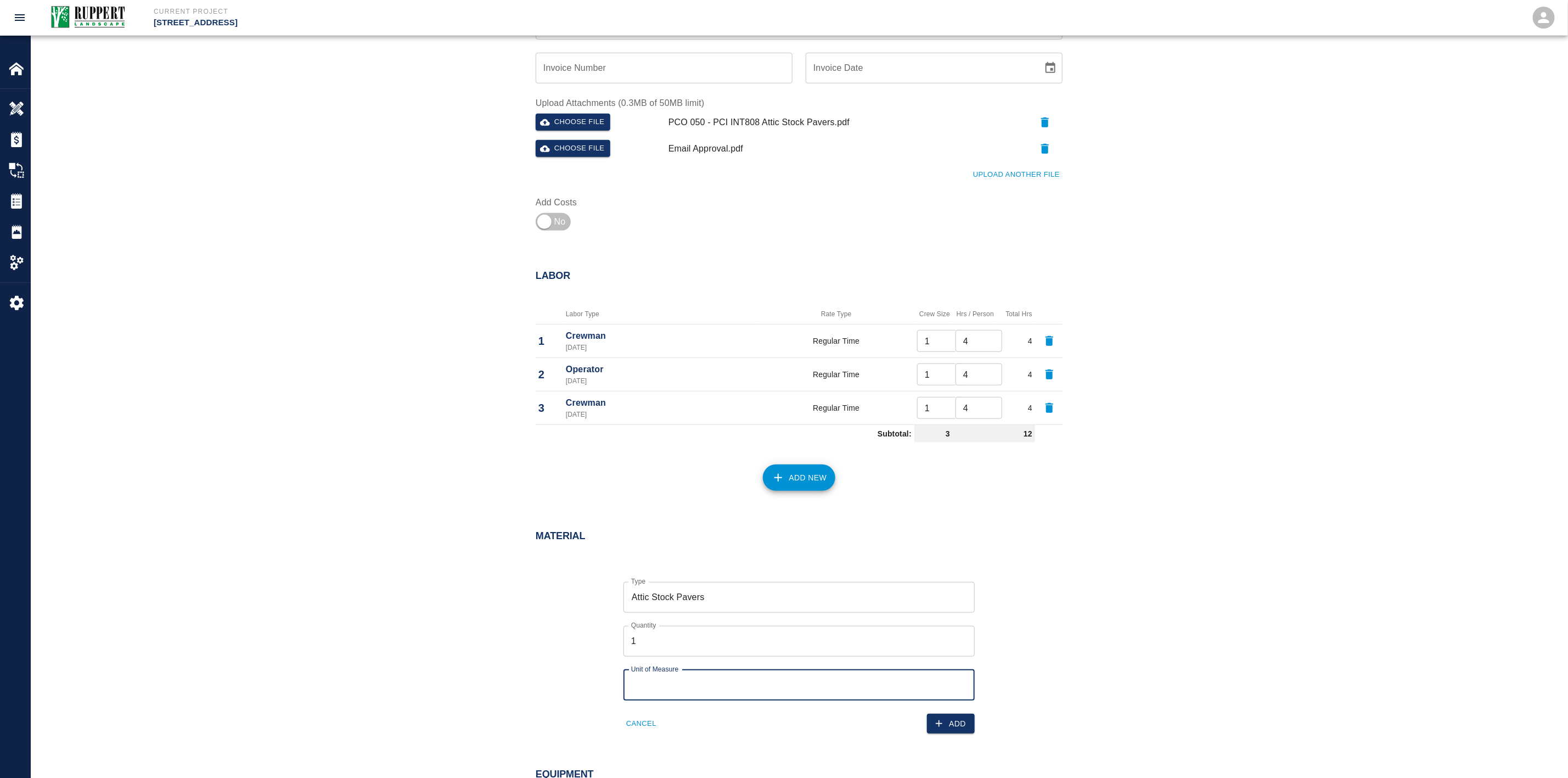
click at [692, 685] on input "Unit of Measure" at bounding box center [799, 685] width 351 height 31
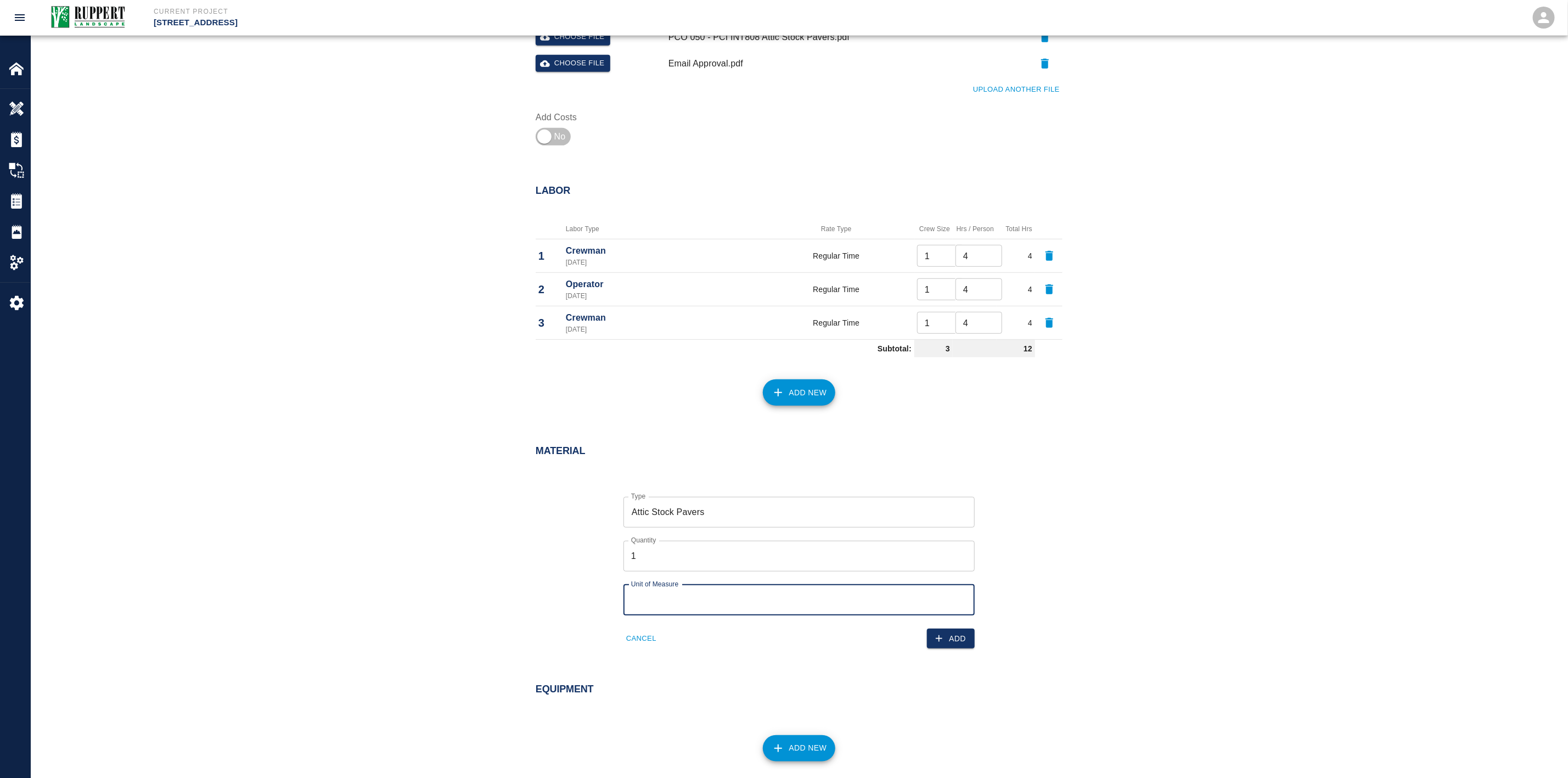
scroll to position [506, 0]
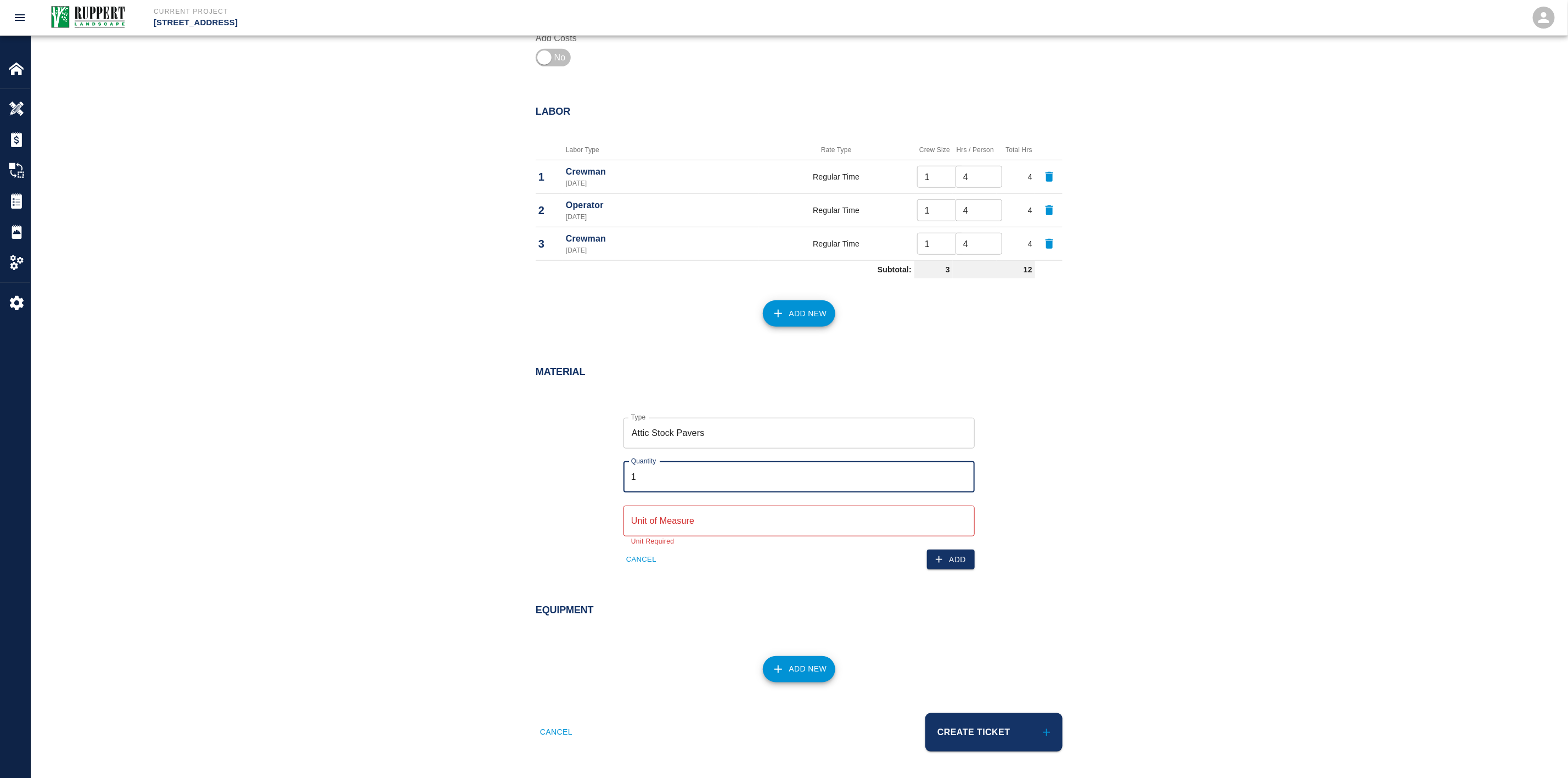
drag, startPoint x: 643, startPoint y: 481, endPoint x: 542, endPoint y: 481, distance: 101.0
click at [564, 481] on div "Type Attic Stock Pavers Type Quantity 1 Quantity Unit of Measure Unit of Measur…" at bounding box center [792, 485] width 540 height 170
type input "2"
click at [542, 481] on div "Type Attic Stock Pavers Type Quantity 2 Quantity Unit of Measure Unit of Measur…" at bounding box center [792, 485] width 540 height 170
click at [719, 513] on input "Unit of Measure" at bounding box center [799, 521] width 351 height 31
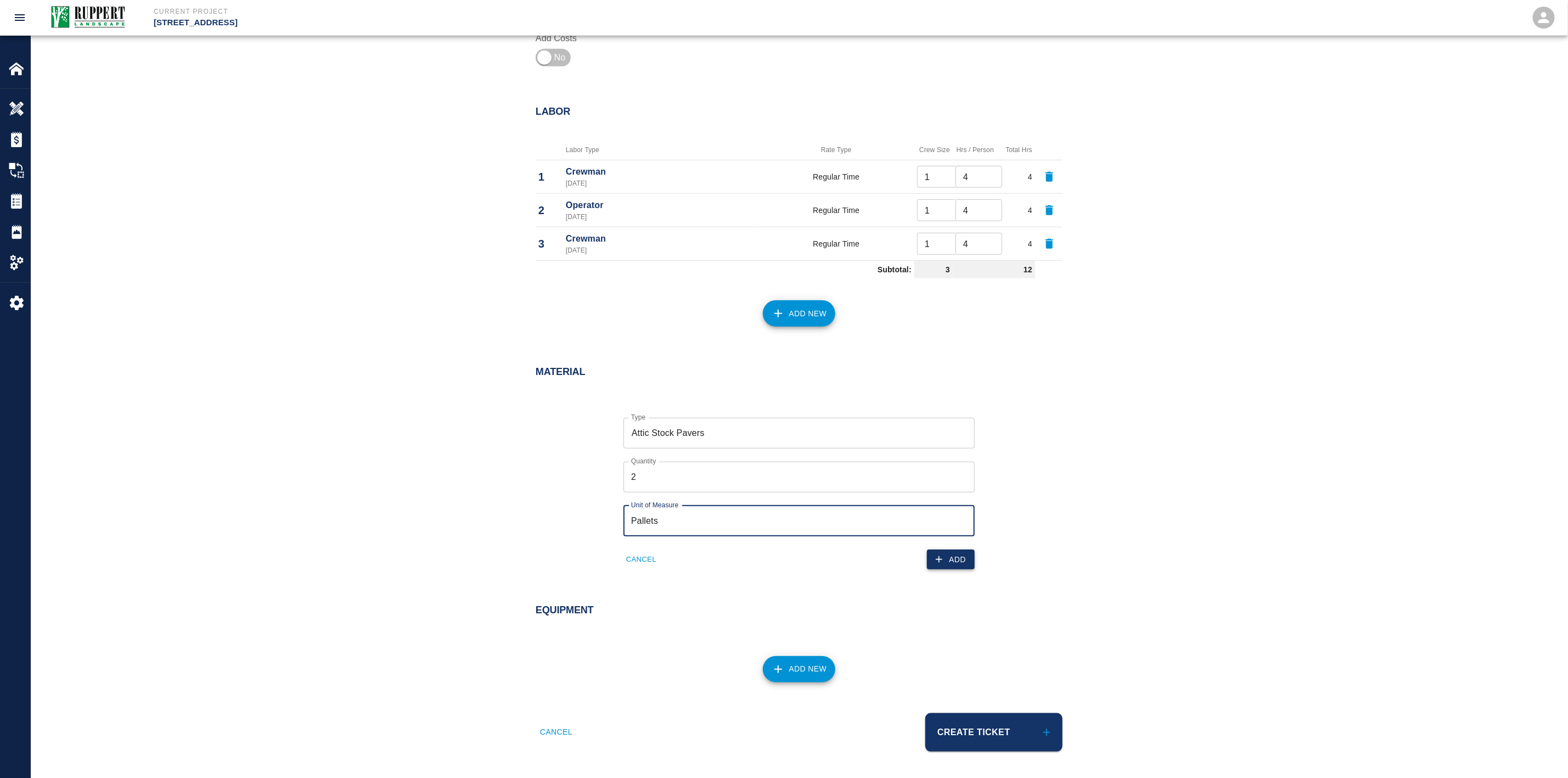
type input "Pallets"
click at [934, 569] on button "Add" at bounding box center [950, 560] width 48 height 20
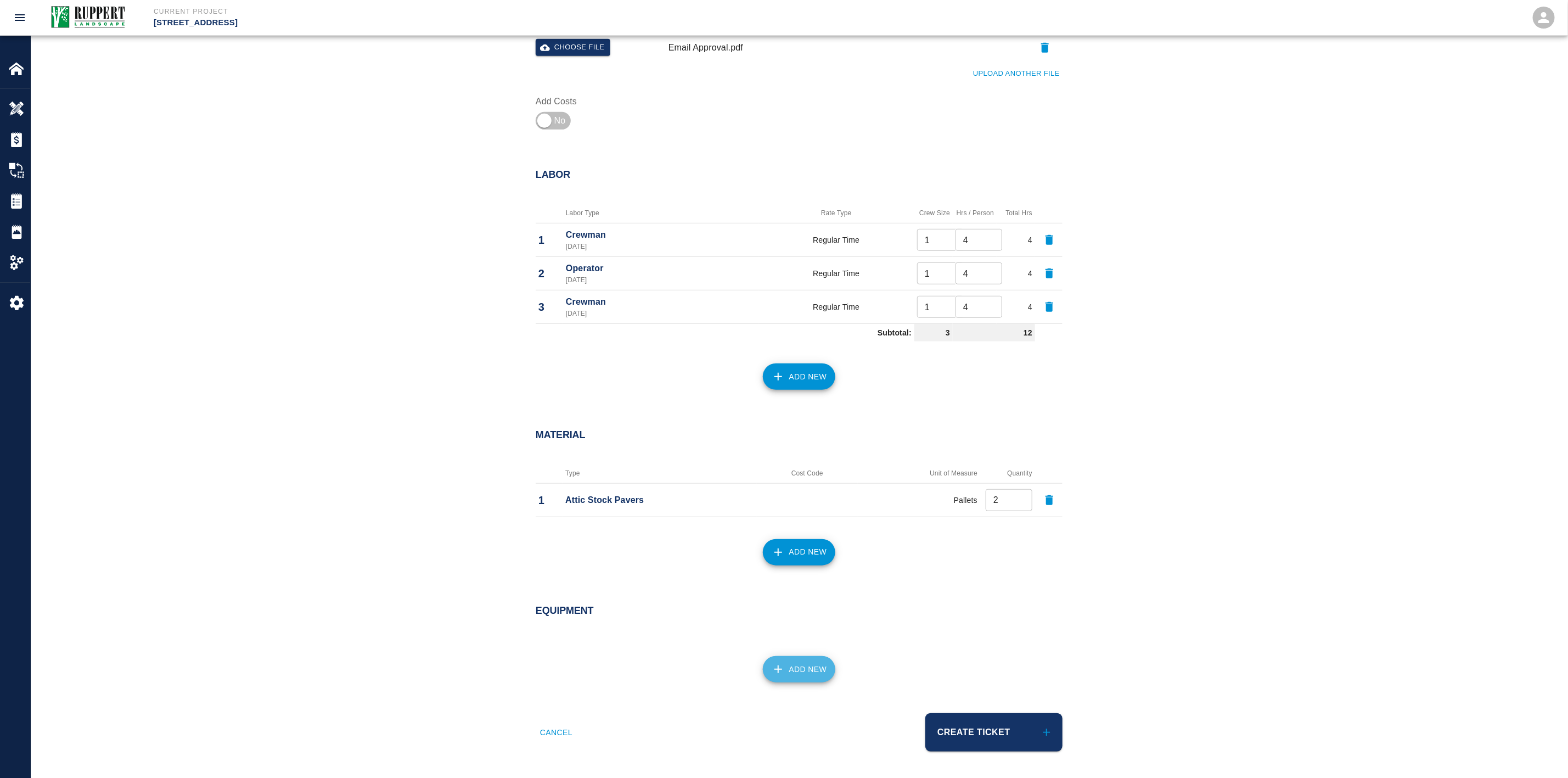
click at [797, 674] on button "Add New" at bounding box center [799, 669] width 73 height 26
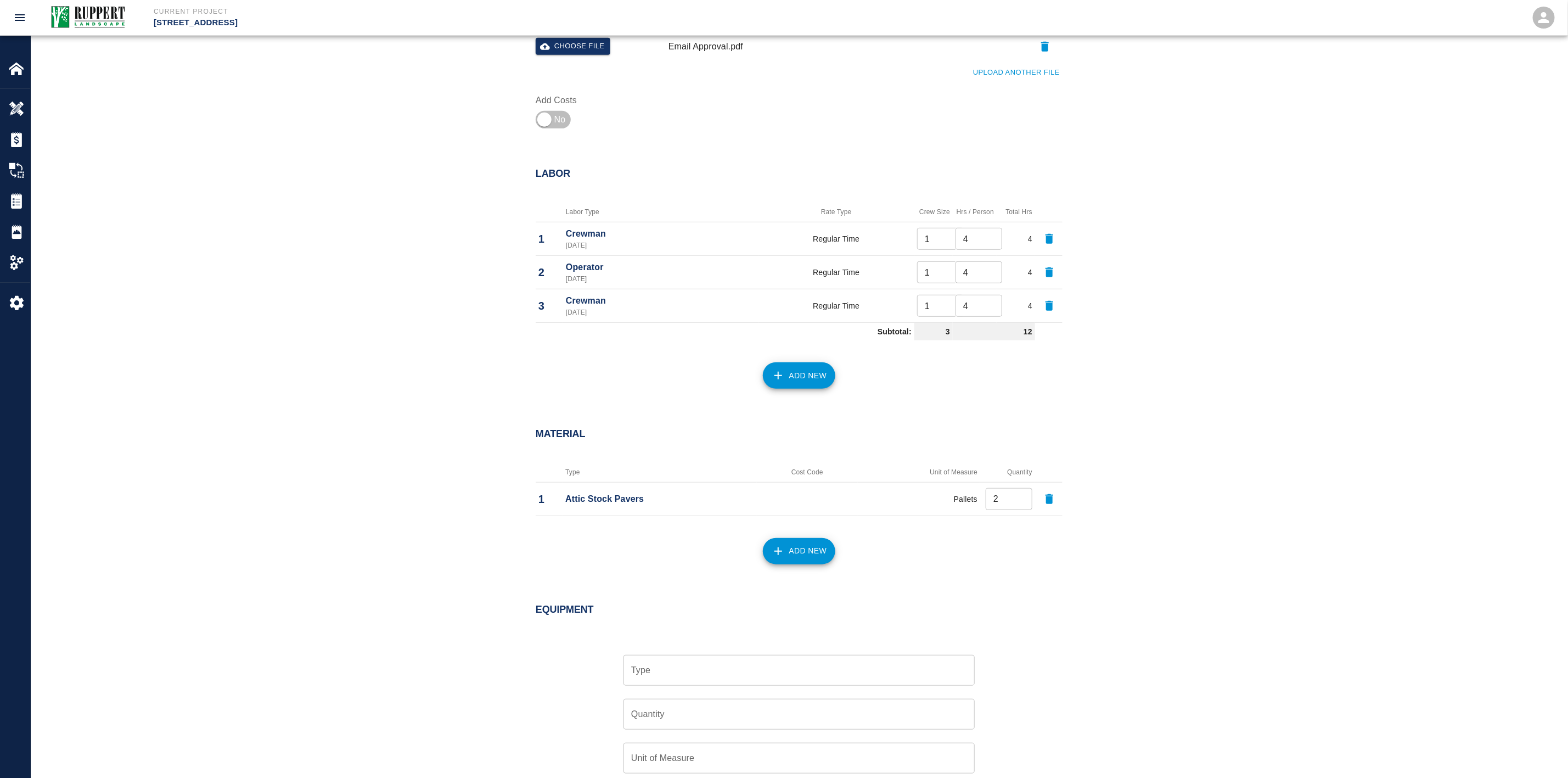
click at [708, 687] on div "Quantity Quantity" at bounding box center [792, 707] width 365 height 44
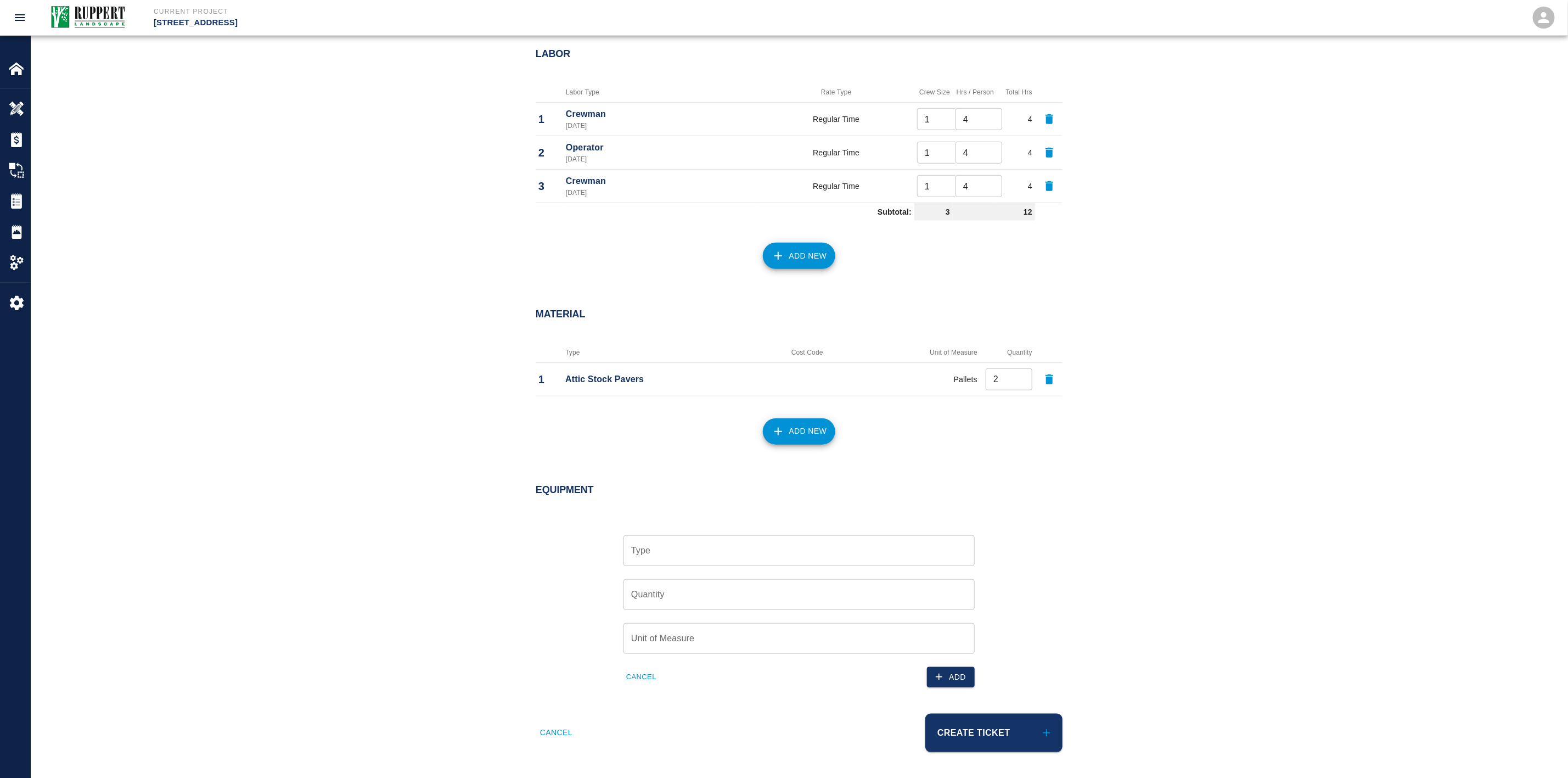
scroll to position [565, 0]
click at [669, 563] on div "Type" at bounding box center [799, 549] width 351 height 31
click at [674, 579] on li "Mini-x (Unit: Day)" at bounding box center [800, 581] width 351 height 20
type input "Mini-x (Unit: Day)"
type input "Day"
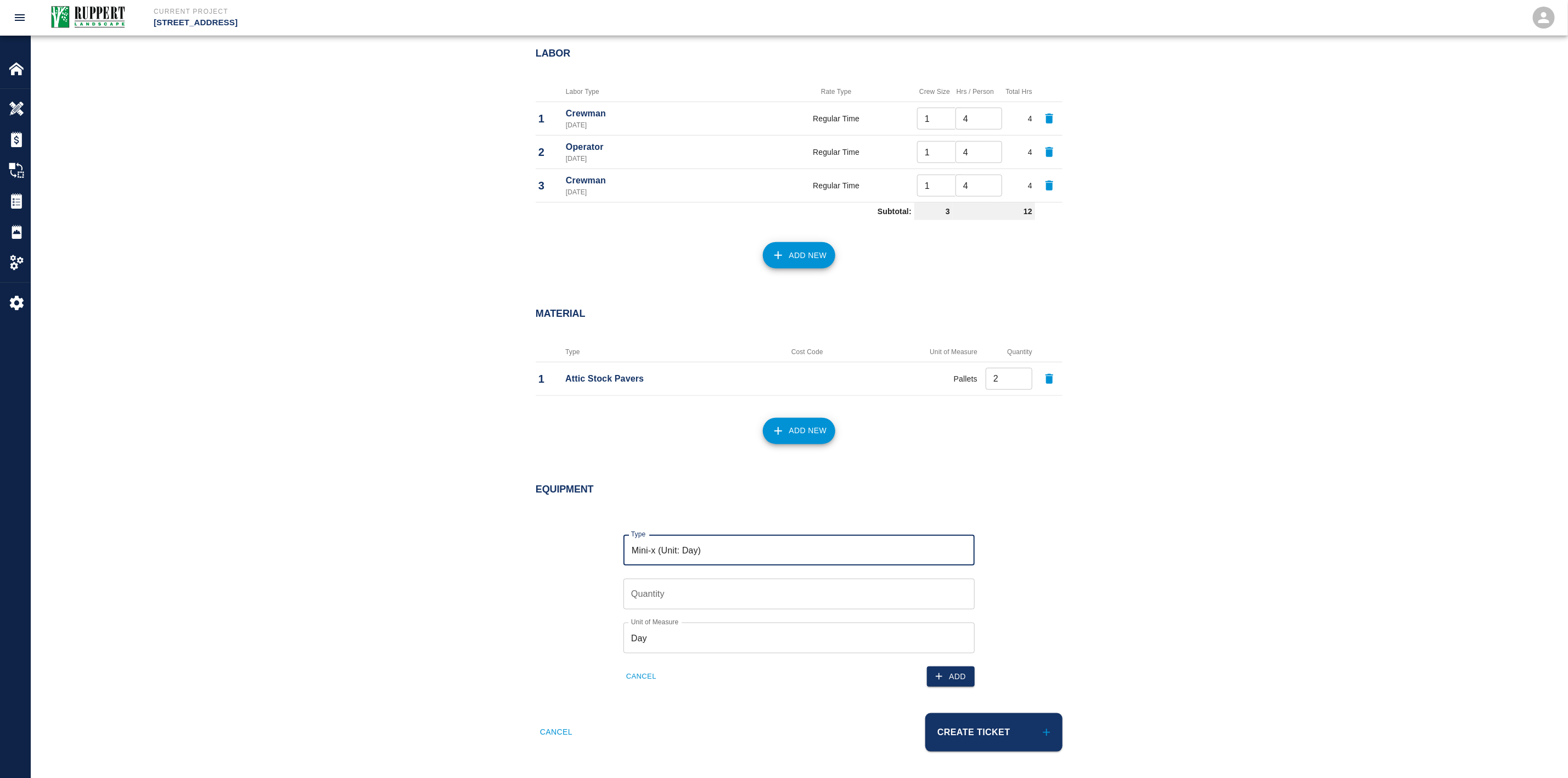
type input "Mini-x (Unit: Day)"
click at [674, 590] on input "Quantity" at bounding box center [799, 594] width 351 height 31
type input "1"
click at [481, 576] on div "Equipment Type Mini-x (Unit: Day) Type Quantity 1 Quantity Unit of Measure Day …" at bounding box center [799, 586] width 1537 height 251
click at [939, 685] on button "Add" at bounding box center [950, 676] width 48 height 20
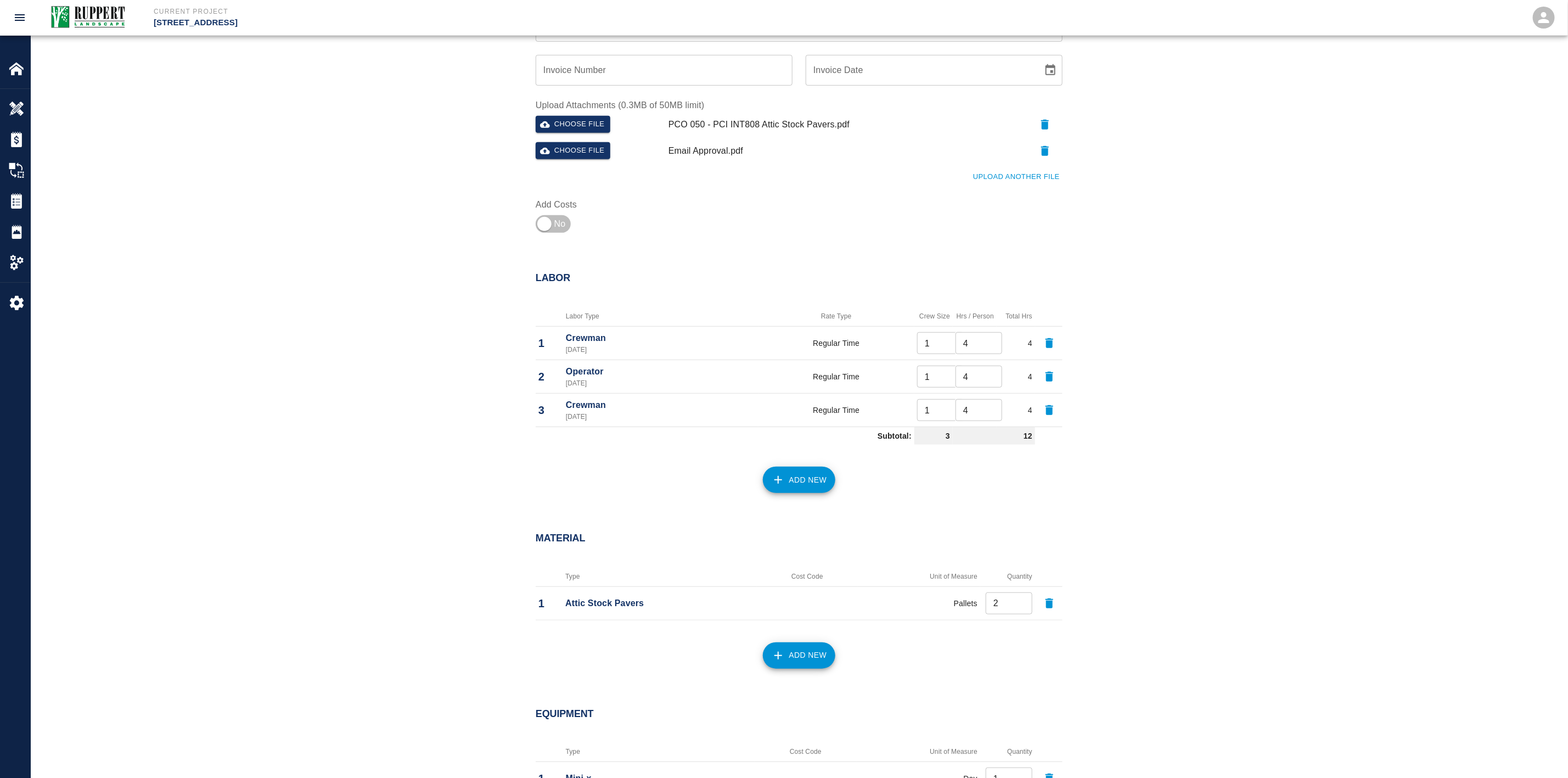
scroll to position [502, 0]
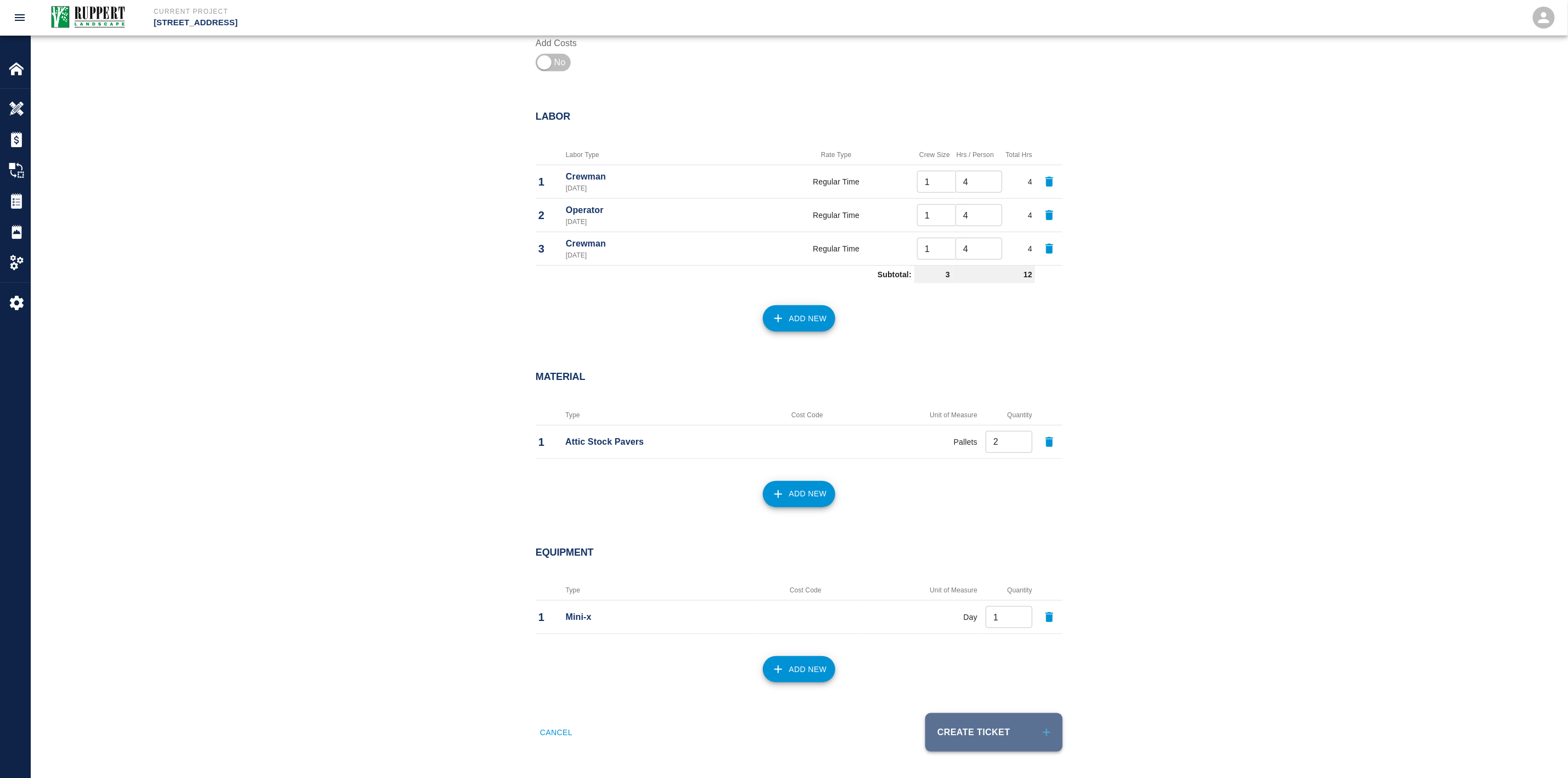
click at [989, 728] on button "Create Ticket" at bounding box center [993, 733] width 137 height 39
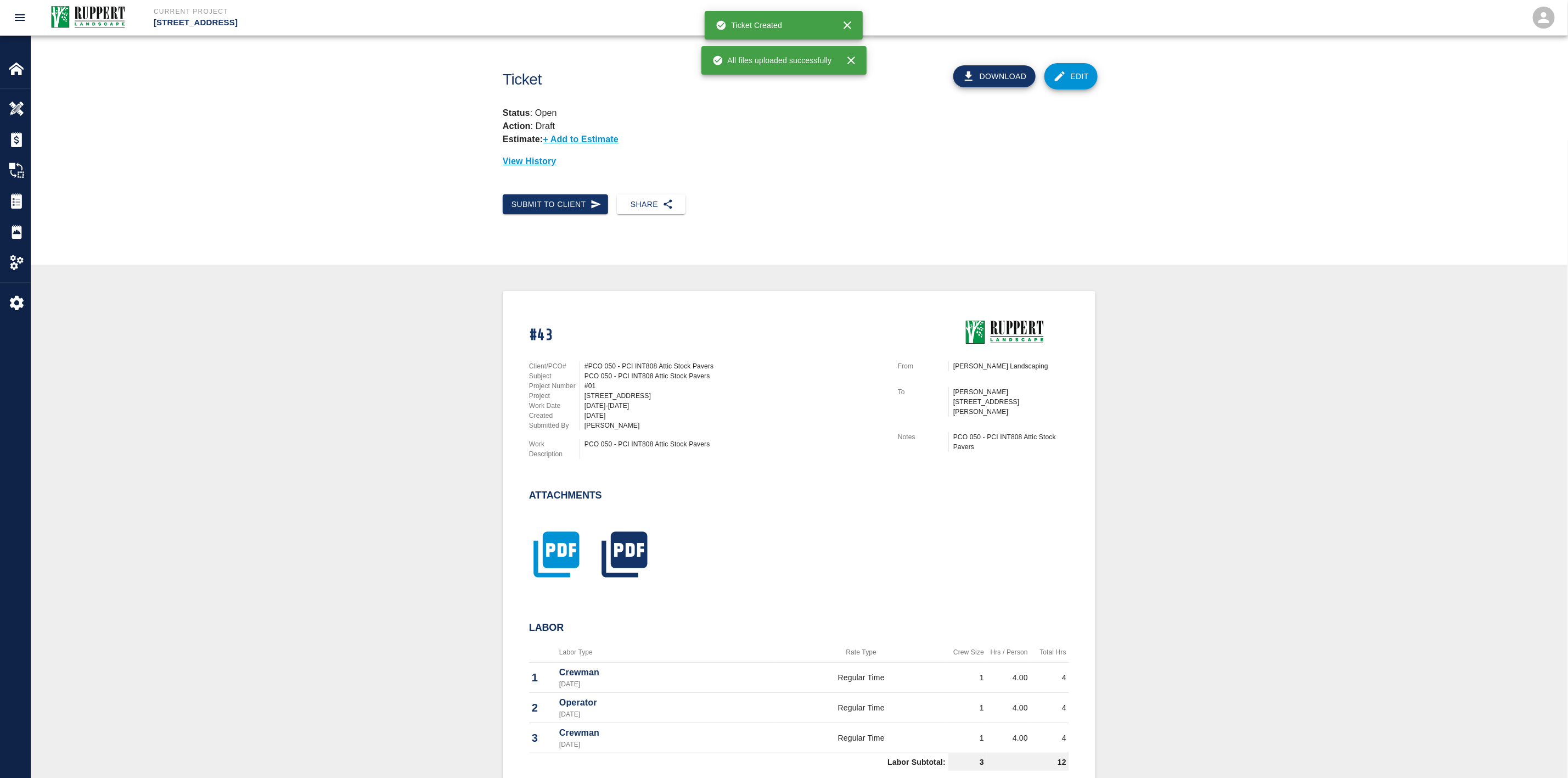
click at [545, 540] on icon "button" at bounding box center [556, 554] width 45 height 45
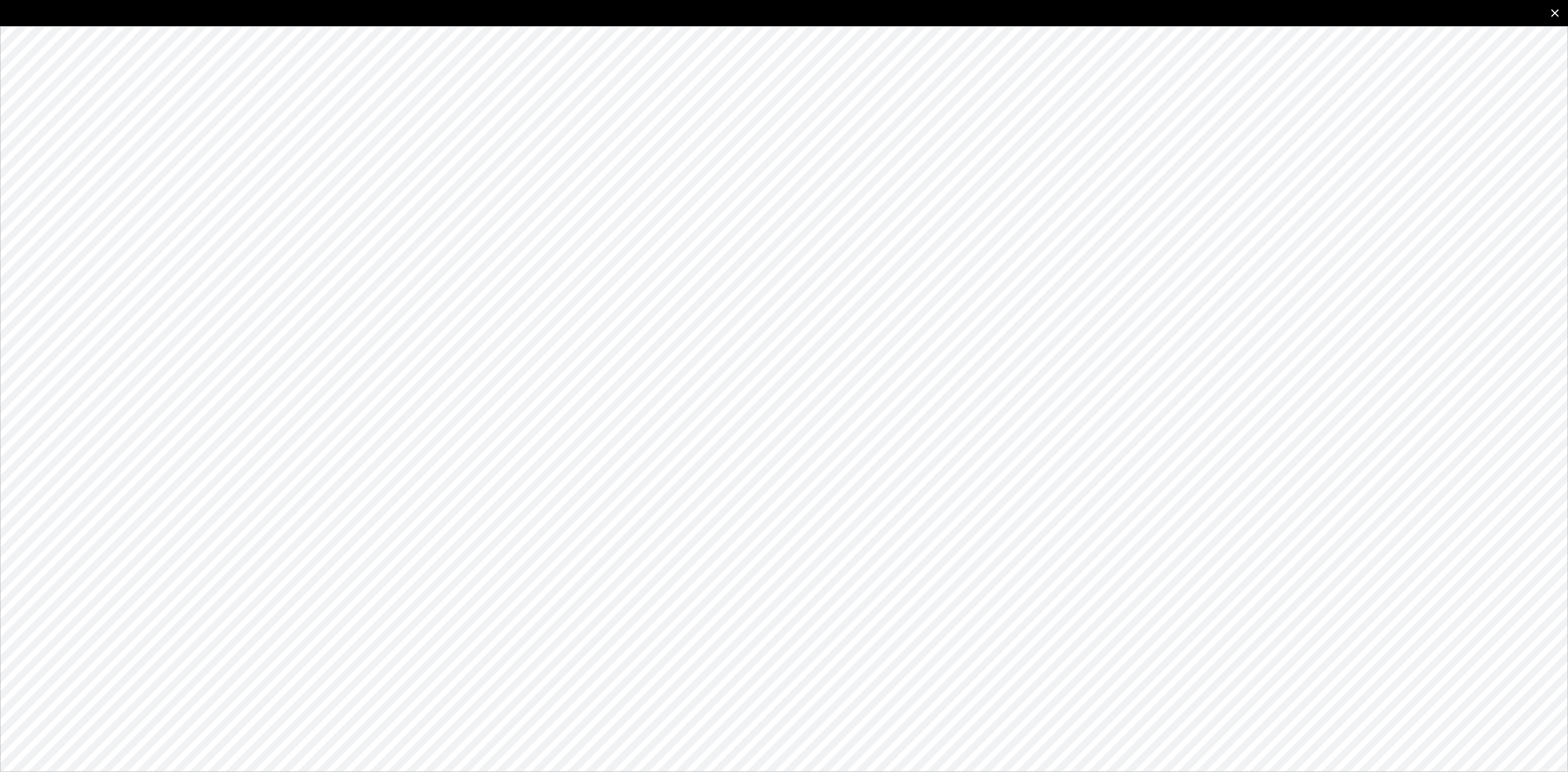
click at [1551, 17] on icon "close" at bounding box center [1555, 13] width 13 height 13
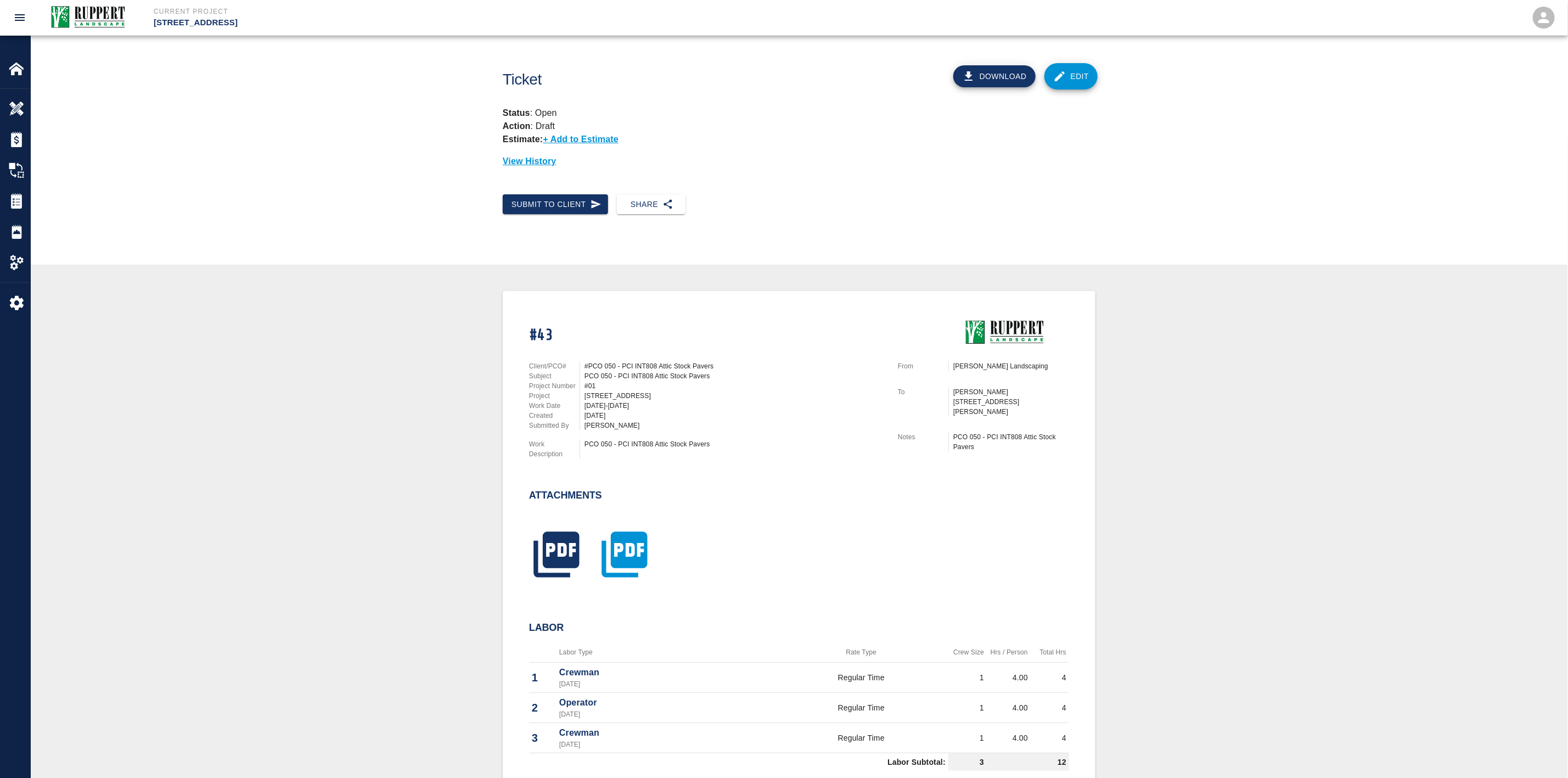
click at [621, 540] on icon "button" at bounding box center [624, 554] width 55 height 55
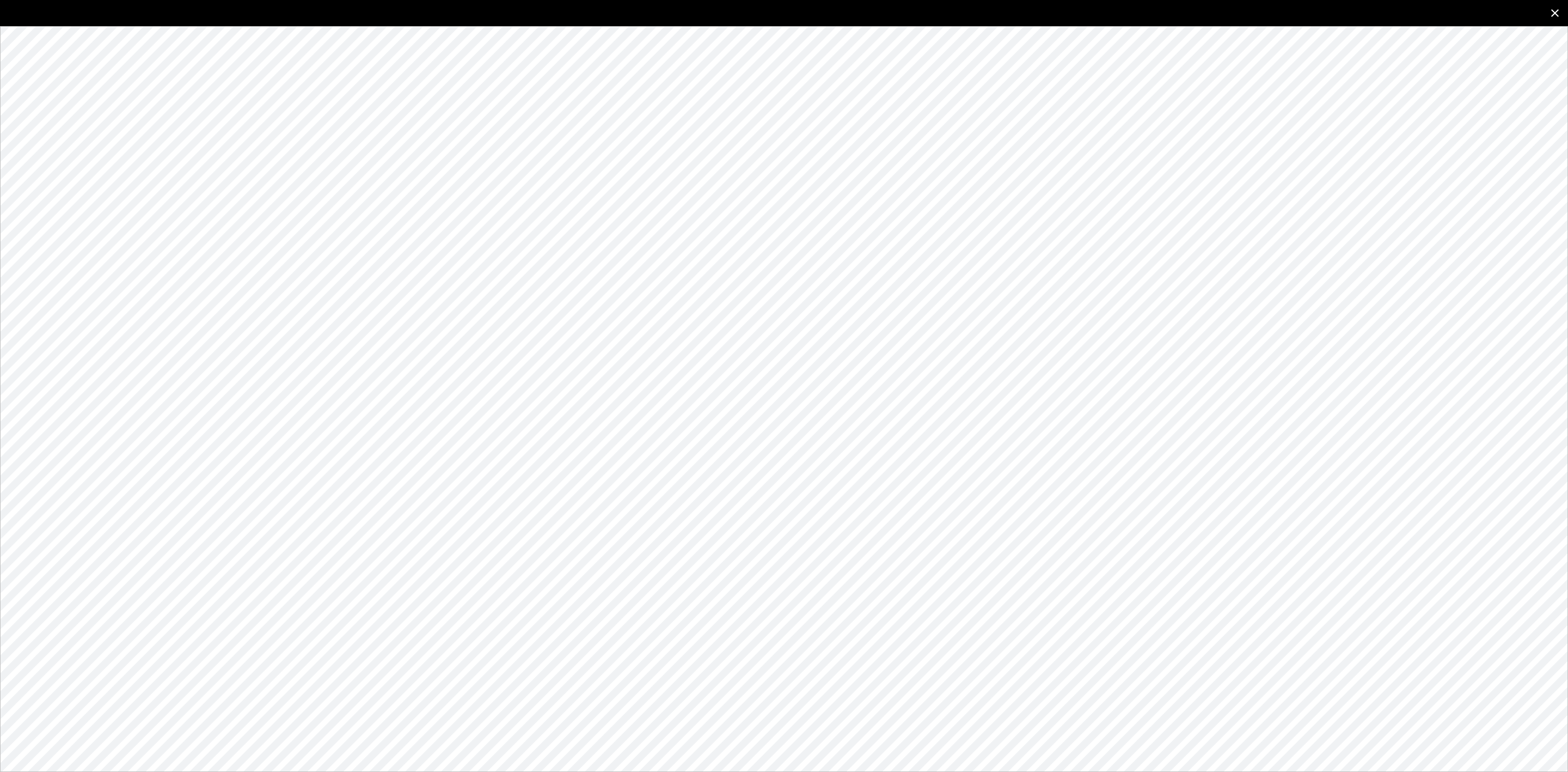
click at [1556, 8] on icon "close" at bounding box center [1555, 13] width 13 height 13
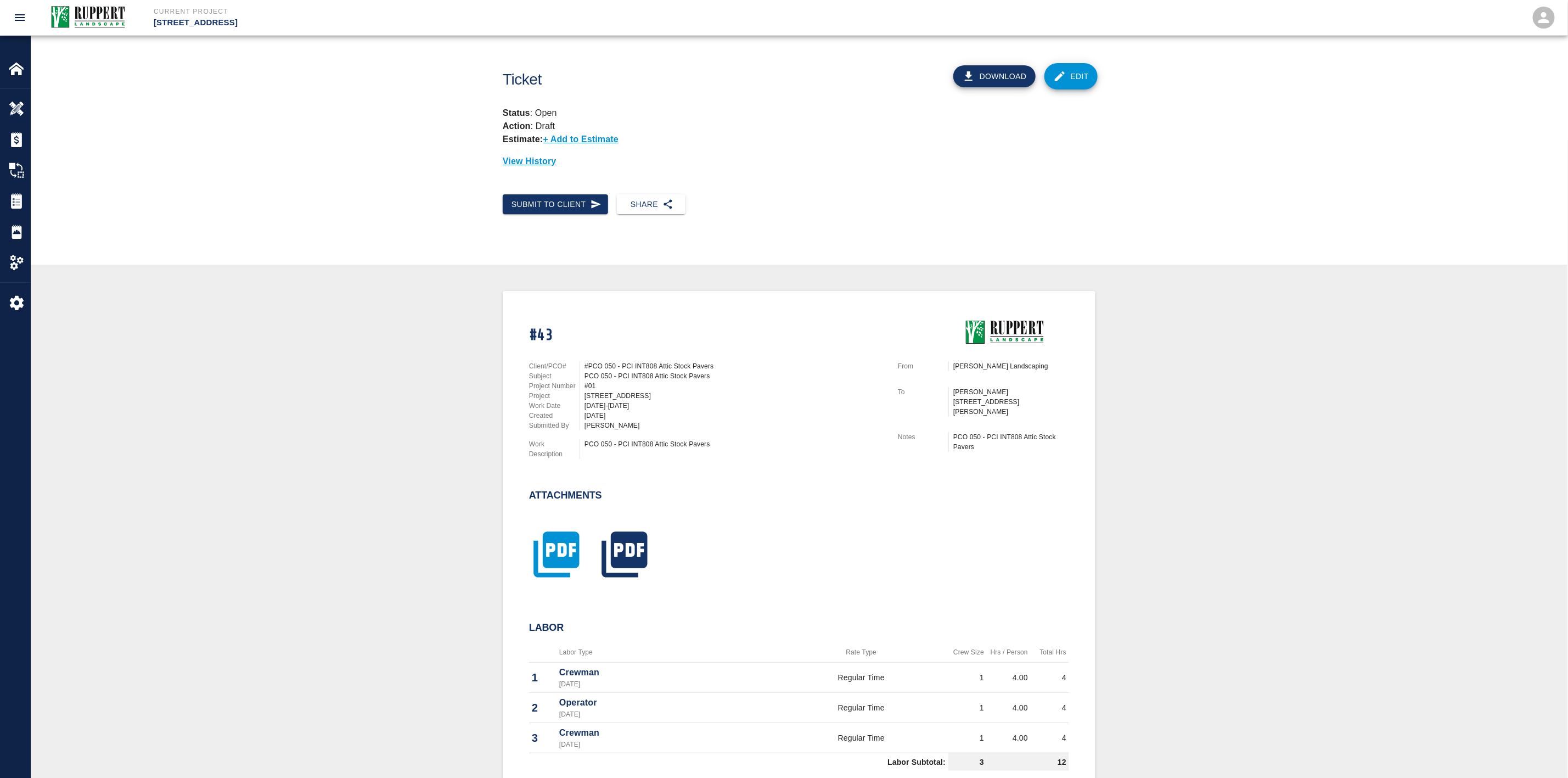
click at [574, 527] on icon "button" at bounding box center [556, 554] width 55 height 55
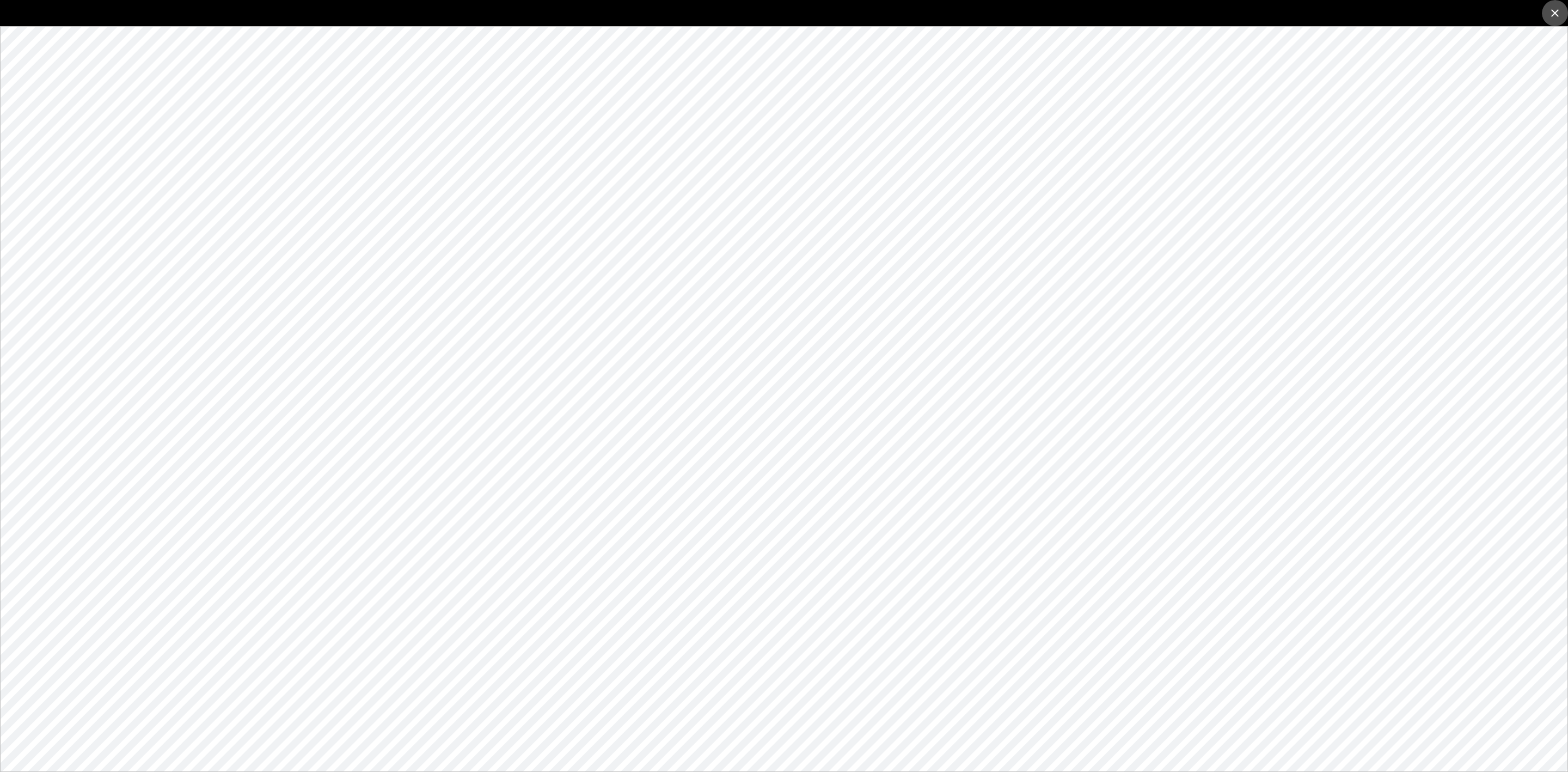
click at [1556, 13] on icon "close" at bounding box center [1555, 13] width 13 height 13
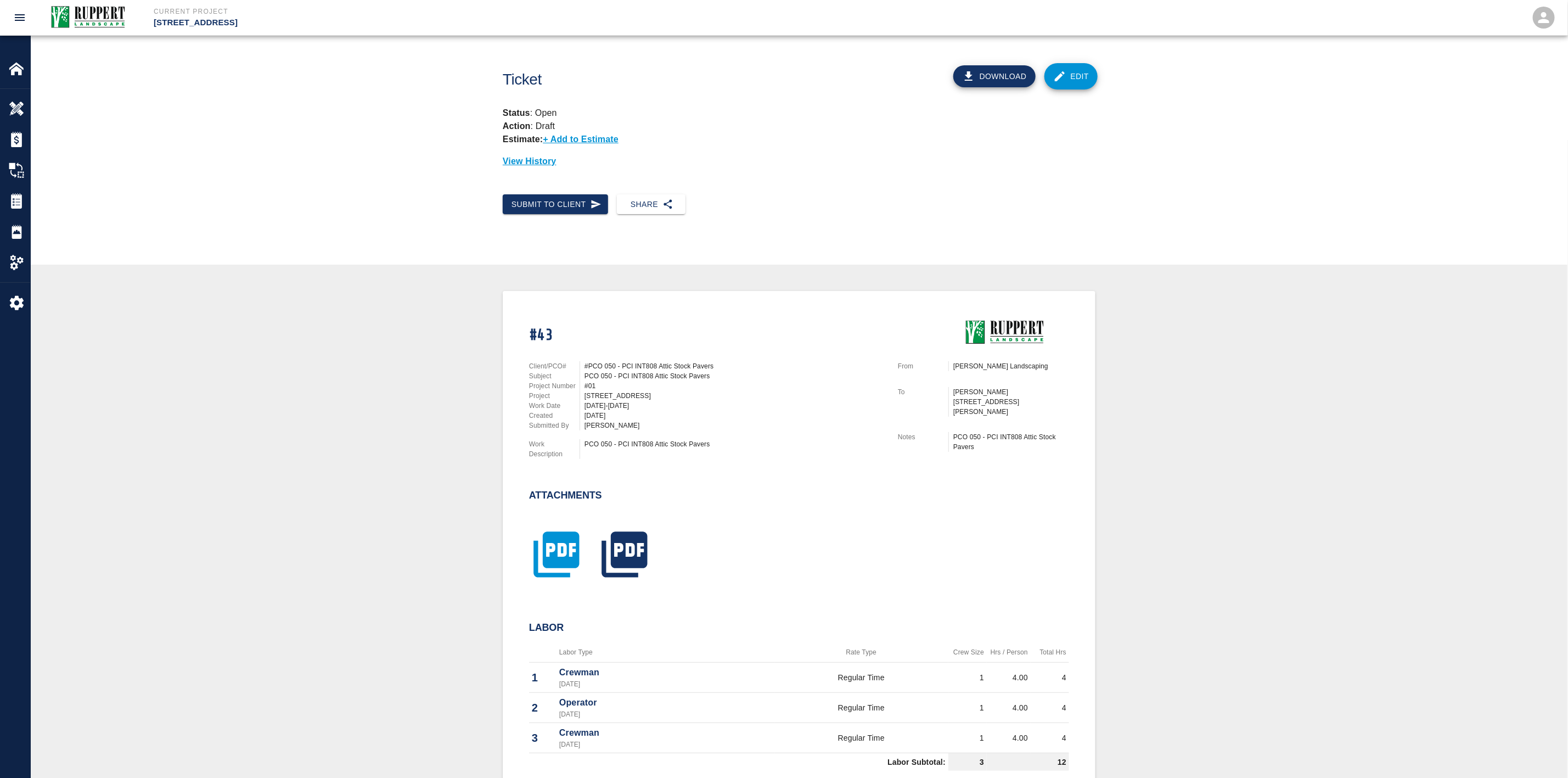
click at [573, 535] on icon "button" at bounding box center [556, 554] width 45 height 45
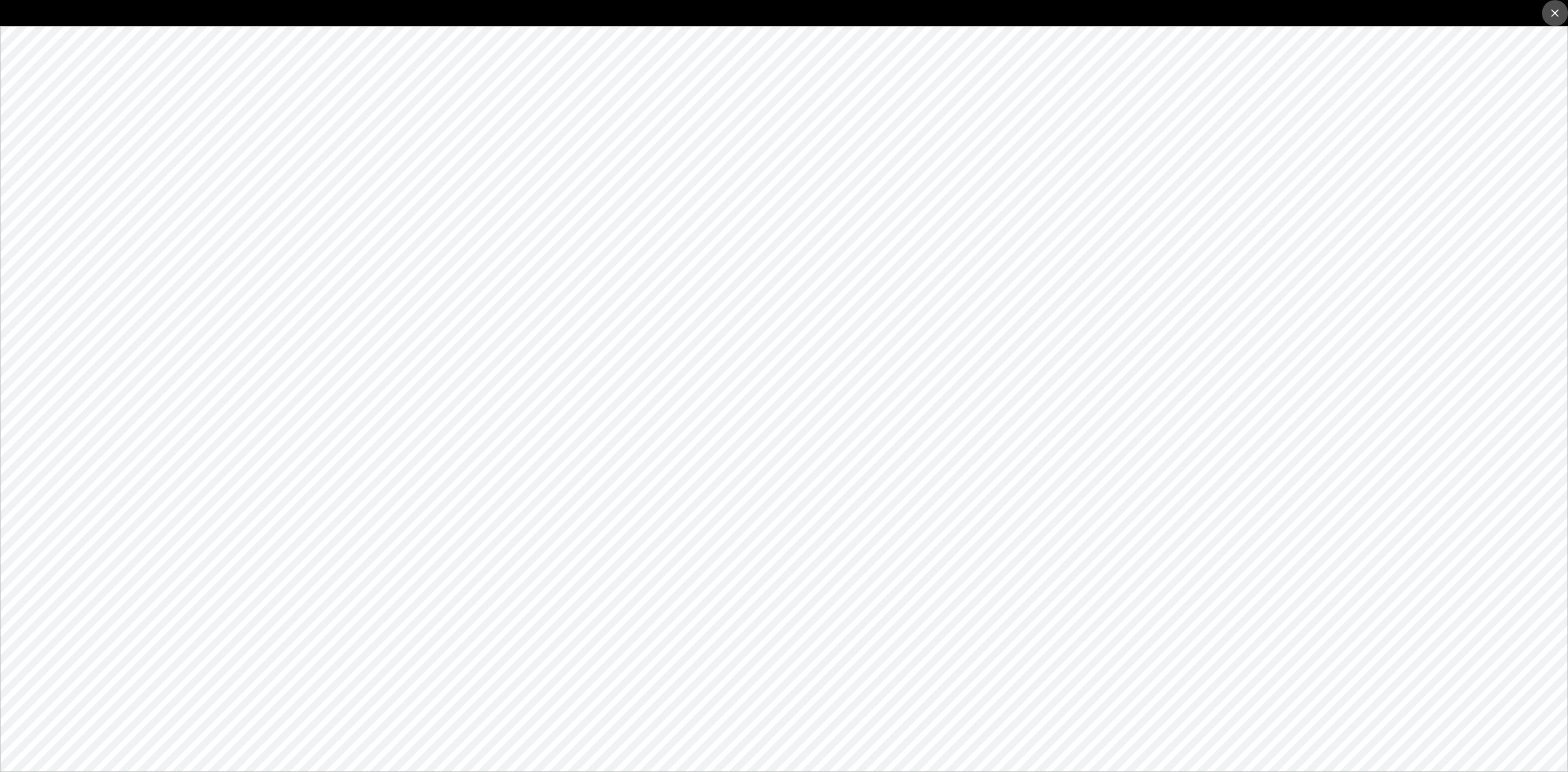
click at [1551, 10] on button "close" at bounding box center [1554, 13] width 26 height 26
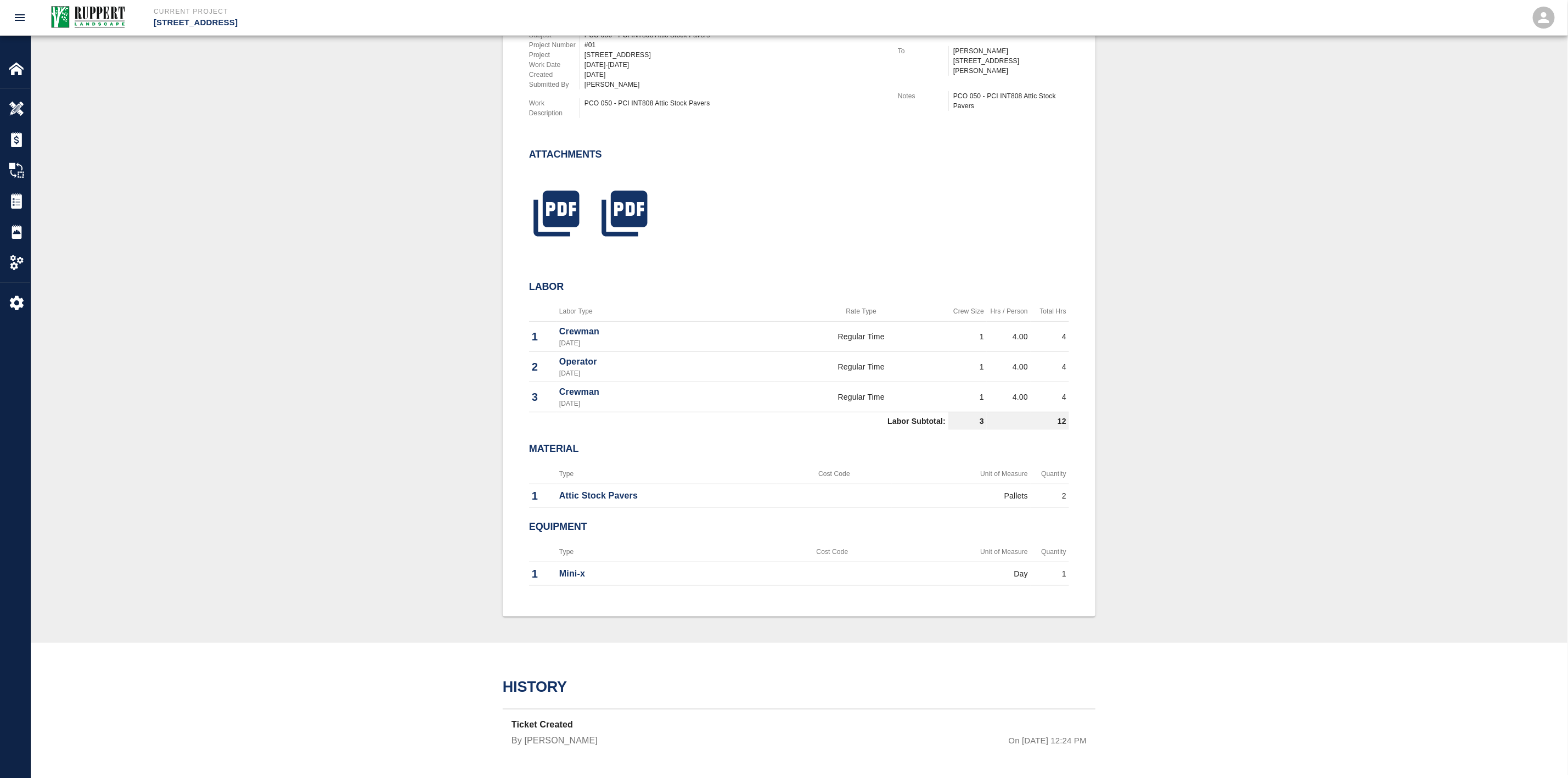
scroll to position [12, 0]
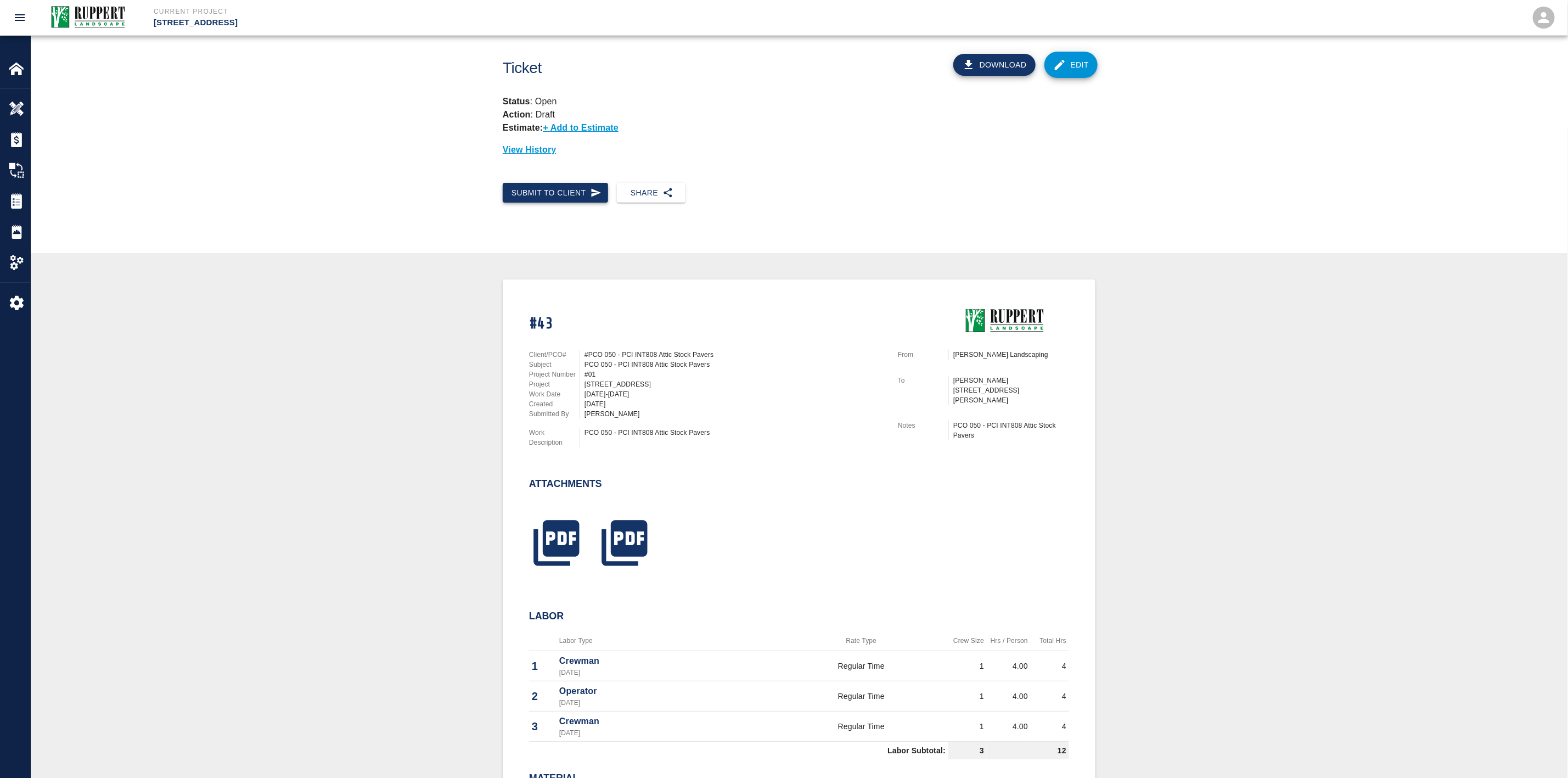
click at [563, 193] on button "Submit to Client" at bounding box center [555, 193] width 105 height 20
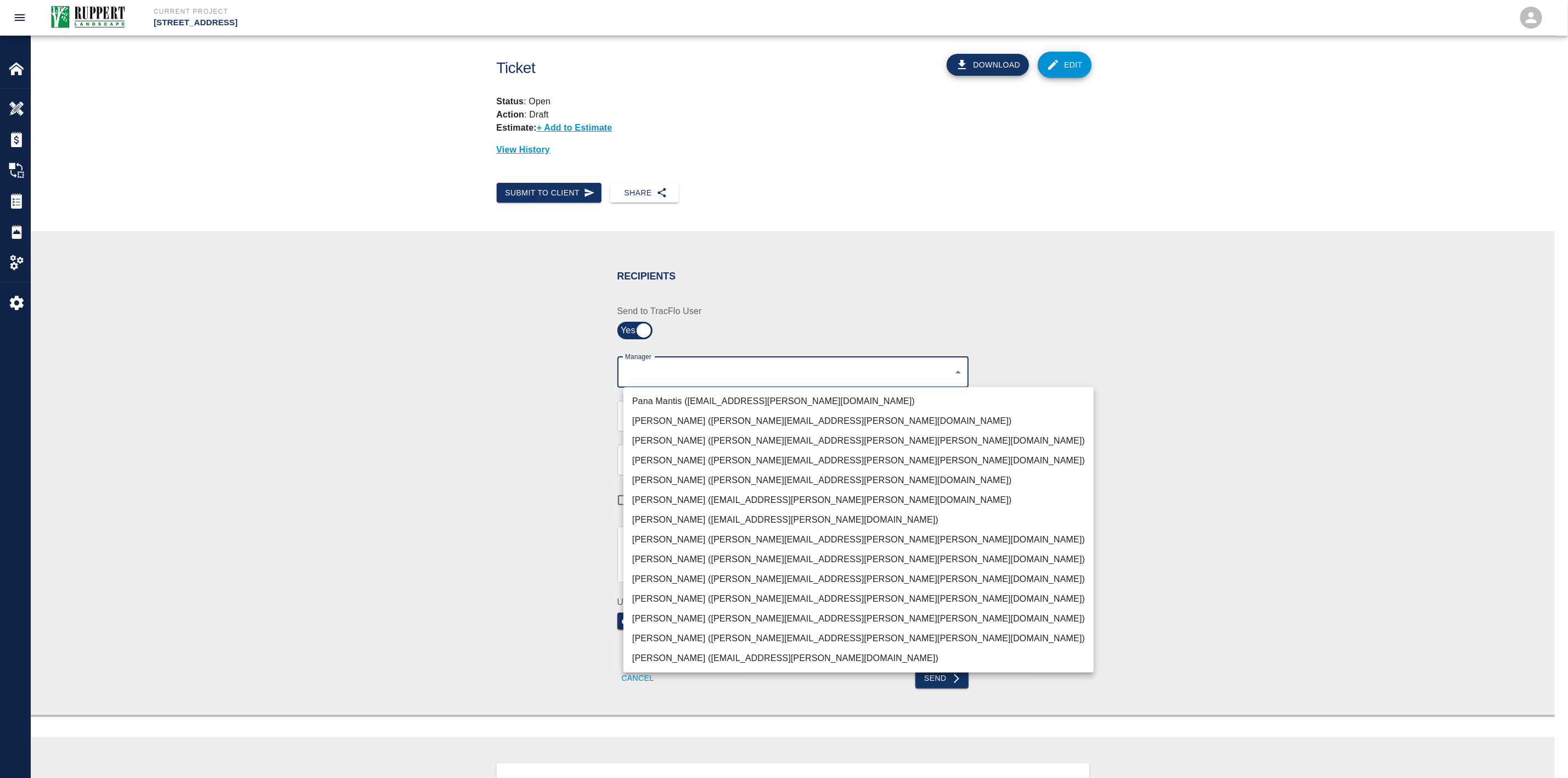
click at [664, 372] on body "Current Project [STREET_ADDRESS] Home [STREET_ADDRESS] Overview Estimates Chang…" at bounding box center [784, 377] width 1568 height 778
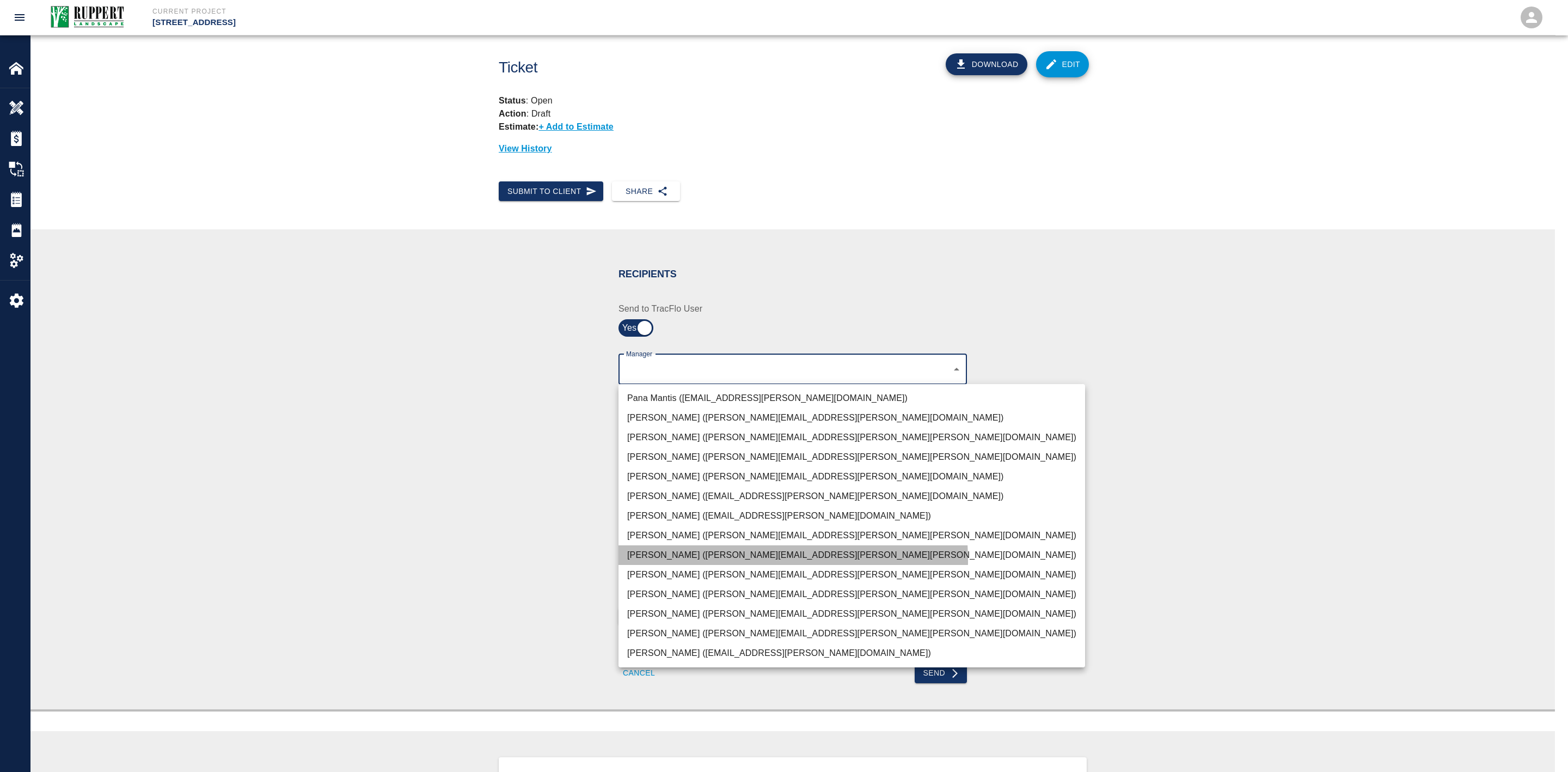
click at [686, 561] on li "[PERSON_NAME] ([PERSON_NAME][EMAIL_ADDRESS][PERSON_NAME][PERSON_NAME][DOMAIN_NA…" at bounding box center [851, 555] width 467 height 20
type input "2f12b660-8461-4aa0-8542-e8ed6280ba1a"
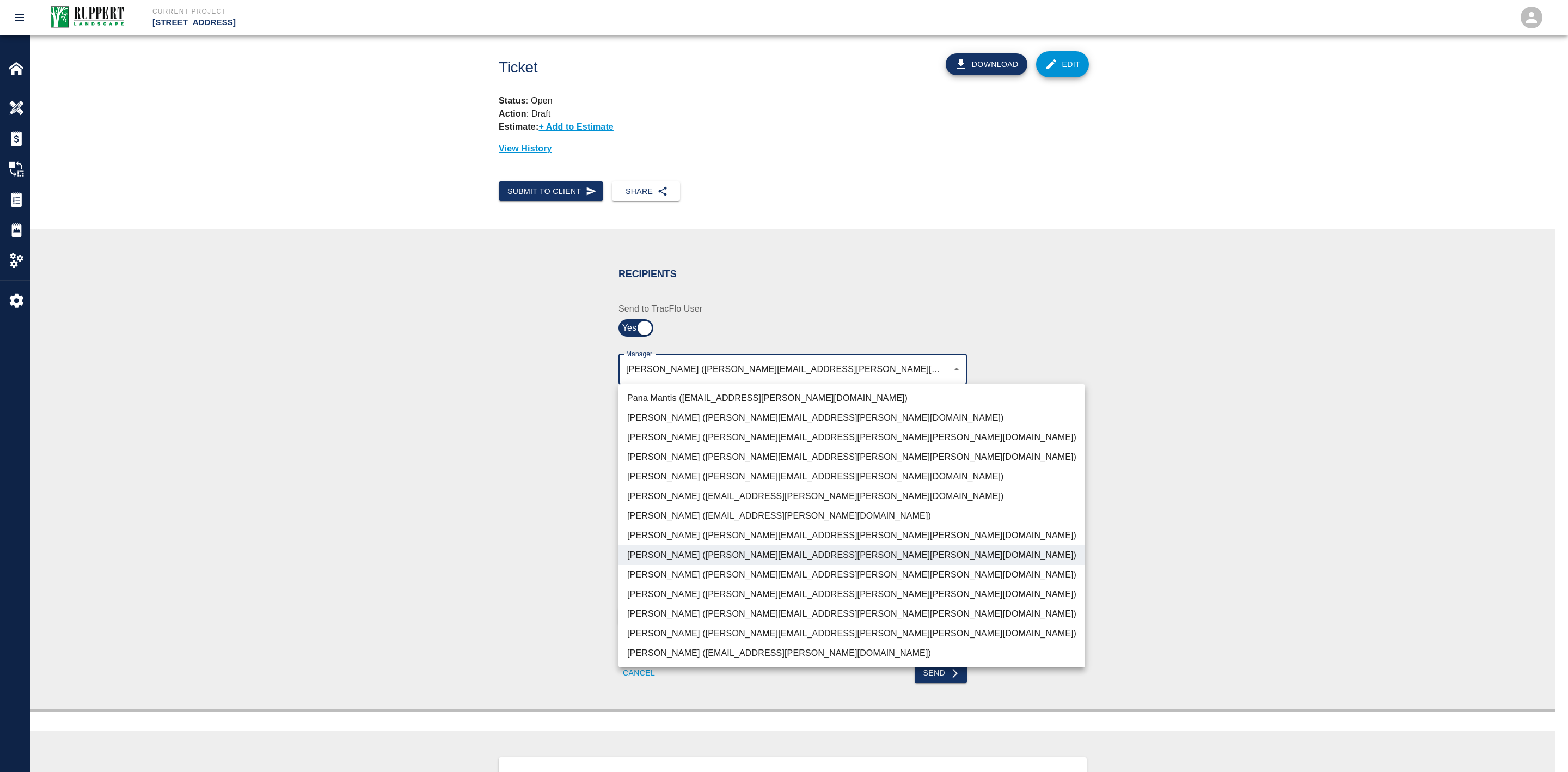
drag, startPoint x: 555, startPoint y: 507, endPoint x: 557, endPoint y: 502, distance: 5.4
click at [556, 507] on div at bounding box center [784, 386] width 1568 height 772
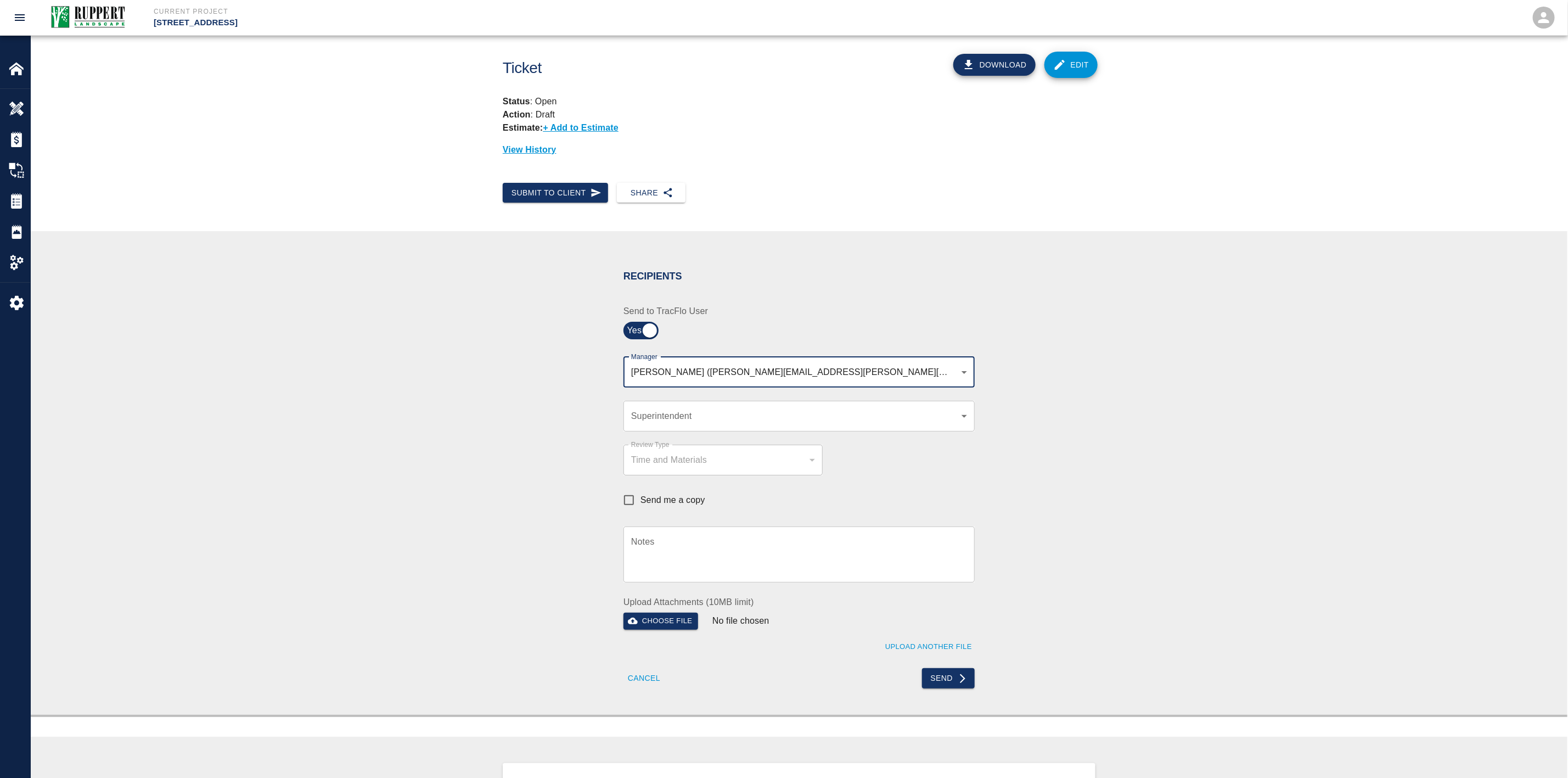
click at [663, 408] on body "Current Project [STREET_ADDRESS] Home [STREET_ADDRESS] Overview Estimates Chang…" at bounding box center [784, 377] width 1568 height 778
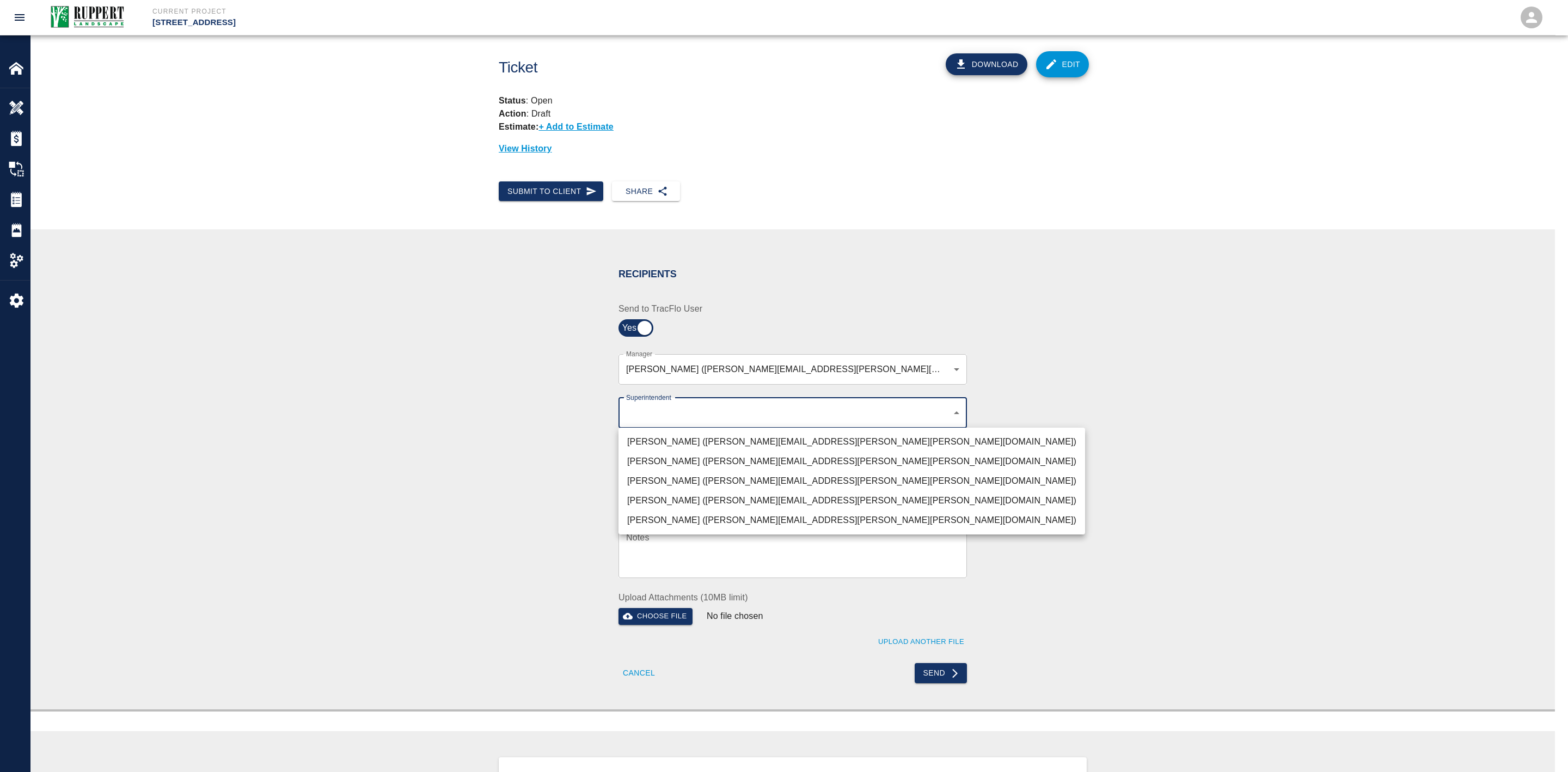
click at [682, 482] on li "[PERSON_NAME] ([PERSON_NAME][EMAIL_ADDRESS][PERSON_NAME][PERSON_NAME][DOMAIN_NA…" at bounding box center [851, 481] width 467 height 20
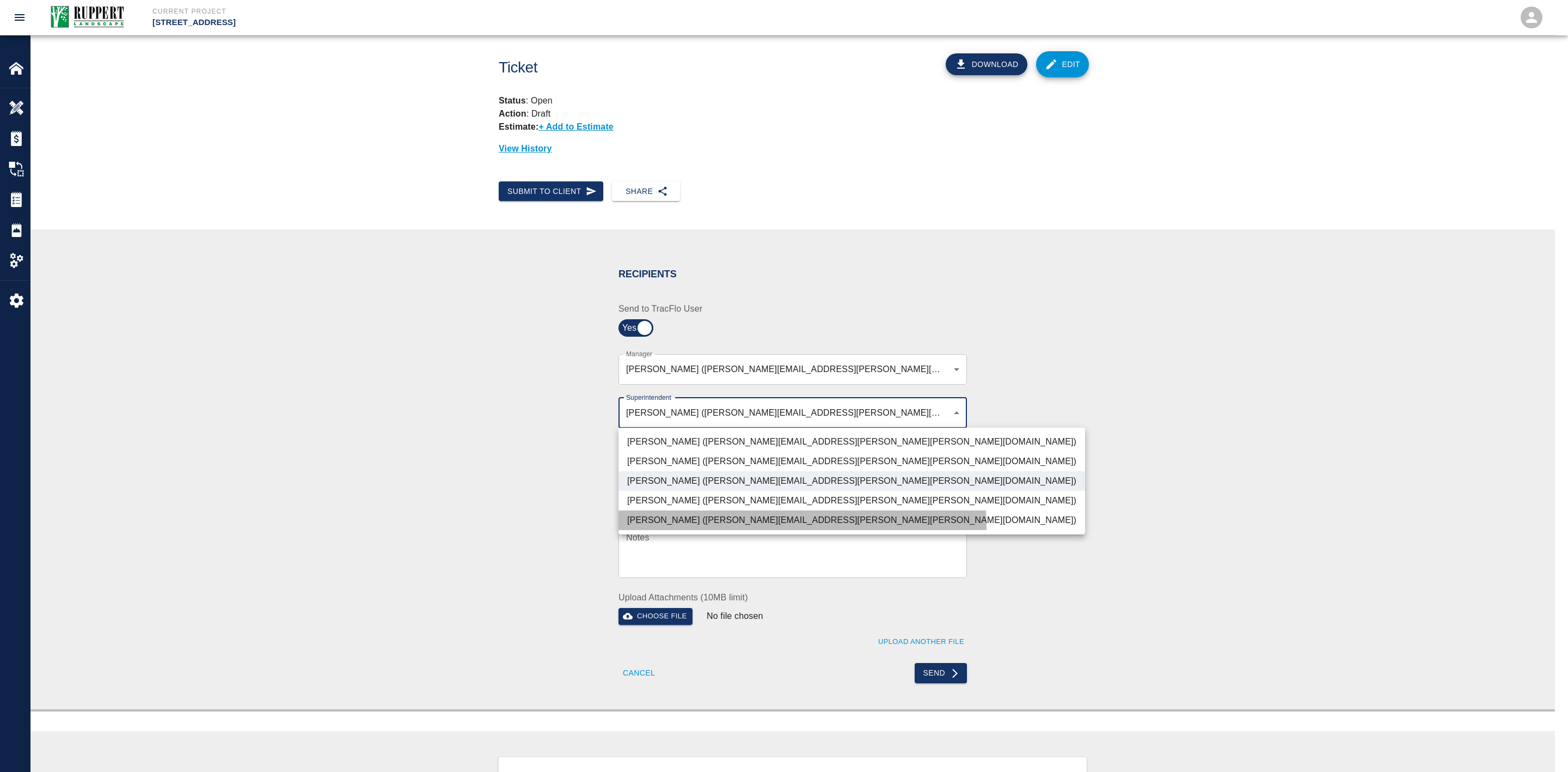
click at [801, 524] on li "[PERSON_NAME] ([PERSON_NAME][EMAIL_ADDRESS][PERSON_NAME][PERSON_NAME][DOMAIN_NA…" at bounding box center [851, 520] width 467 height 20
type input "32bad40b-bb12-40c1-a9d7-1de55074e5d0,7c2507a8-ef81-45d4-990a-124409cb20d6"
click at [480, 520] on div at bounding box center [784, 386] width 1568 height 772
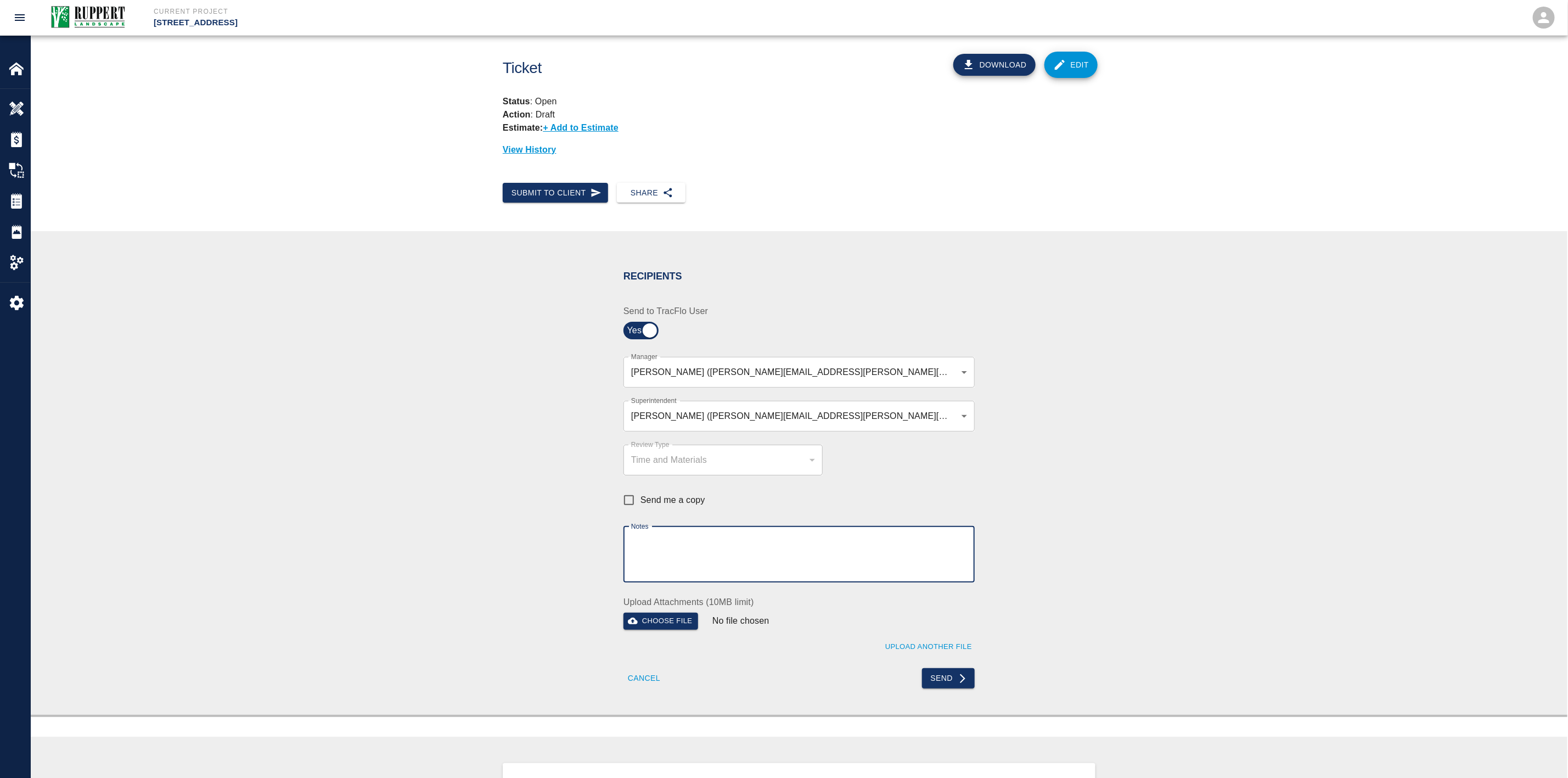
click at [697, 555] on textarea "Notes" at bounding box center [799, 554] width 336 height 38
paste textarea "PCO 050 - PCI INT808 Attic Stock Pavers"
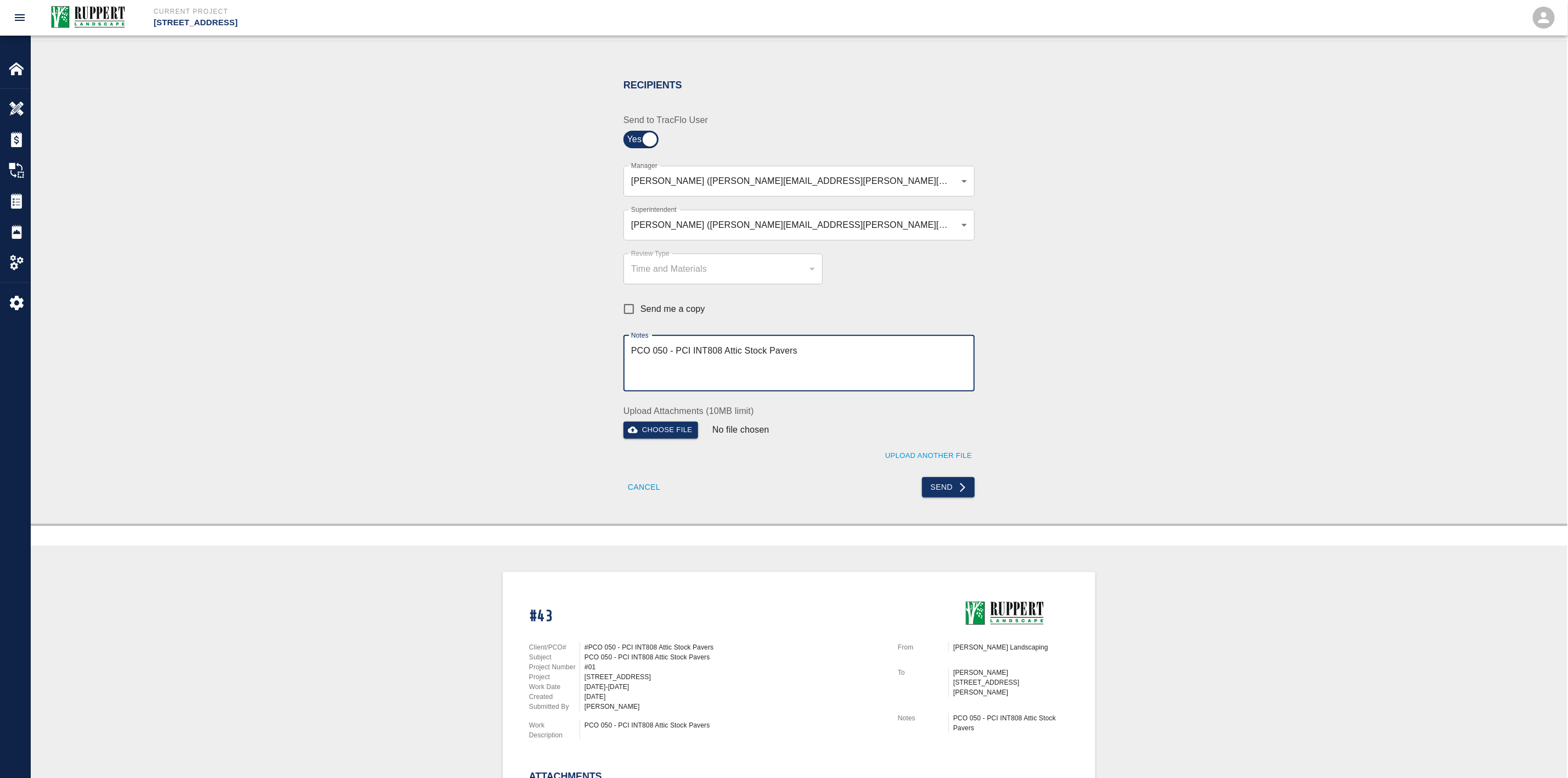
scroll to position [341, 0]
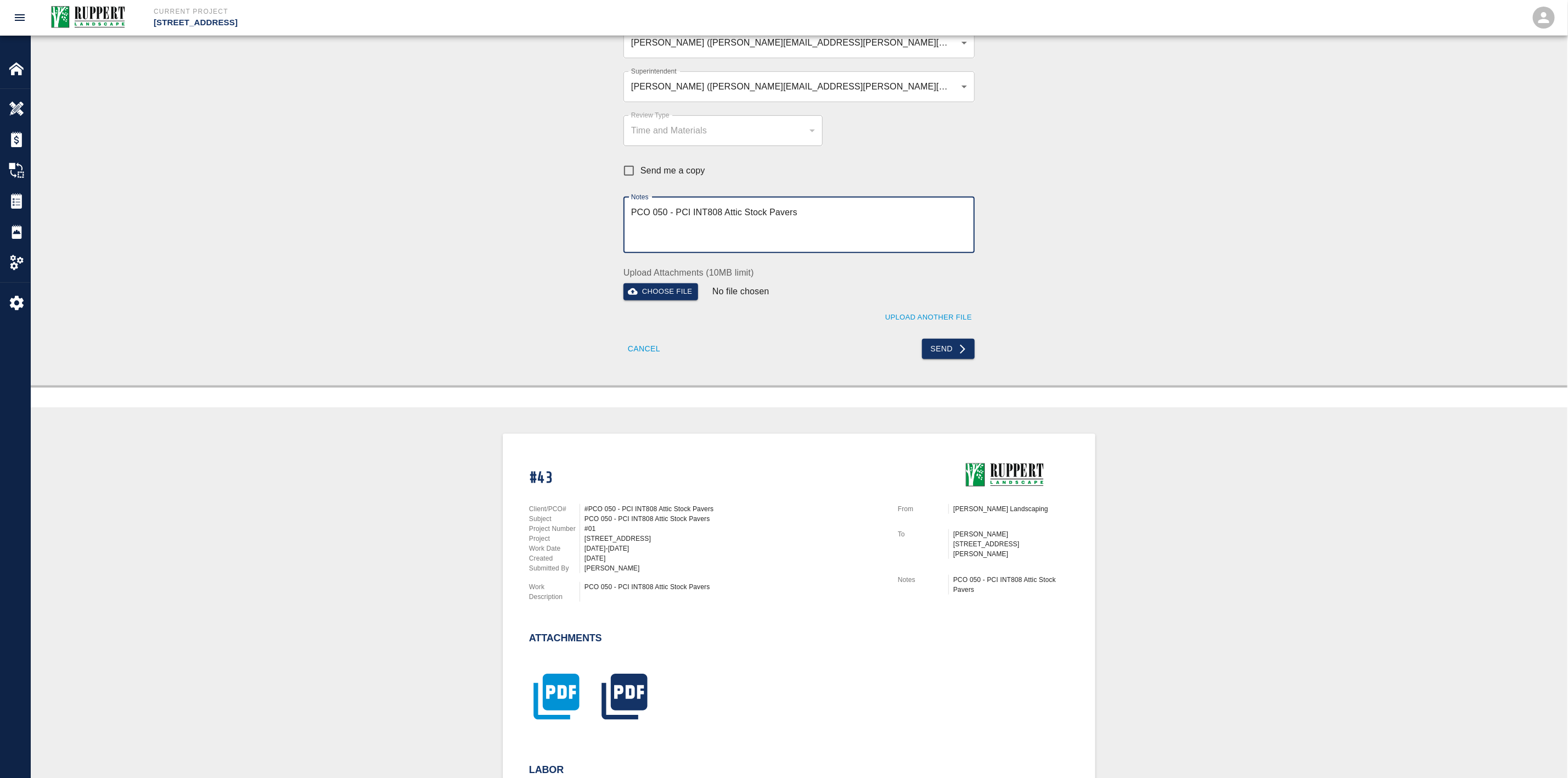
type textarea "PCO 050 - PCI INT808 Attic Stock Pavers"
click at [573, 669] on icon "button" at bounding box center [556, 696] width 55 height 55
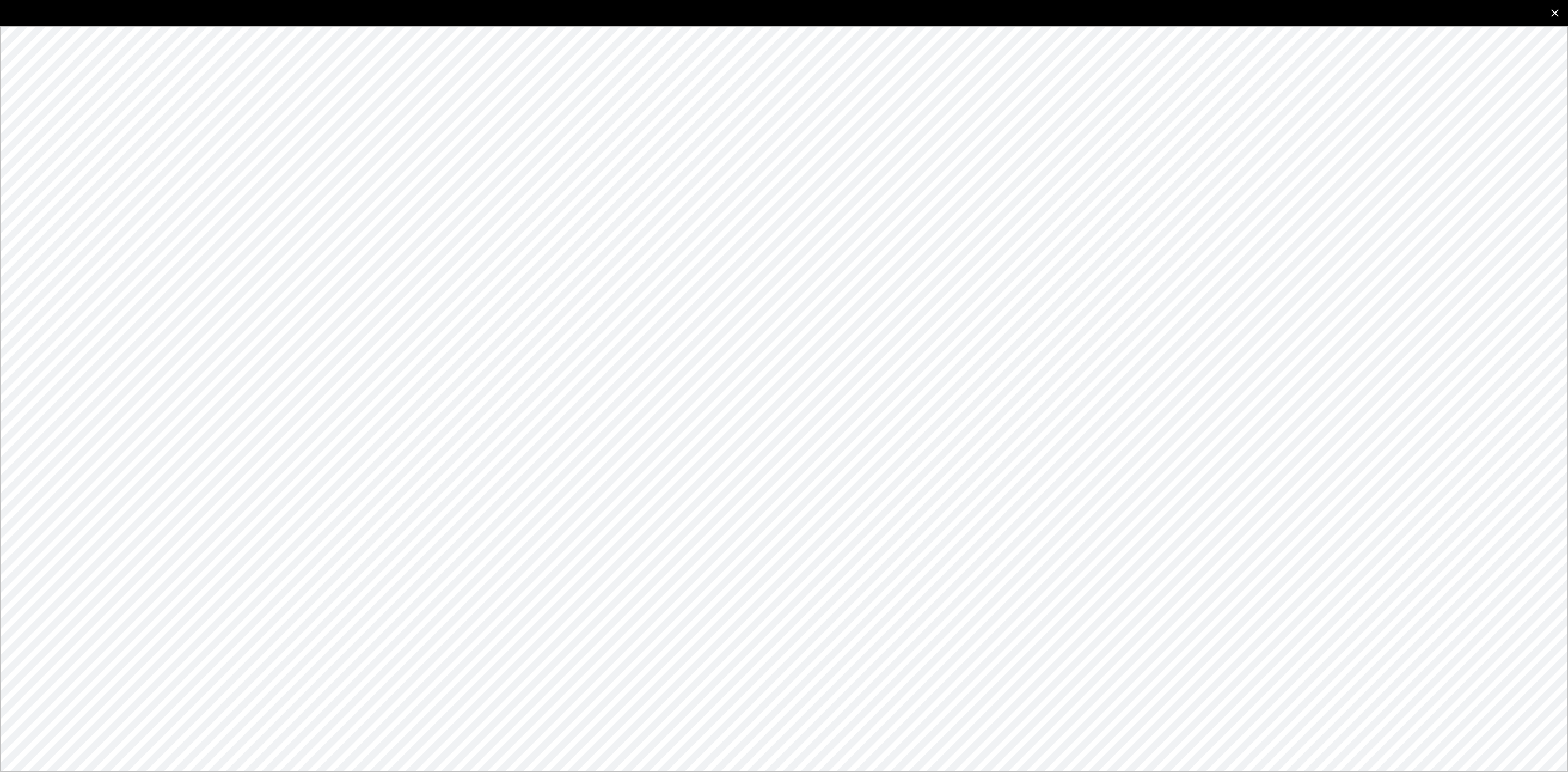
click at [1555, 15] on icon "close" at bounding box center [1555, 13] width 13 height 13
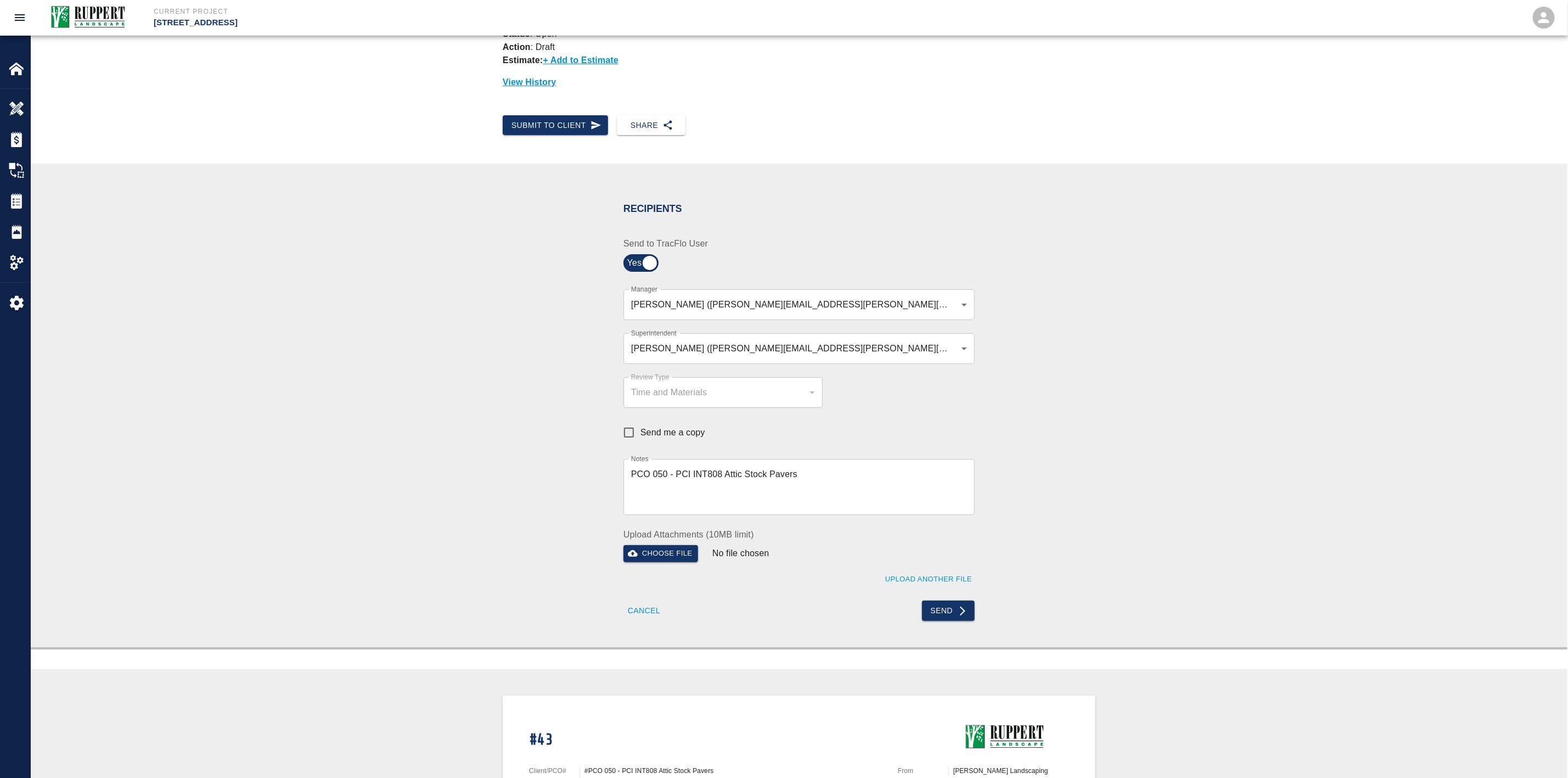
scroll to position [0, 0]
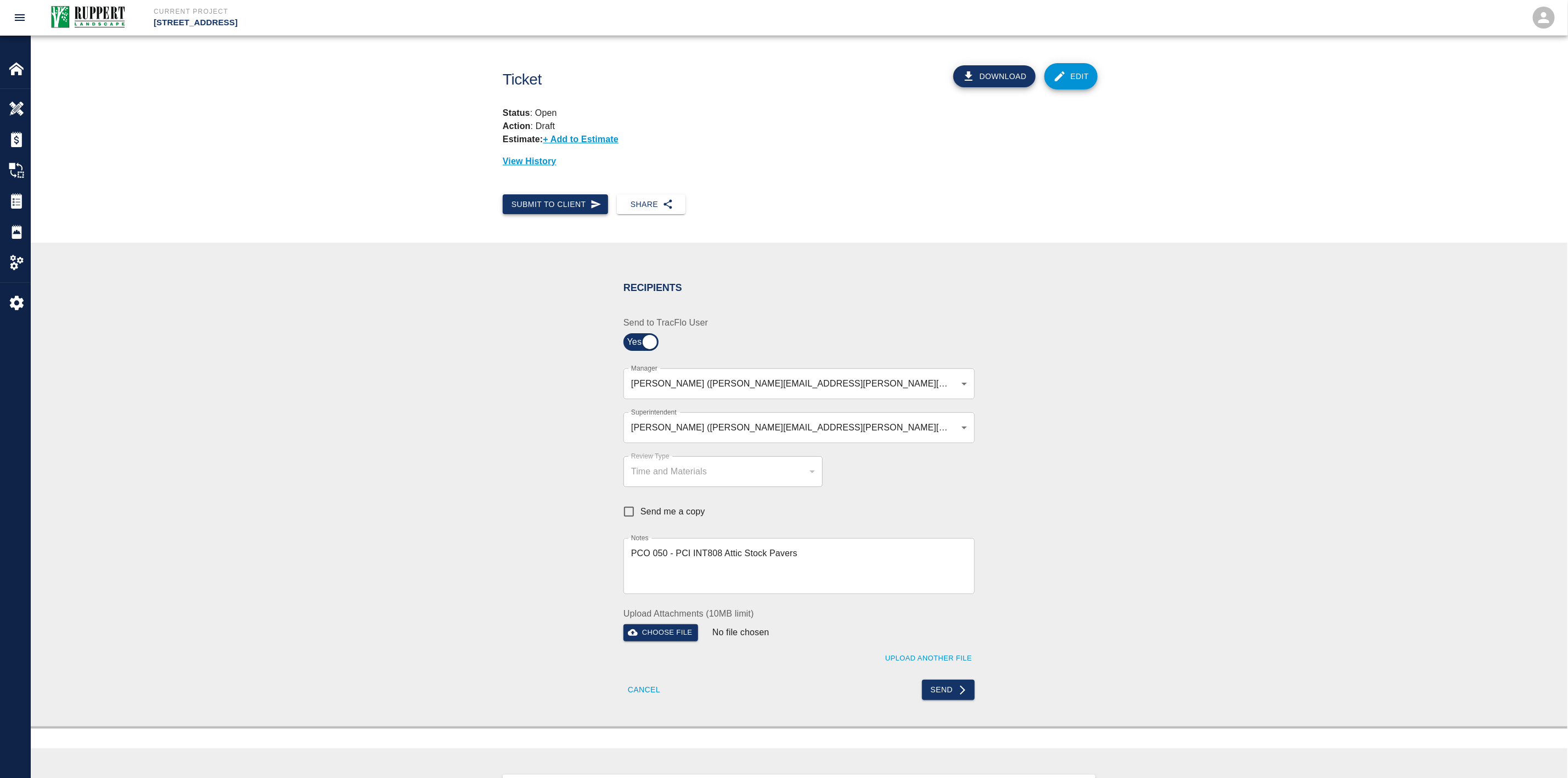
click at [581, 211] on button "Submit to Client" at bounding box center [555, 204] width 105 height 20
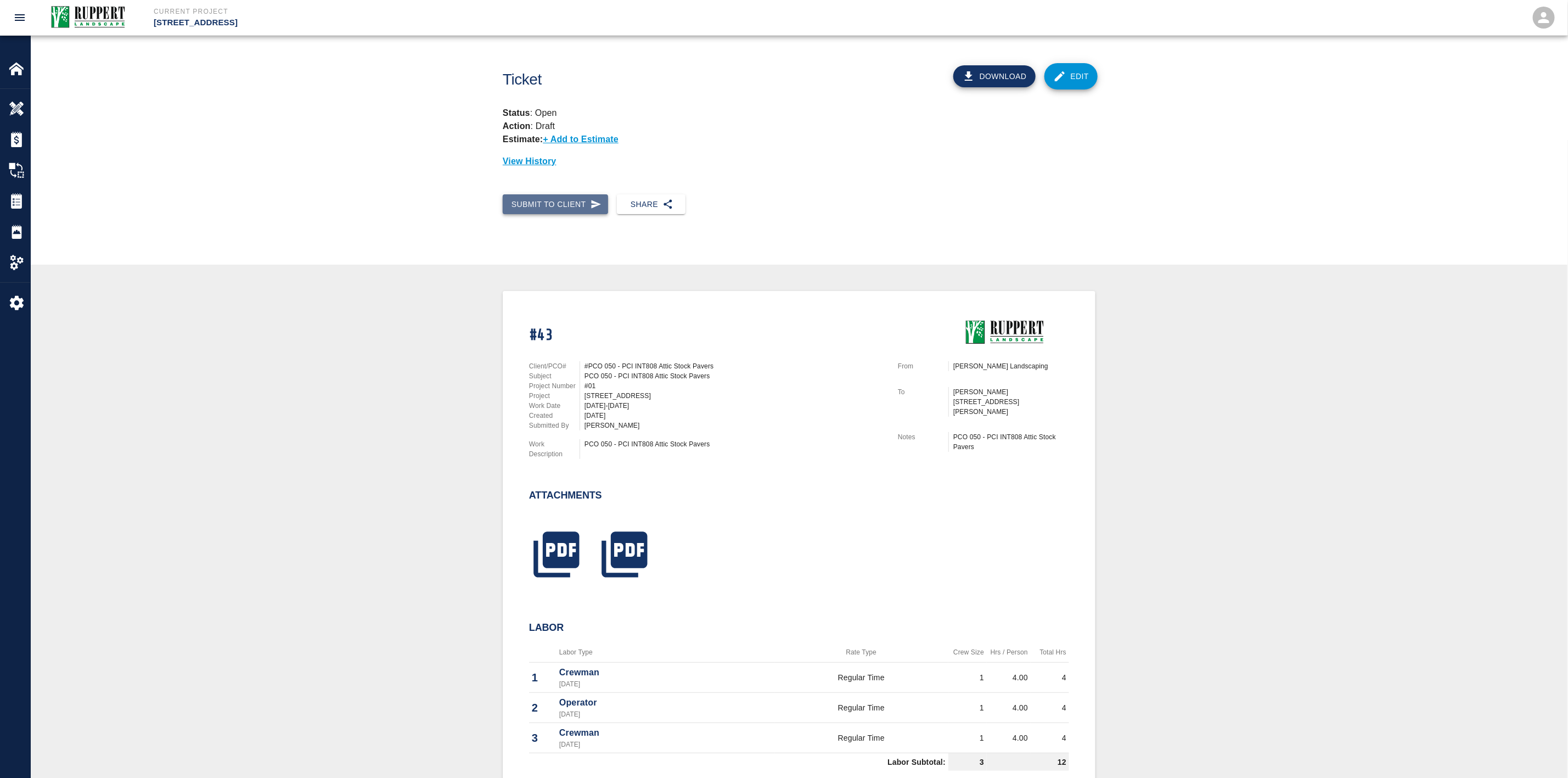
click at [581, 211] on button "Submit to Client" at bounding box center [555, 204] width 105 height 20
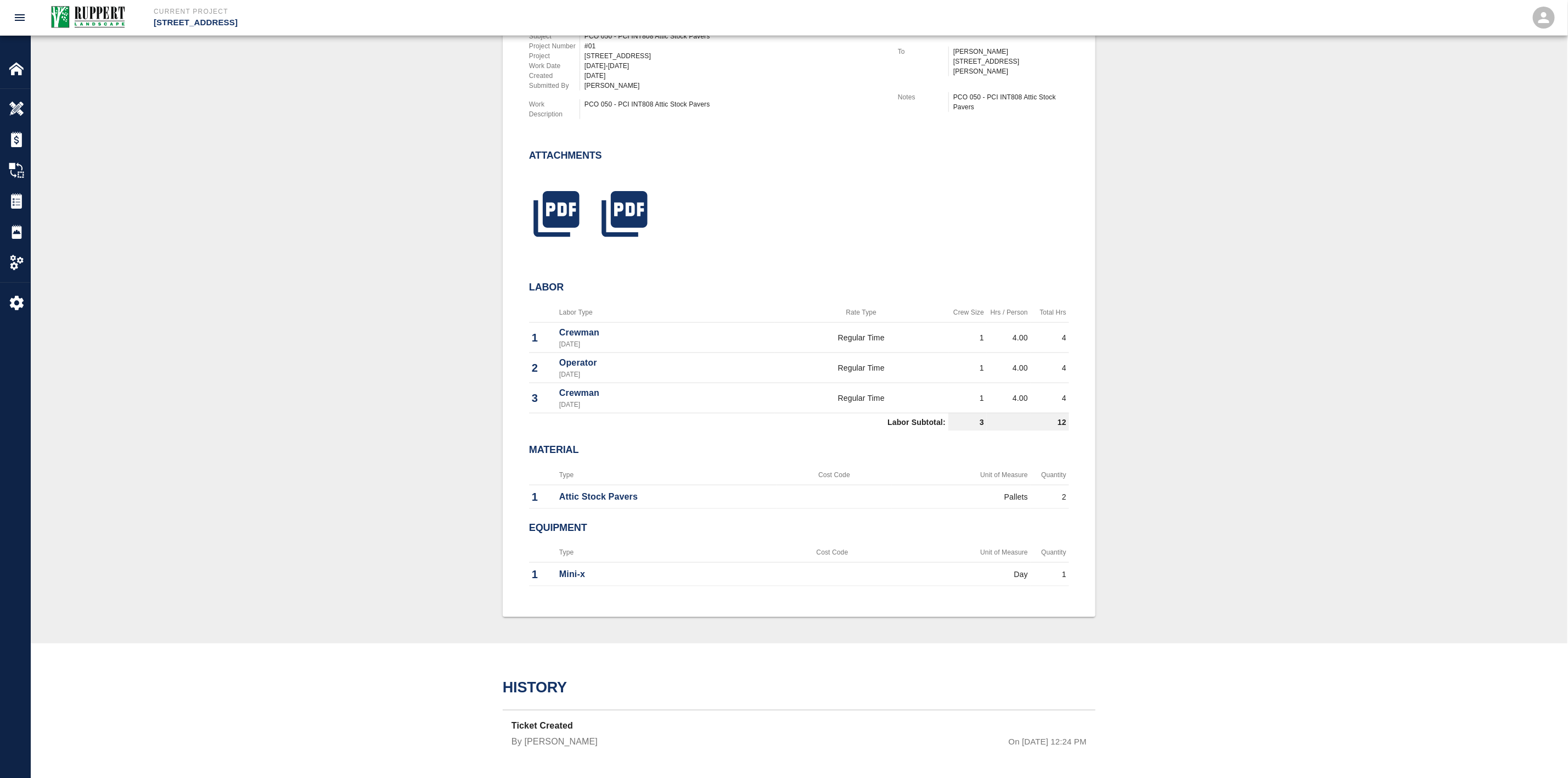
scroll to position [824, 0]
click at [555, 201] on icon "button" at bounding box center [556, 213] width 45 height 45
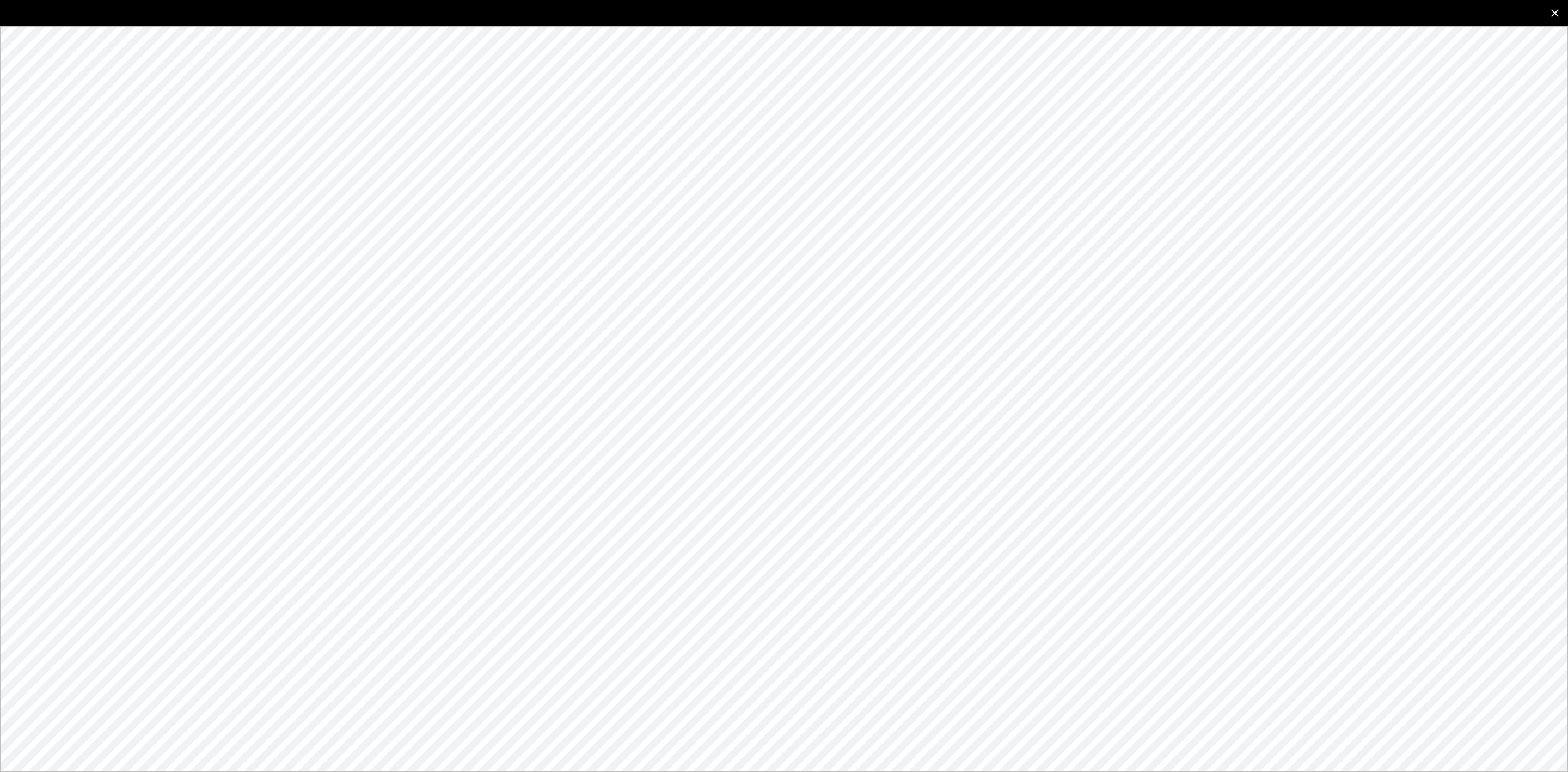
click at [1553, 7] on button "close" at bounding box center [1554, 13] width 26 height 26
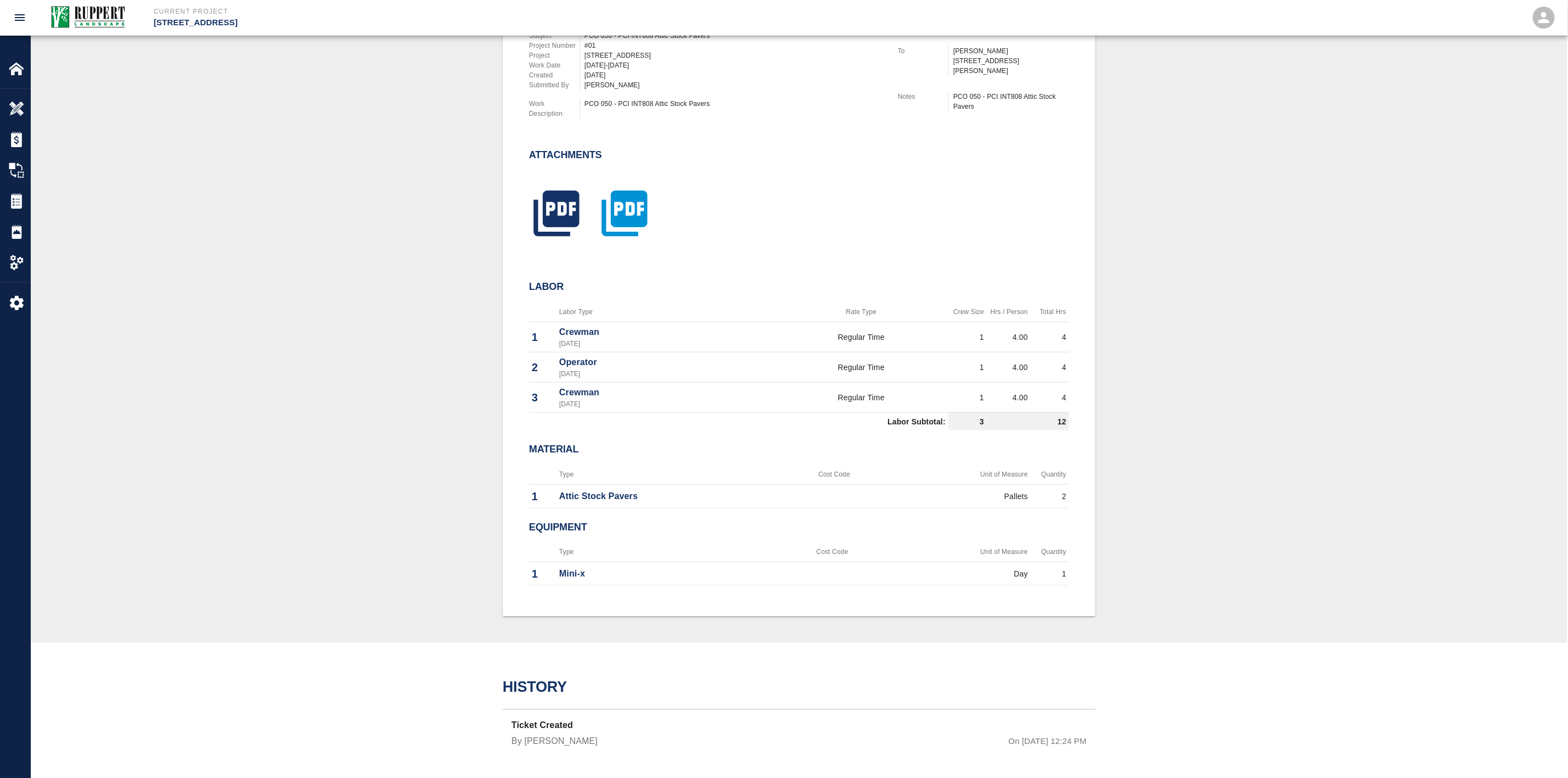
click at [626, 209] on icon "button" at bounding box center [624, 213] width 45 height 45
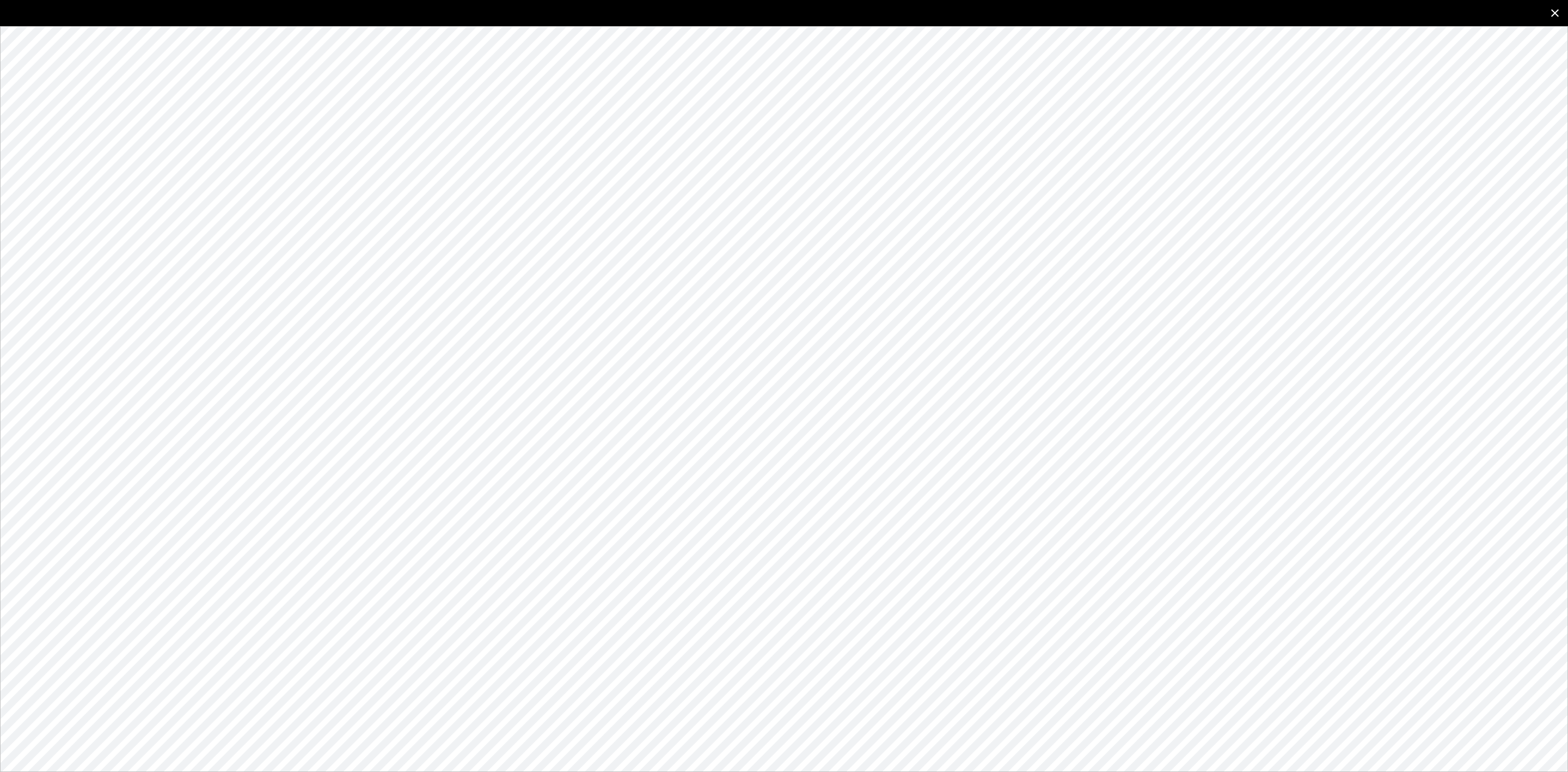
click at [1555, 8] on icon "close" at bounding box center [1555, 13] width 13 height 13
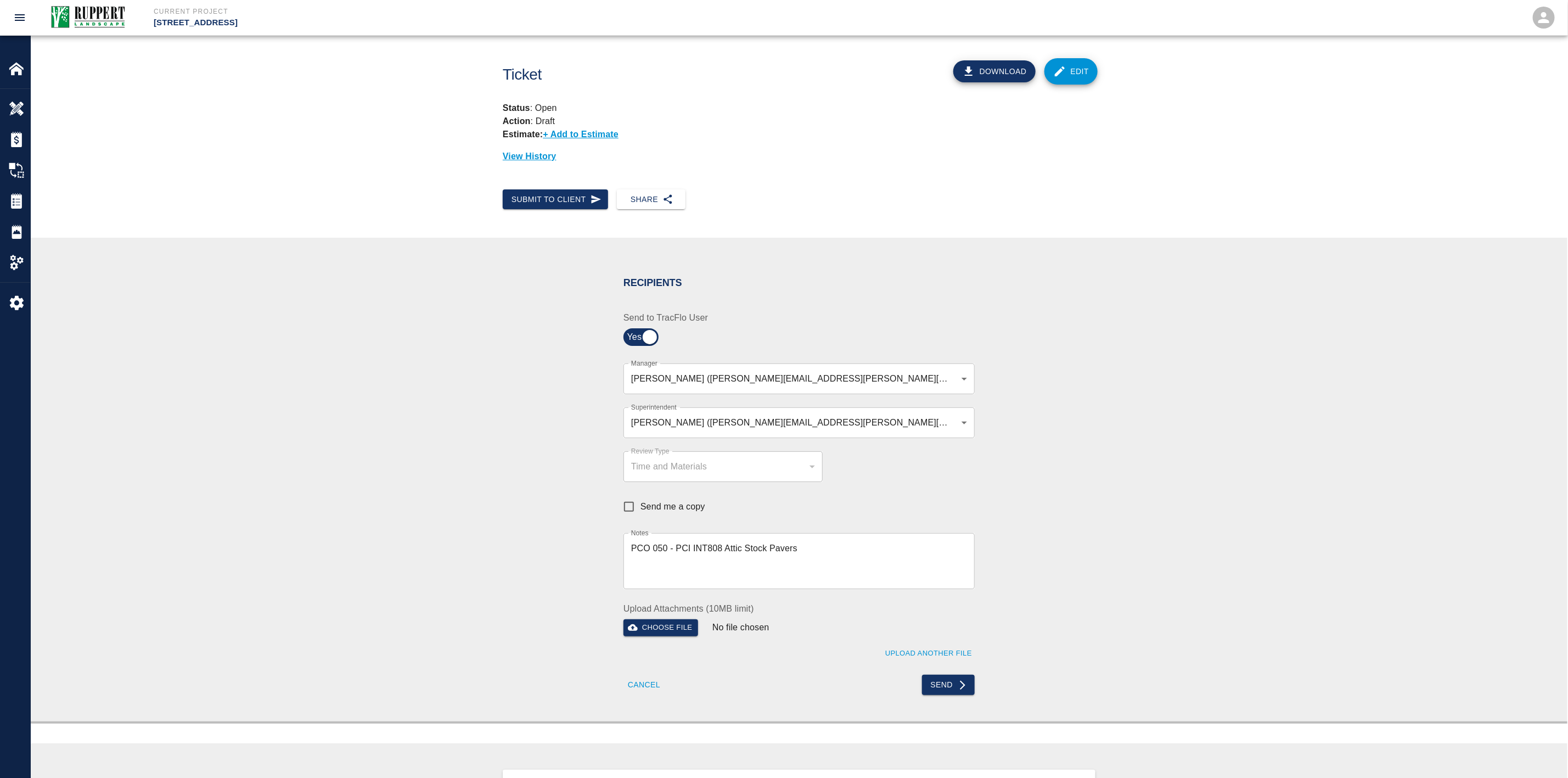
scroll to position [0, 0]
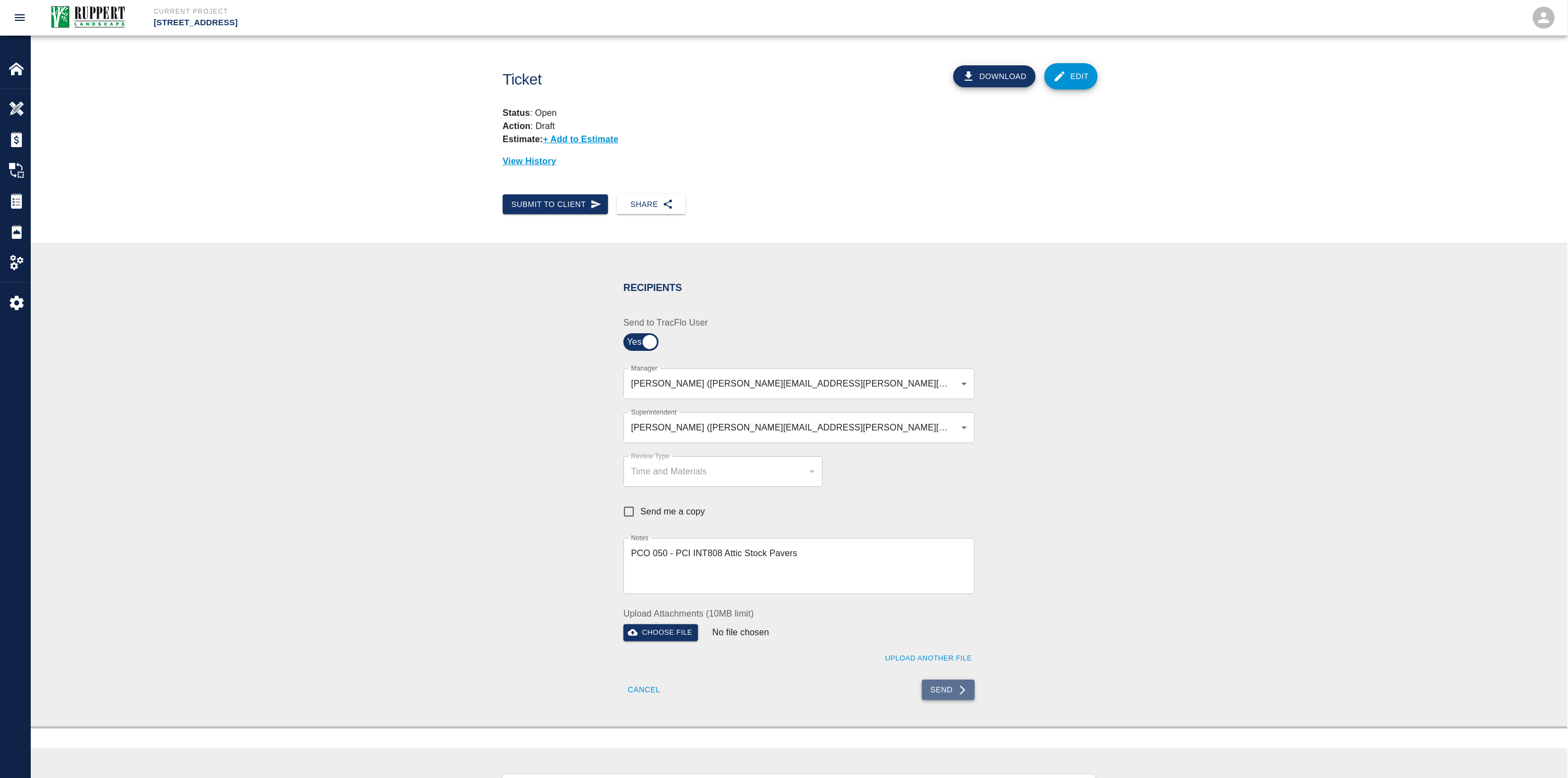
click at [933, 686] on button "Send" at bounding box center [949, 690] width 53 height 20
